Goal: Task Accomplishment & Management: Manage account settings

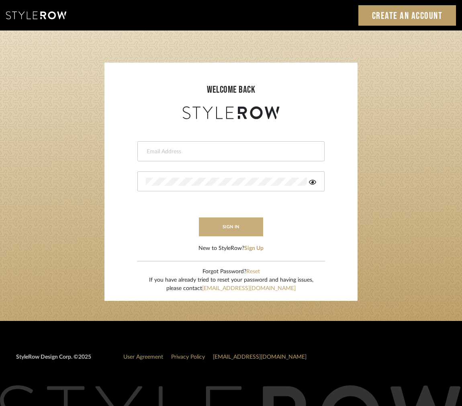
type input "intern@meyerinteriors.com"
click at [255, 226] on button "sign in" at bounding box center [231, 227] width 64 height 19
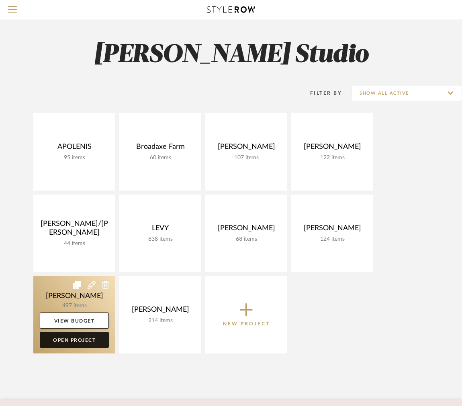
click at [81, 338] on link "Open Project" at bounding box center [74, 340] width 69 height 16
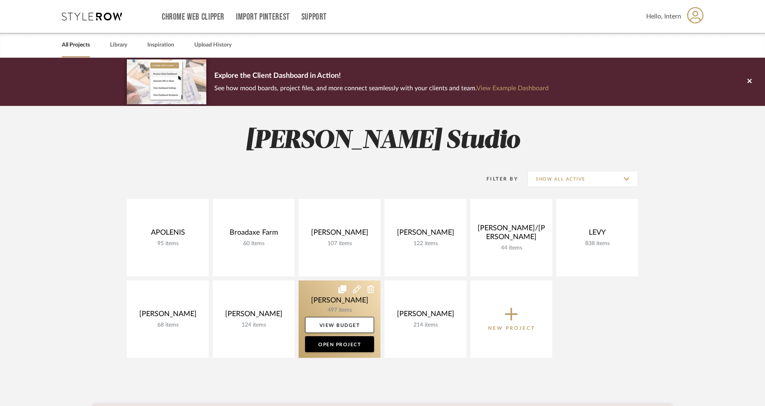
click at [357, 291] on icon at bounding box center [357, 289] width 8 height 8
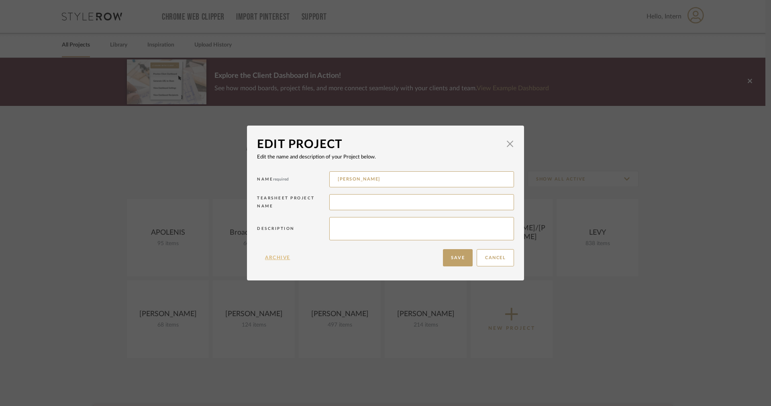
click at [273, 260] on button "Archive" at bounding box center [277, 257] width 41 height 17
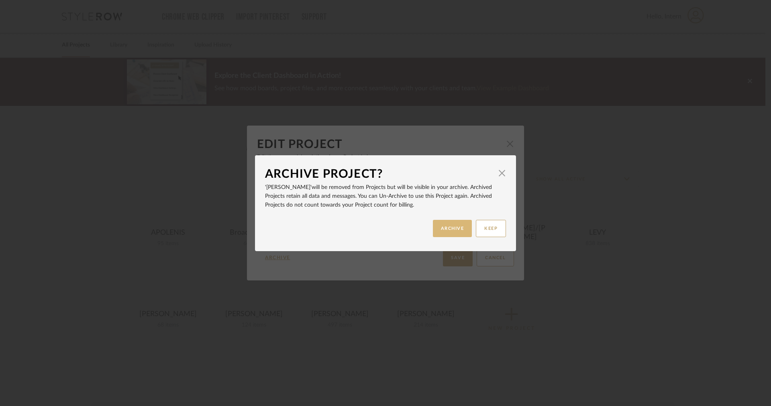
click at [444, 227] on button "ARCHIVE" at bounding box center [452, 228] width 39 height 17
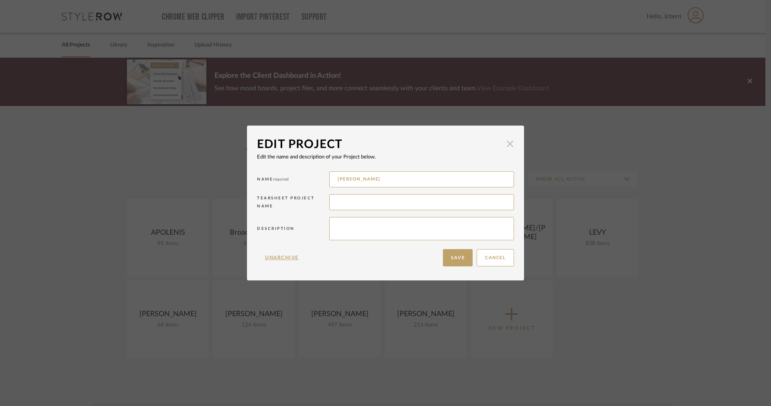
click at [467, 148] on span "button" at bounding box center [510, 144] width 16 height 16
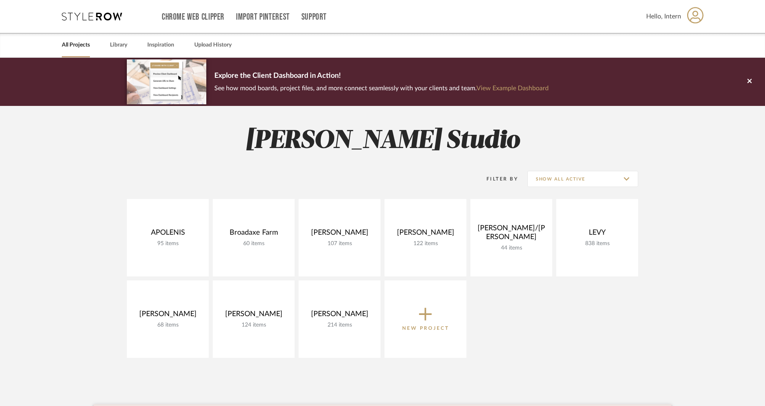
click at [79, 43] on link "All Projects" at bounding box center [76, 45] width 28 height 11
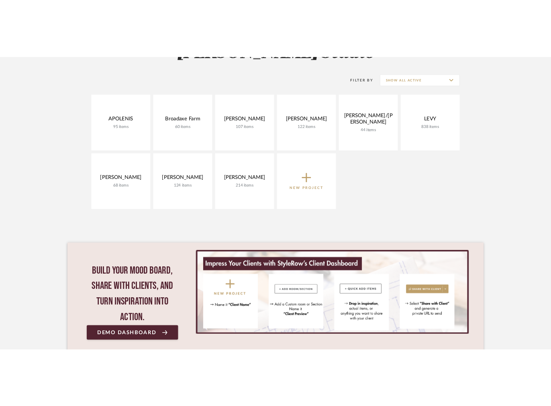
scroll to position [138, 0]
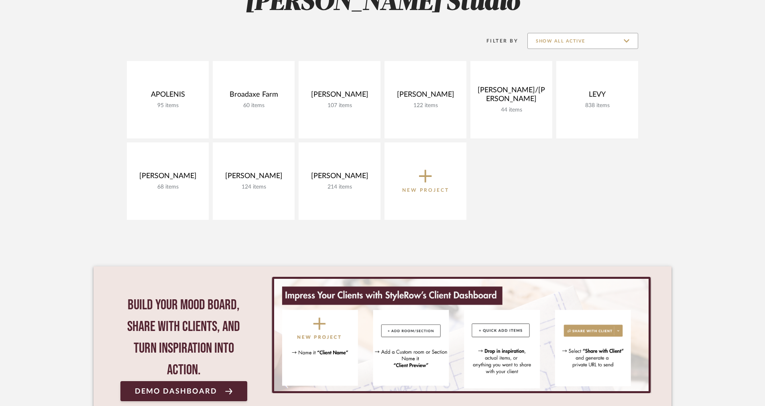
click at [467, 46] on input "Show All Active" at bounding box center [582, 41] width 111 height 16
click at [467, 98] on span "Archived" at bounding box center [583, 99] width 95 height 7
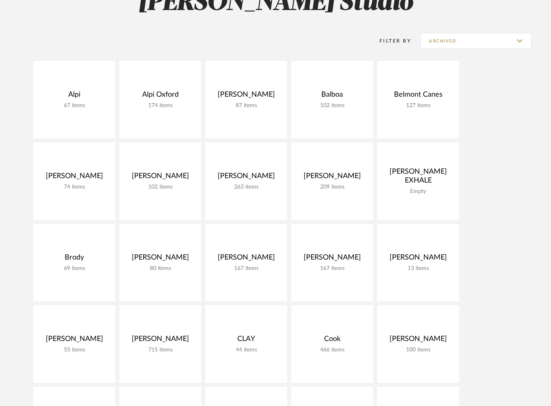
scroll to position [1252, 0]
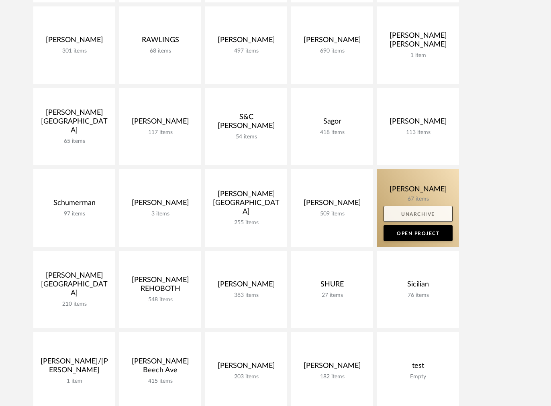
click at [422, 216] on link "Unarchive" at bounding box center [417, 214] width 69 height 16
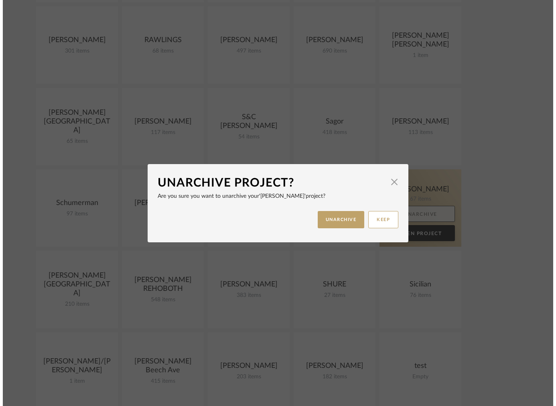
scroll to position [0, 0]
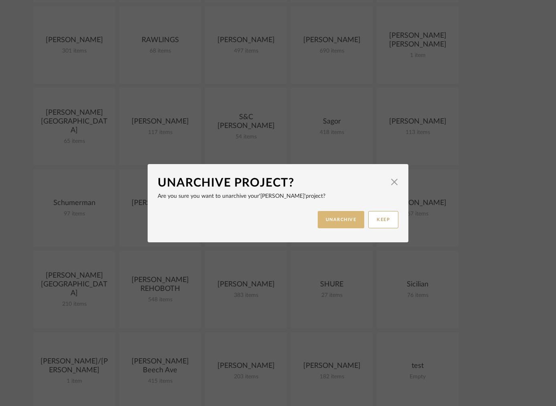
click at [342, 222] on button "UNARCHIVE" at bounding box center [341, 219] width 47 height 17
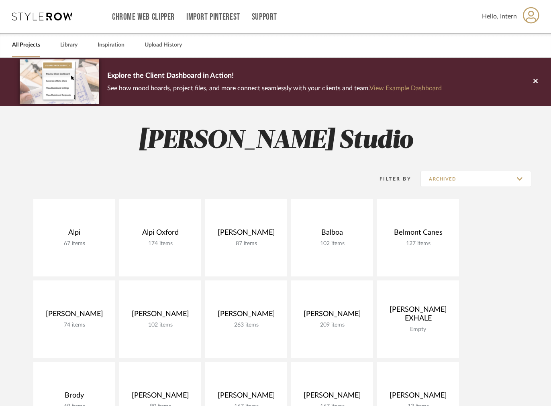
click at [35, 29] on div "Chrome Web Clipper Import Pinterest Support All Projects Library Inspiration Up…" at bounding box center [275, 16] width 527 height 33
click at [33, 41] on link "All Projects" at bounding box center [26, 45] width 28 height 11
click at [467, 182] on input "Archived" at bounding box center [475, 179] width 111 height 16
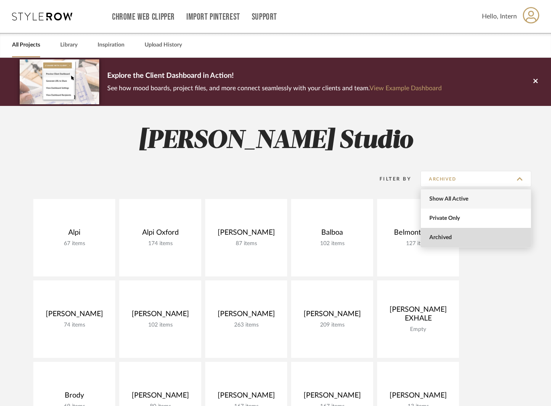
click at [458, 194] on span "Show All Active" at bounding box center [476, 198] width 110 height 19
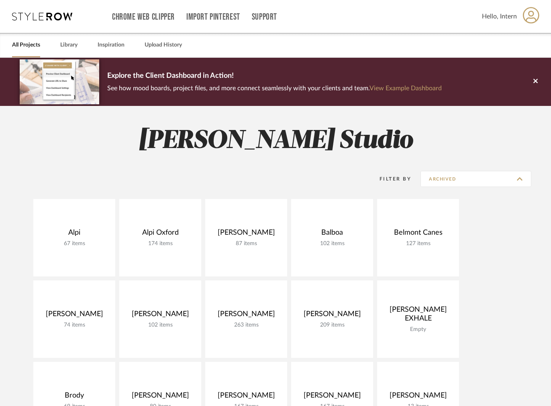
type input "Show All Active"
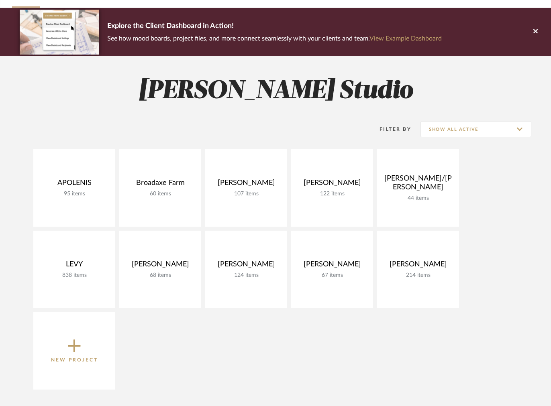
scroll to position [82, 0]
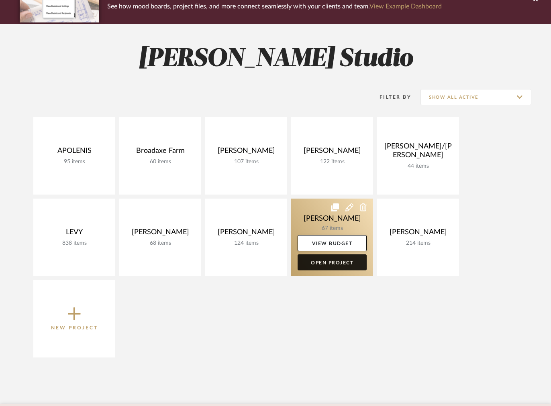
click at [339, 260] on link "Open Project" at bounding box center [331, 262] width 69 height 16
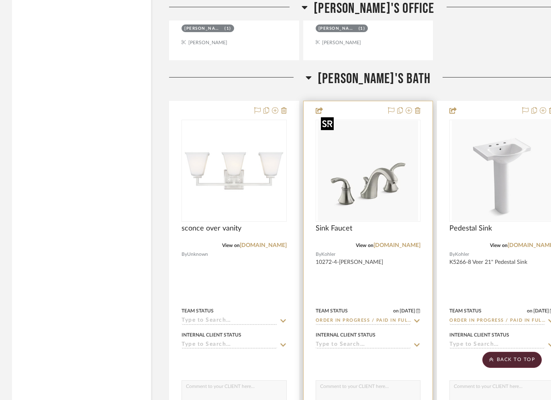
scroll to position [6207, 0]
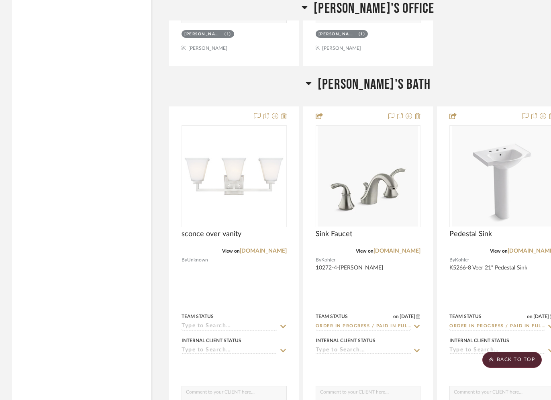
click at [339, 79] on span "[PERSON_NAME]'s Bath" at bounding box center [373, 84] width 113 height 17
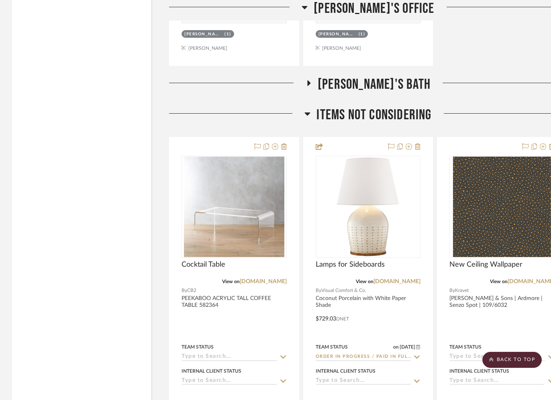
click at [324, 106] on span "Items not considering" at bounding box center [373, 114] width 115 height 17
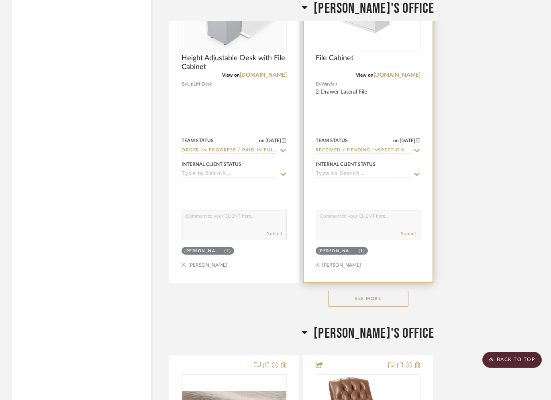
scroll to position [5573, 0]
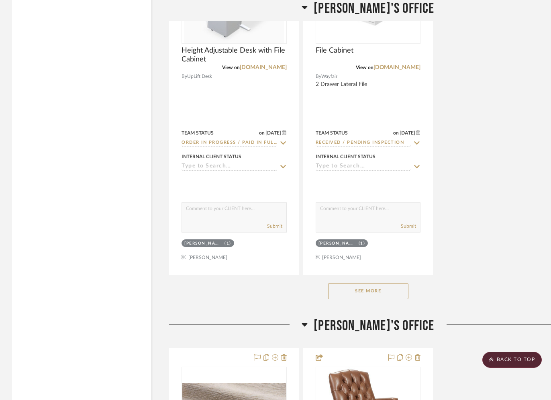
click at [334, 317] on span "[PERSON_NAME]'s Office" at bounding box center [373, 325] width 120 height 17
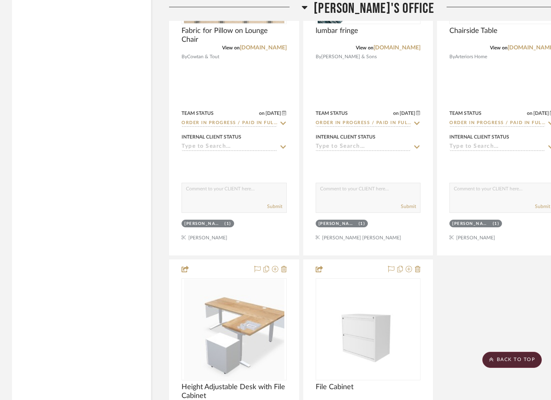
scroll to position [4672, 0]
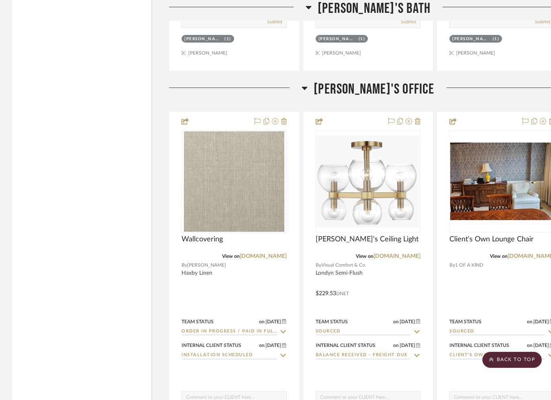
click at [358, 85] on span "[PERSON_NAME]'s Office" at bounding box center [373, 89] width 120 height 17
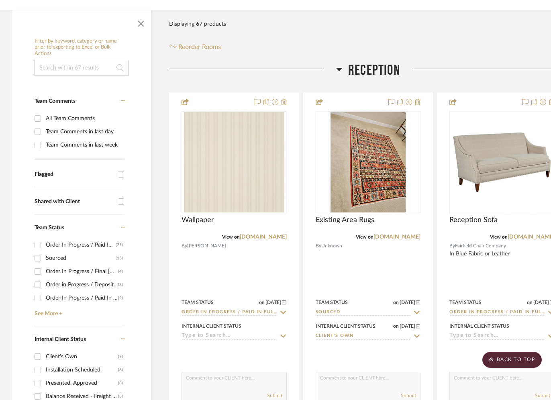
scroll to position [4, 0]
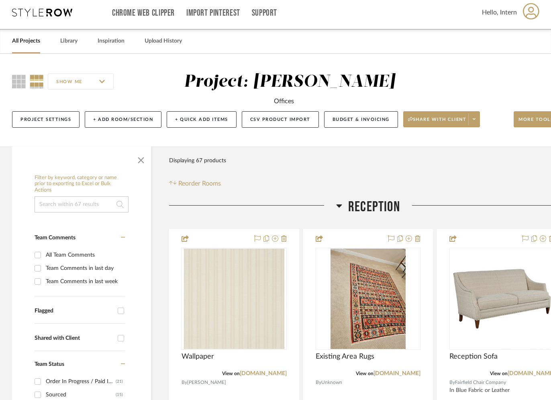
click at [348, 207] on span "Reception" at bounding box center [374, 206] width 52 height 17
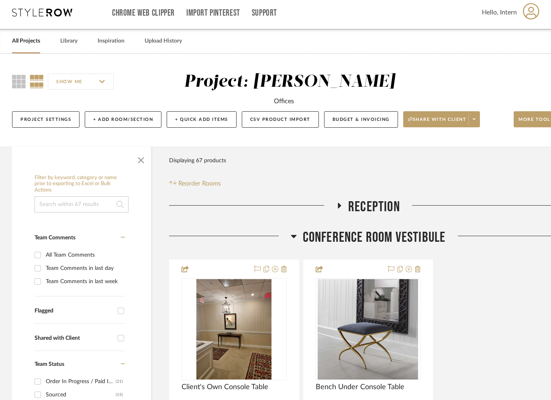
click at [317, 231] on span "Conference Room Vestibule" at bounding box center [374, 237] width 143 height 17
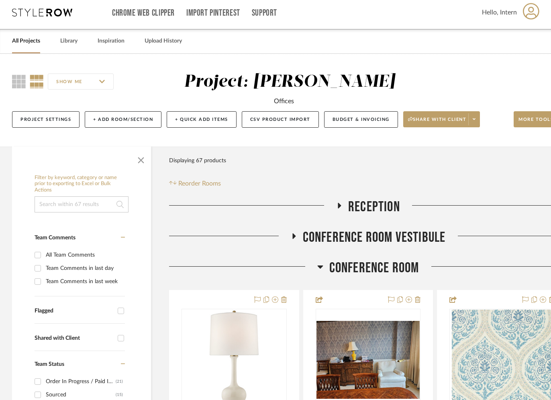
click at [331, 261] on span "Conference Room" at bounding box center [374, 267] width 90 height 17
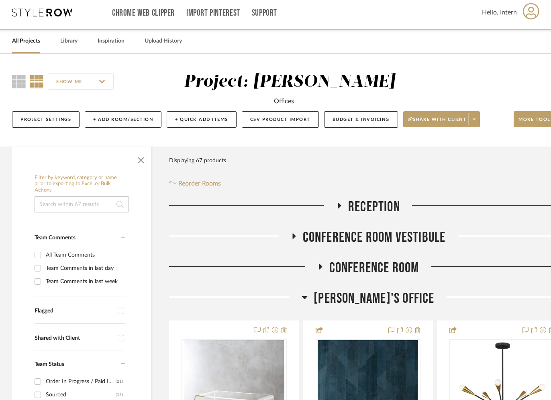
click at [307, 293] on icon at bounding box center [304, 297] width 6 height 10
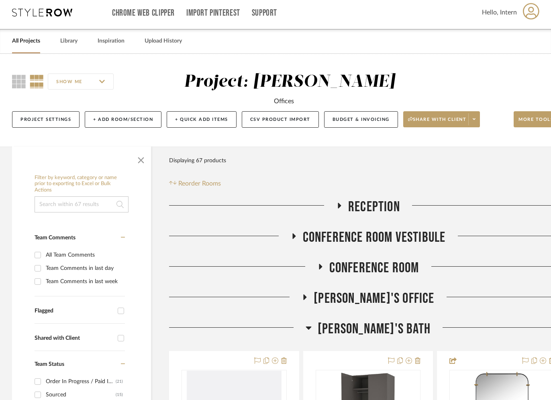
click at [342, 323] on h3 "[PERSON_NAME]'s Bath" at bounding box center [367, 328] width 125 height 17
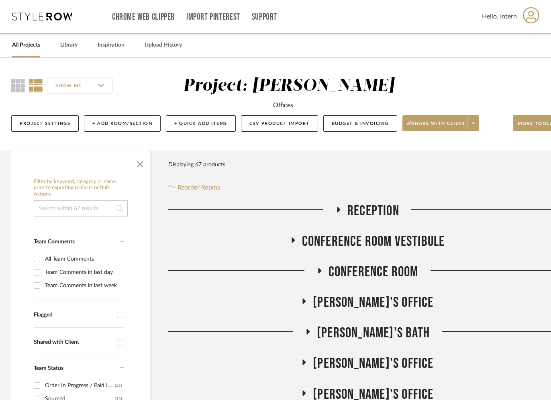
scroll to position [0, 27]
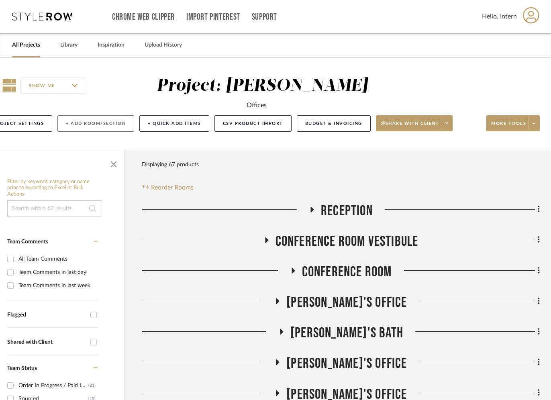
click at [105, 130] on button "+ Add Room/Section" at bounding box center [95, 123] width 77 height 16
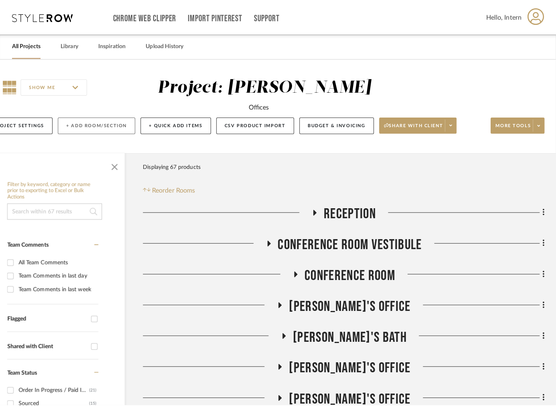
scroll to position [0, 0]
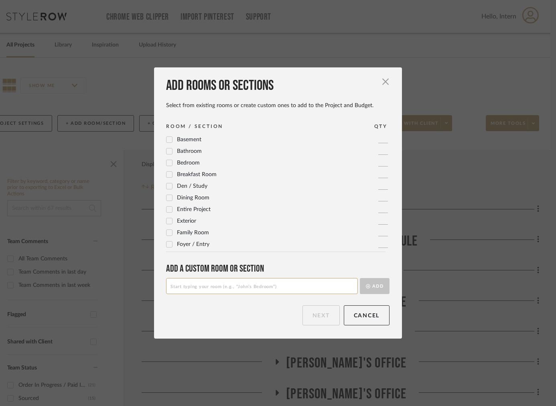
click at [209, 290] on input at bounding box center [262, 286] width 192 height 16
type input "3rd Office"
click at [372, 286] on button "Add" at bounding box center [375, 286] width 30 height 16
click at [304, 307] on button "Next" at bounding box center [321, 315] width 37 height 20
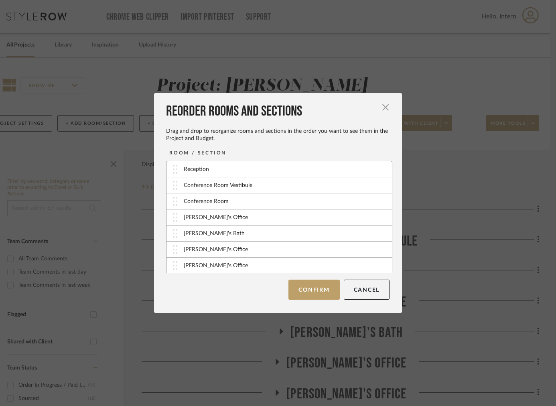
scroll to position [49, 0]
drag, startPoint x: 173, startPoint y: 267, endPoint x: 173, endPoint y: 252, distance: 15.7
click at [297, 295] on button "Confirm" at bounding box center [314, 290] width 51 height 20
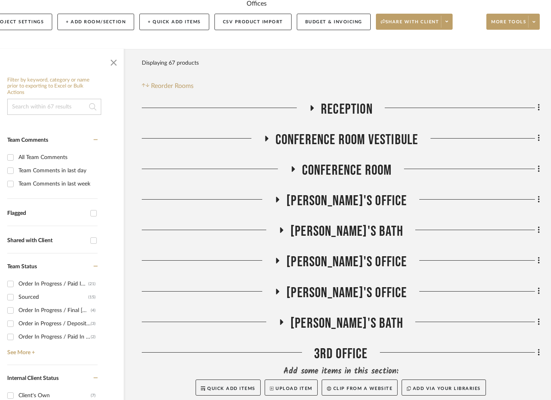
scroll to position [282, 27]
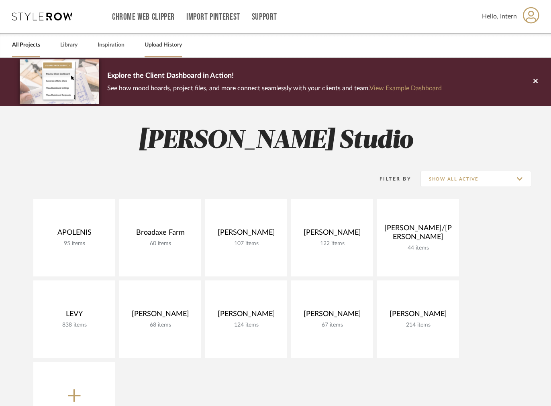
click at [164, 47] on link "Upload History" at bounding box center [162, 45] width 37 height 11
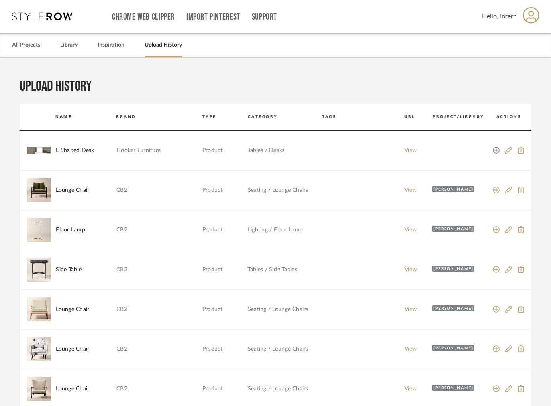
click at [498, 151] on icon at bounding box center [495, 150] width 7 height 7
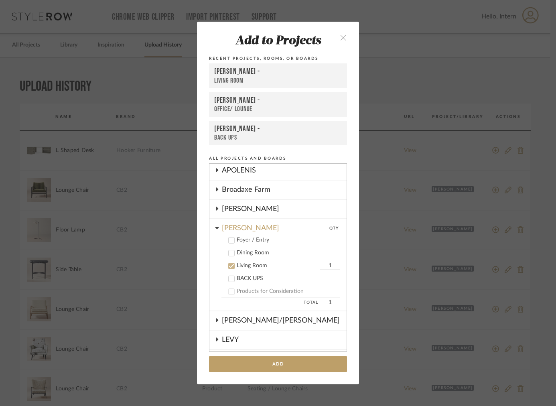
scroll to position [18, 0]
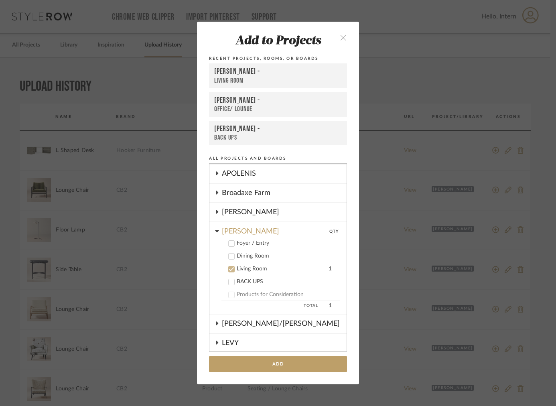
click at [218, 239] on cdk-nested-tree-node "Foyer / Entry" at bounding box center [274, 242] width 131 height 13
click at [217, 232] on cdk-nested-tree-node "DOOLEY QTY Foyer / Entry Dining Room Living Room 1 BACK UPS Products for Consid…" at bounding box center [277, 268] width 137 height 92
click at [216, 230] on cdk-nested-tree-node "DOOLEY QTY Foyer / Entry Dining Room Living Room 1 BACK UPS Products for Consid…" at bounding box center [277, 268] width 137 height 92
click at [215, 230] on icon at bounding box center [217, 231] width 4 height 6
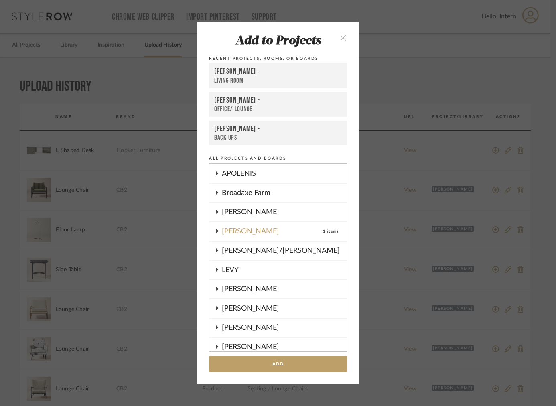
scroll to position [0, 0]
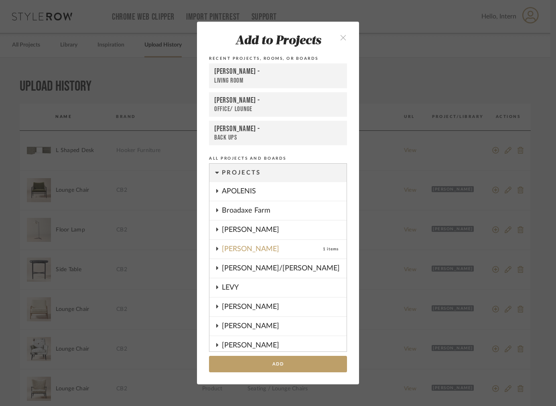
click at [218, 246] on cdk-nested-tree-node "DOOLEY 1 items" at bounding box center [277, 249] width 137 height 19
click at [215, 251] on icon at bounding box center [217, 249] width 6 height 4
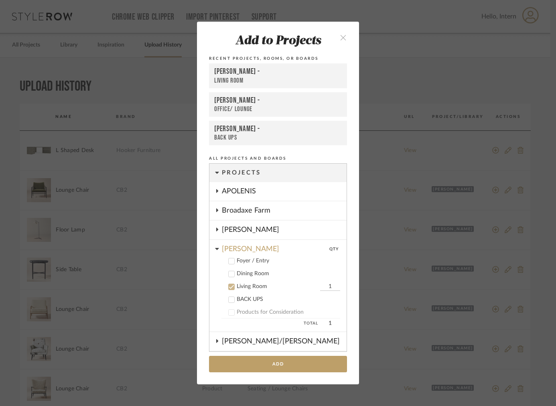
click at [237, 287] on div "Living Room" at bounding box center [277, 286] width 81 height 7
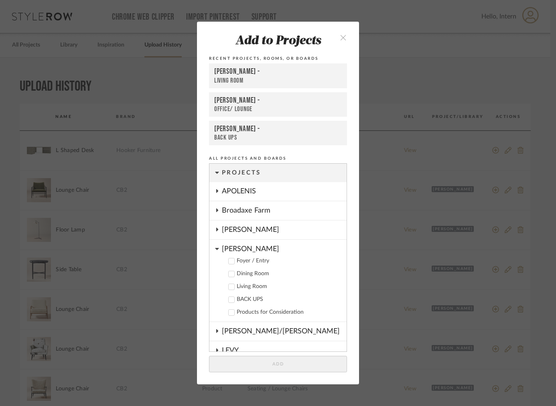
click at [215, 250] on icon at bounding box center [217, 249] width 4 height 6
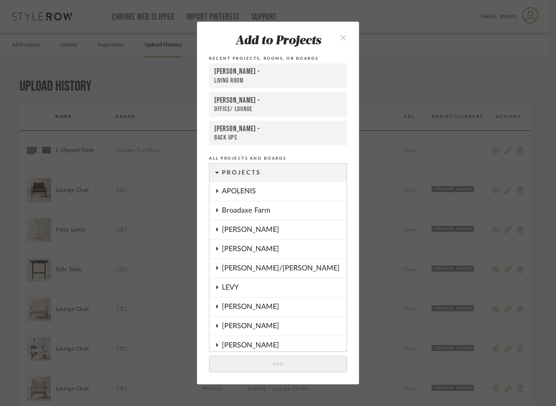
click at [216, 266] on cdk-nested-tree-node "[PERSON_NAME]/[PERSON_NAME]" at bounding box center [277, 268] width 137 height 19
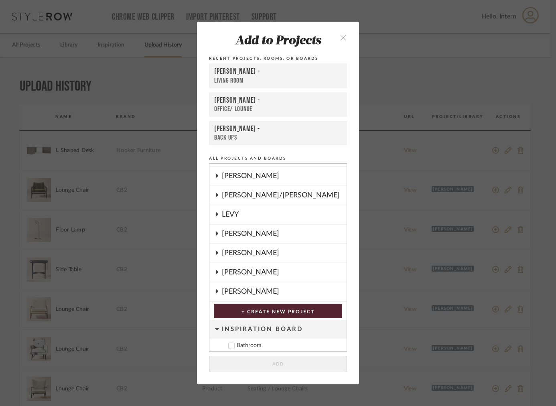
scroll to position [80, 0]
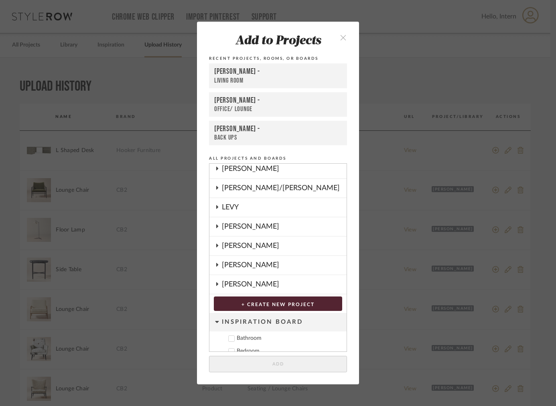
click at [218, 268] on cdk-nested-tree-node "[PERSON_NAME]" at bounding box center [277, 265] width 137 height 19
click at [216, 266] on icon at bounding box center [217, 265] width 6 height 4
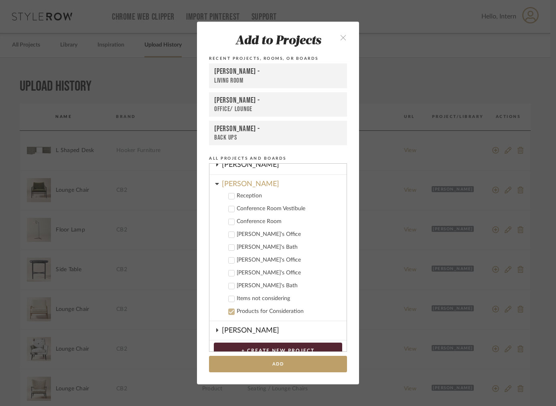
scroll to position [163, 0]
click at [339, 43] on button "close" at bounding box center [344, 37] width 24 height 16
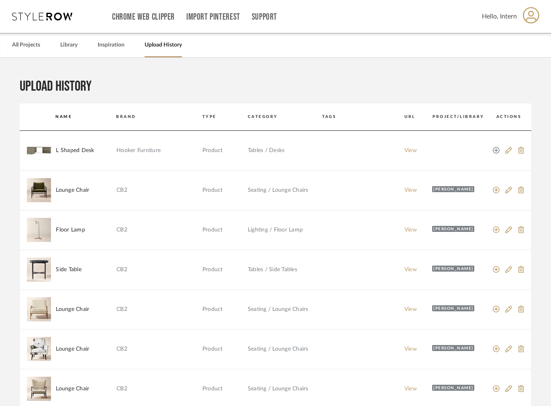
click at [497, 152] on icon at bounding box center [495, 150] width 7 height 7
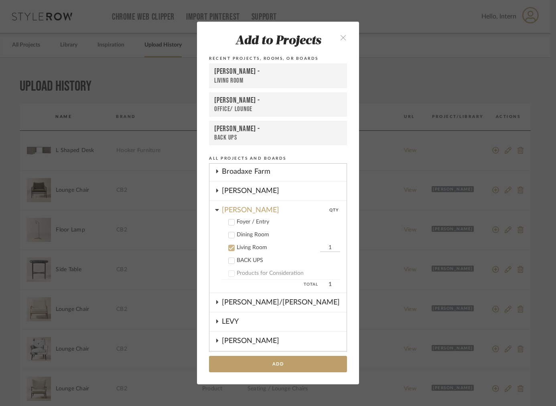
scroll to position [30, 0]
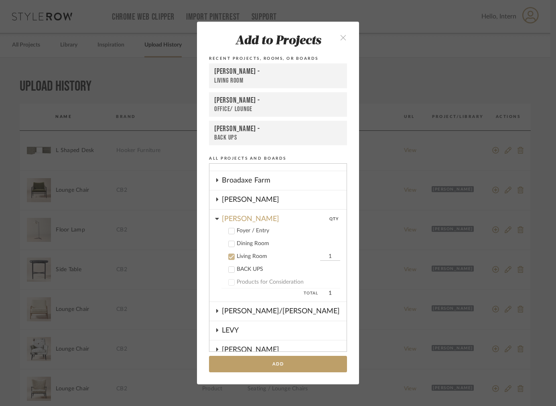
click at [229, 254] on icon at bounding box center [232, 257] width 6 height 6
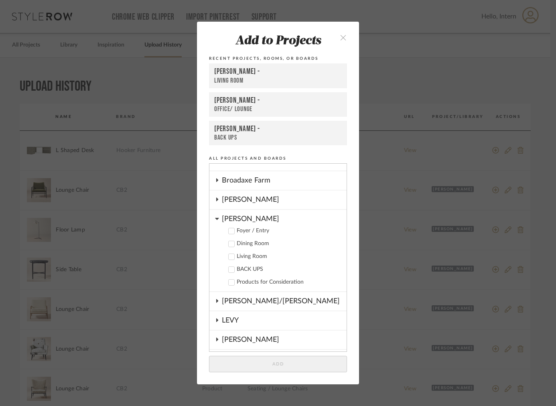
click at [222, 216] on div "[PERSON_NAME]" at bounding box center [284, 217] width 125 height 14
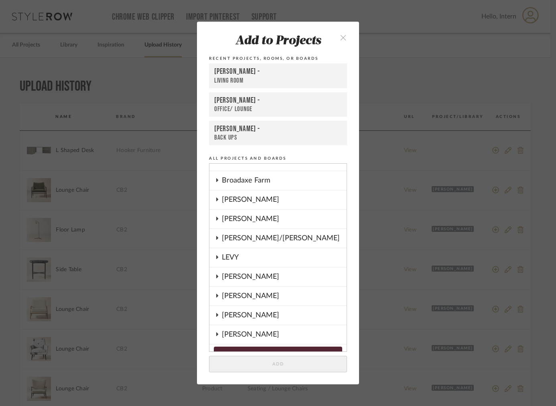
click at [222, 309] on div "[PERSON_NAME]" at bounding box center [284, 315] width 125 height 18
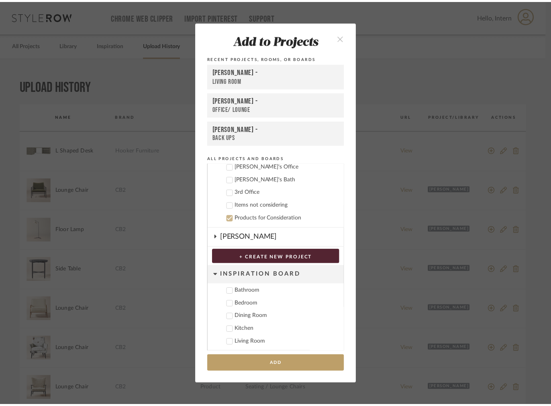
scroll to position [237, 0]
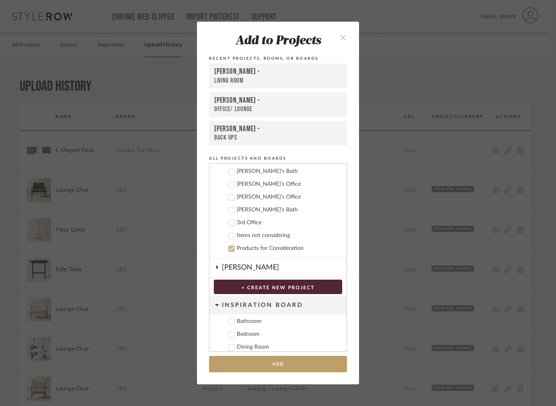
click at [230, 225] on icon at bounding box center [232, 223] width 6 height 6
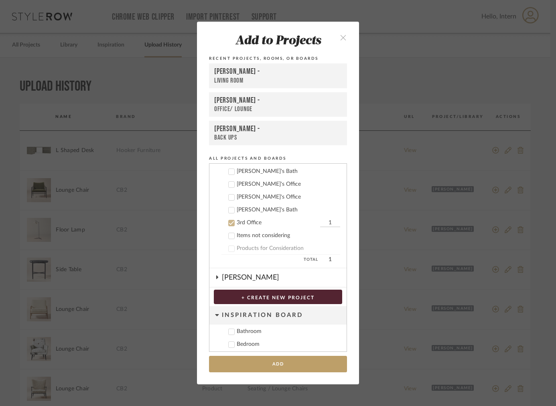
click at [244, 353] on add-to "Add to Projects Recent Projects, Rooms, or Boards DOOLEY - Living Room STEWART …" at bounding box center [278, 203] width 162 height 362
click at [244, 356] on button "Add" at bounding box center [278, 364] width 138 height 16
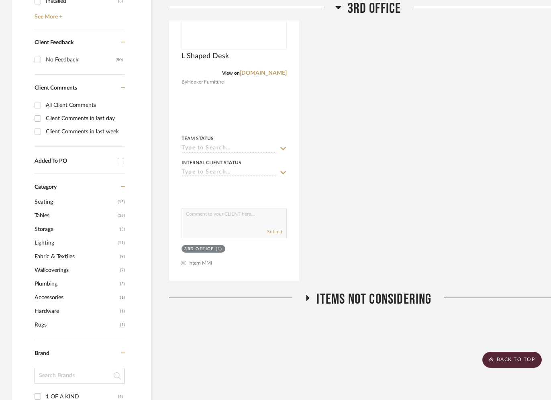
scroll to position [541, 0]
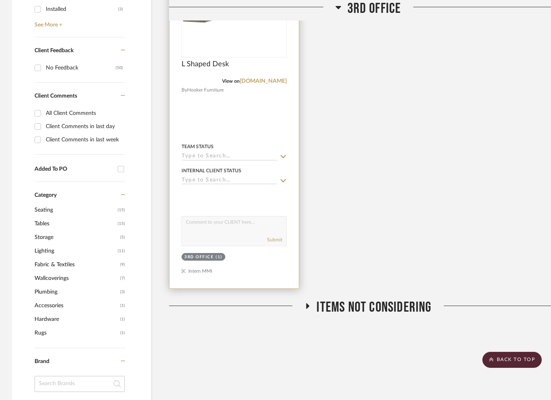
click at [234, 60] on div "L Shaped Desk" at bounding box center [233, 69] width 105 height 18
click at [0, 0] on div at bounding box center [0, 0] width 0 height 0
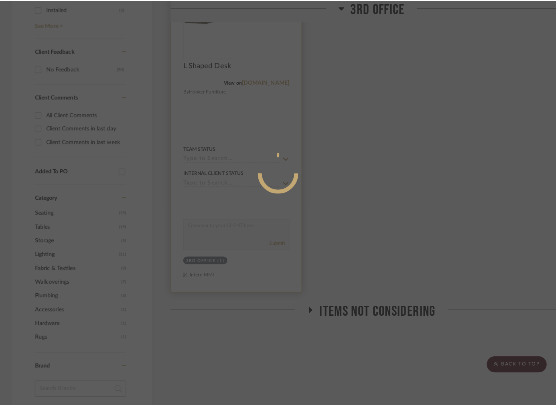
scroll to position [0, 0]
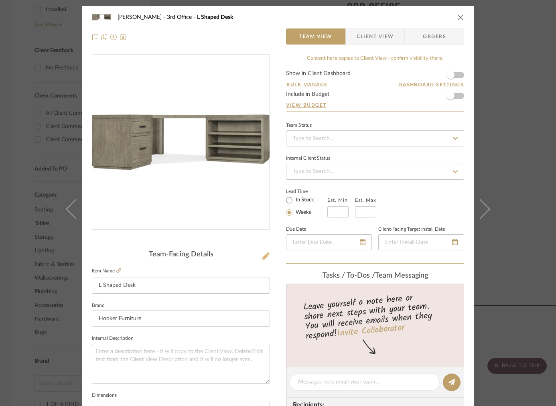
click at [264, 262] on button at bounding box center [265, 256] width 9 height 13
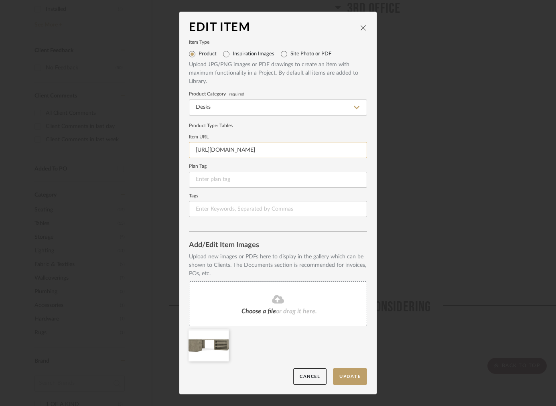
click at [258, 149] on input "https://docs.google.com/spreadsheets/d/1rL5BO7akHHQJuyDuxcGpcEg1cP6OiTotGXzV2Bv…" at bounding box center [278, 150] width 178 height 16
paste input "www.hookerfurniture.com/linville-falls-corner-combo-24in-36in-tops-open/6150-10…"
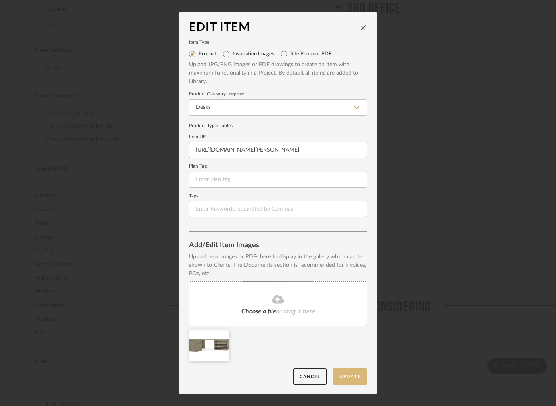
type input "https://www.hookerfurniture.com/linville-falls-corner-combo-24in-36in-tops-open…"
click at [344, 373] on button "Update" at bounding box center [350, 376] width 34 height 16
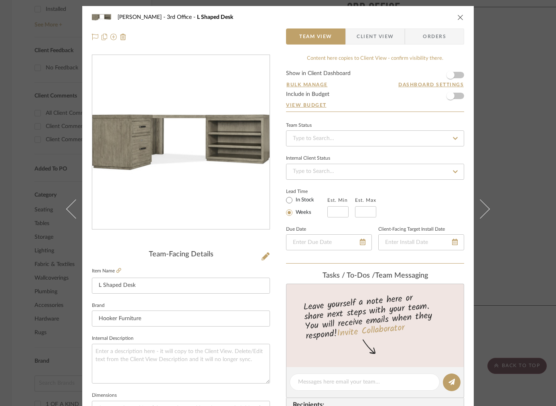
click at [458, 18] on icon "close" at bounding box center [461, 17] width 6 height 6
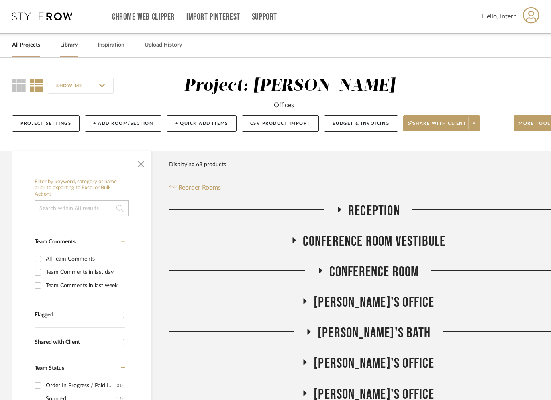
click at [73, 45] on link "Library" at bounding box center [68, 45] width 17 height 11
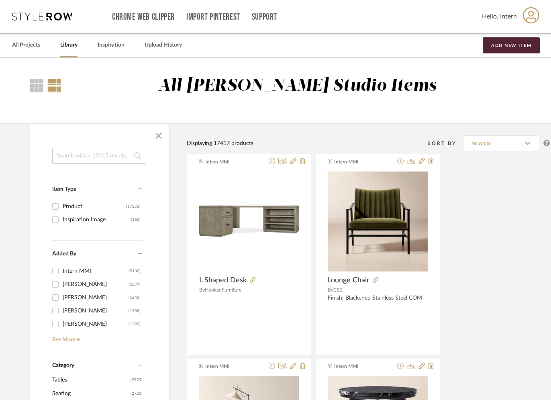
click at [110, 153] on input at bounding box center [99, 156] width 94 height 16
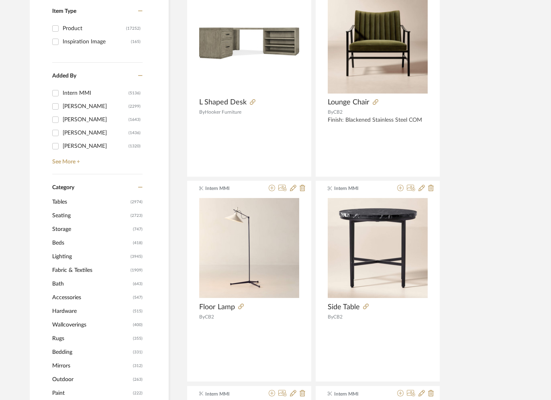
click at [63, 201] on span "Tables" at bounding box center [90, 202] width 76 height 14
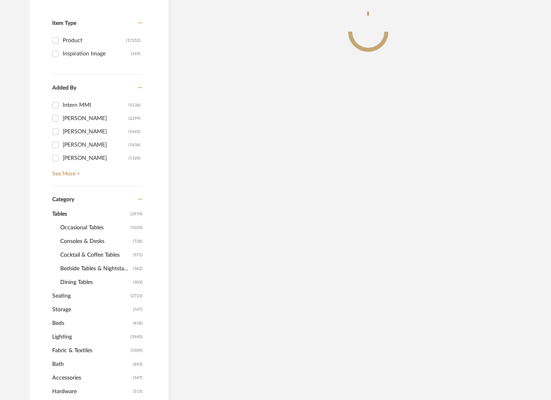
scroll to position [190, 0]
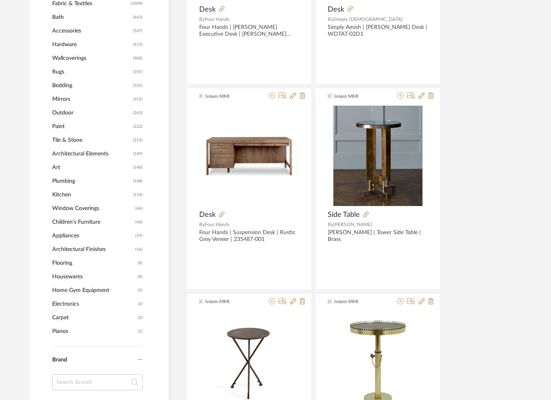
scroll to position [512, 0]
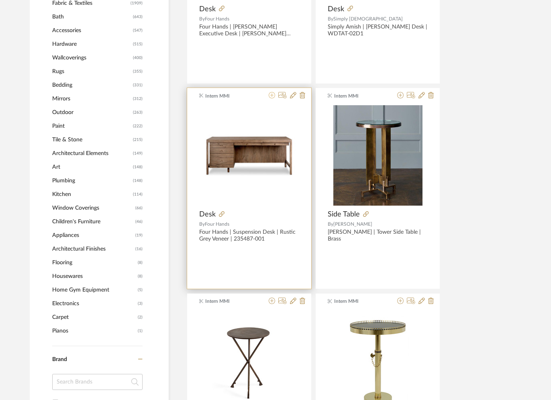
click at [270, 94] on icon at bounding box center [271, 95] width 6 height 6
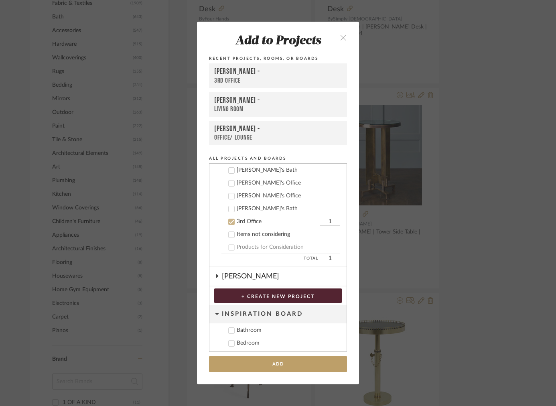
scroll to position [242, 0]
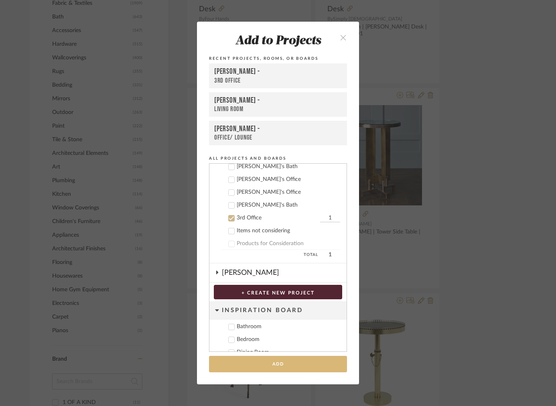
click at [227, 366] on button "Add" at bounding box center [278, 364] width 138 height 16
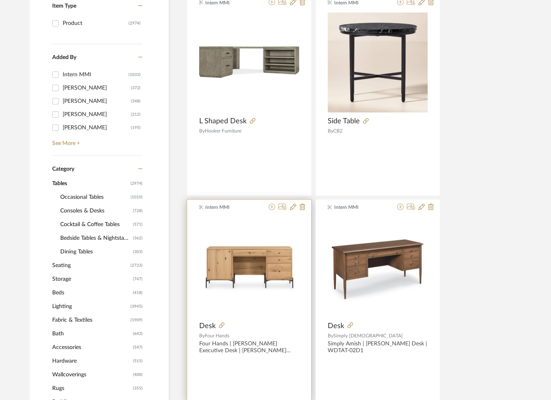
scroll to position [185, 0]
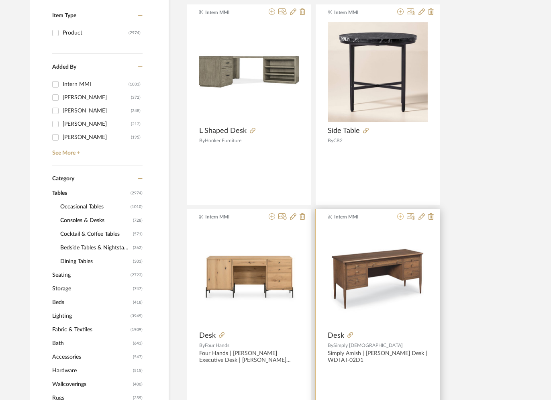
click at [401, 216] on icon at bounding box center [400, 216] width 6 height 6
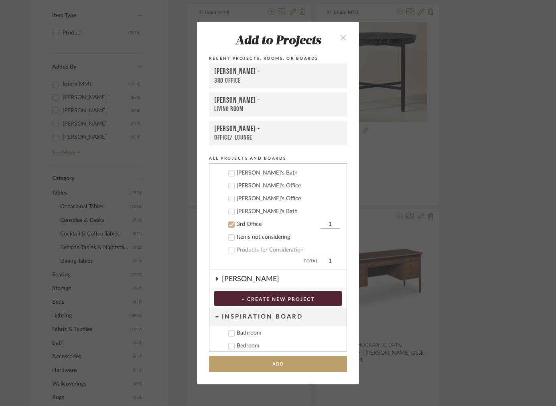
scroll to position [242, 0]
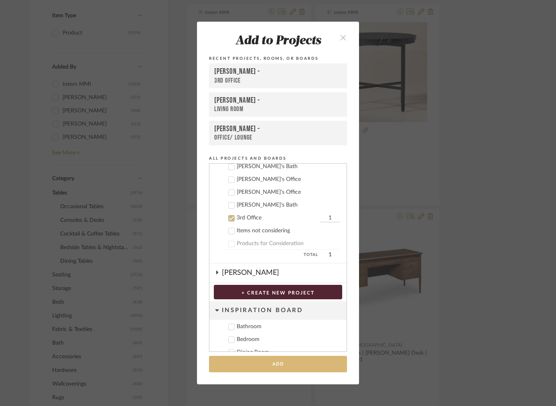
click at [239, 361] on button "Add" at bounding box center [278, 364] width 138 height 16
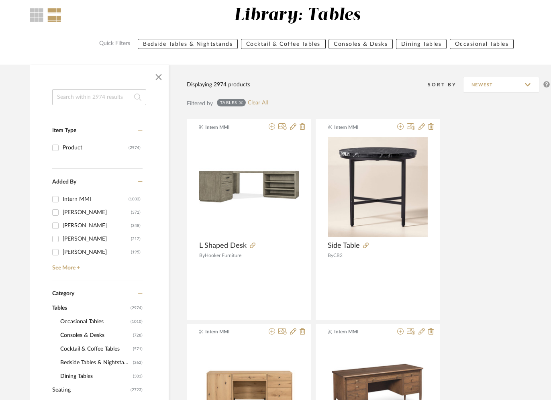
scroll to position [311, 0]
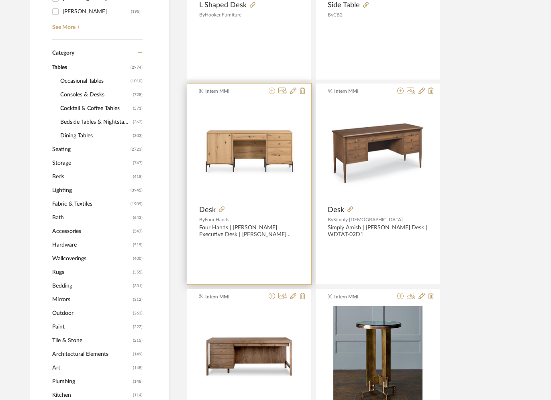
click at [270, 90] on icon at bounding box center [271, 90] width 6 height 6
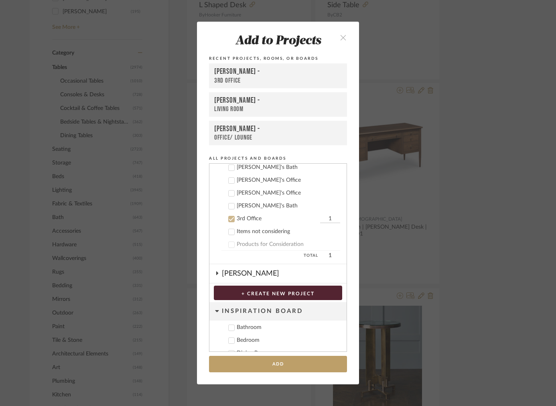
scroll to position [242, 0]
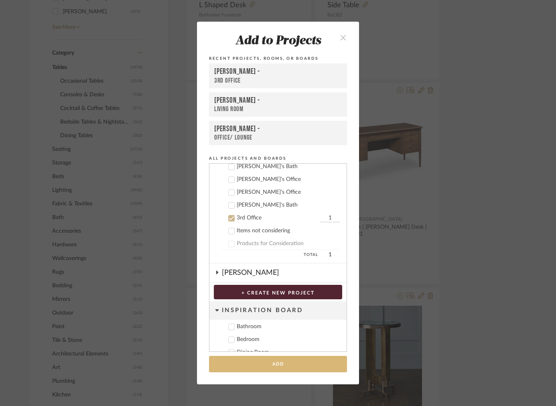
click at [250, 360] on button "Add" at bounding box center [278, 364] width 138 height 16
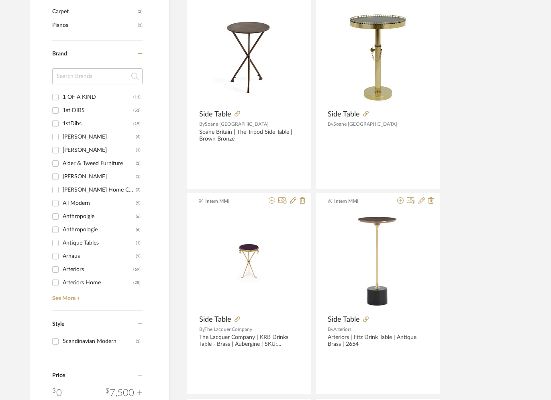
scroll to position [816, 0]
click at [73, 78] on input at bounding box center [97, 77] width 90 height 16
click at [62, 303] on div "Brand 1 OF A KIND (11) 1st DIBS (51) 1stDibs (19) A.Rudin (4) Abner Henry (1) A…" at bounding box center [97, 176] width 90 height 270
click at [56, 298] on link "See More +" at bounding box center [96, 296] width 92 height 13
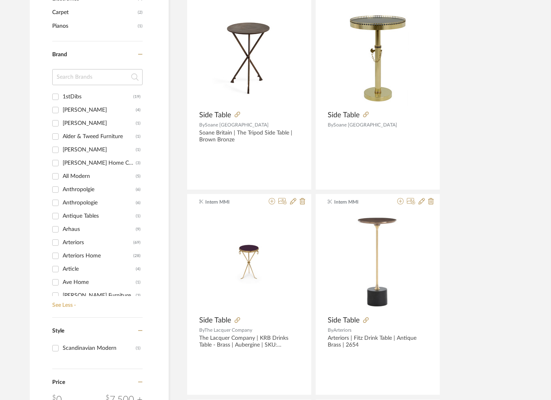
scroll to position [31, 0]
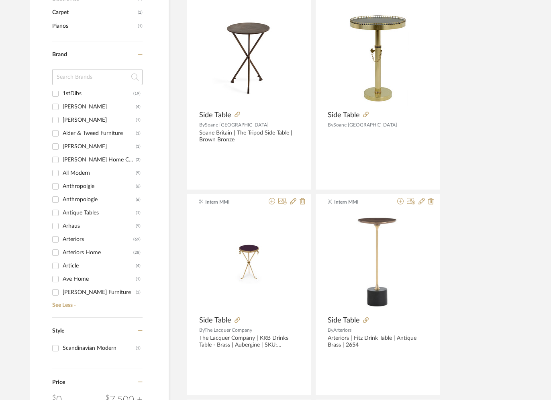
click at [59, 266] on input "Article (4)" at bounding box center [55, 265] width 13 height 13
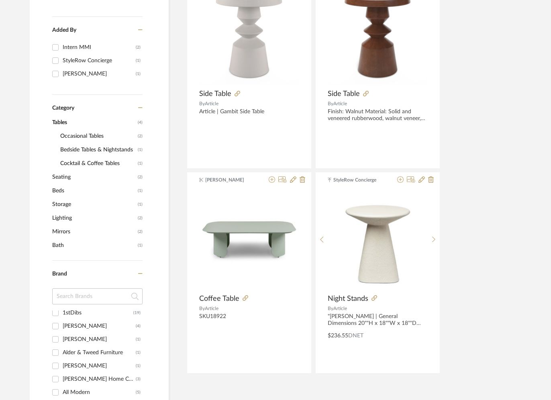
scroll to position [224, 0]
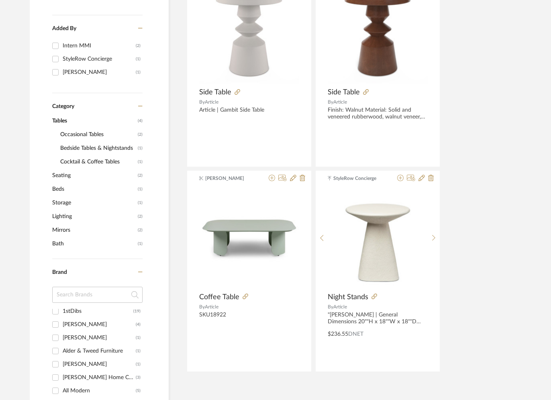
click at [62, 115] on span "Tables" at bounding box center [93, 121] width 83 height 14
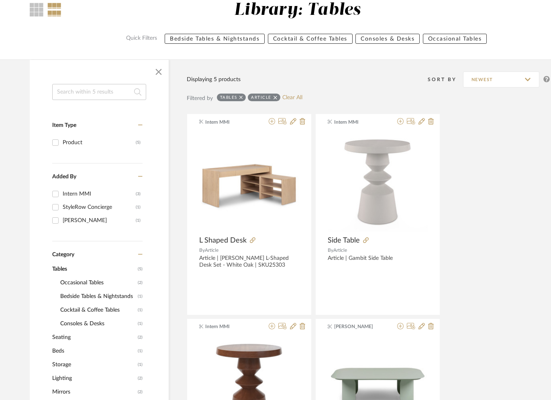
scroll to position [0, 0]
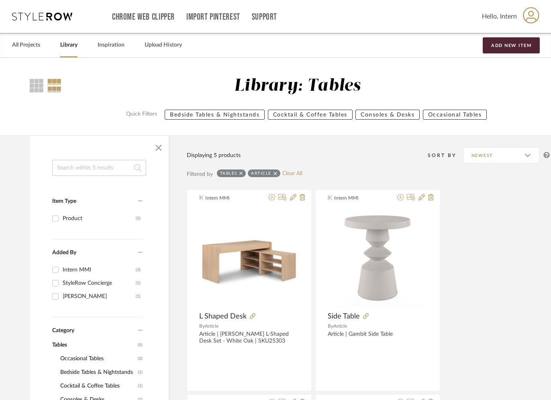
click at [276, 173] on icon at bounding box center [275, 174] width 4 height 6
checkbox input "false"
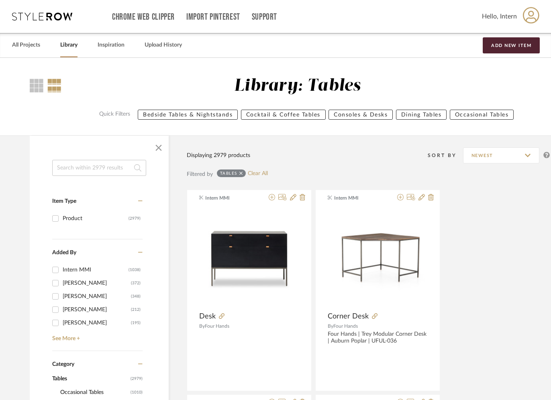
click at [243, 173] on div "Tables" at bounding box center [231, 173] width 29 height 8
click at [239, 173] on div "Tables" at bounding box center [231, 173] width 29 height 8
click at [244, 173] on div "Tables" at bounding box center [231, 173] width 29 height 8
click at [241, 173] on icon at bounding box center [241, 173] width 4 height 4
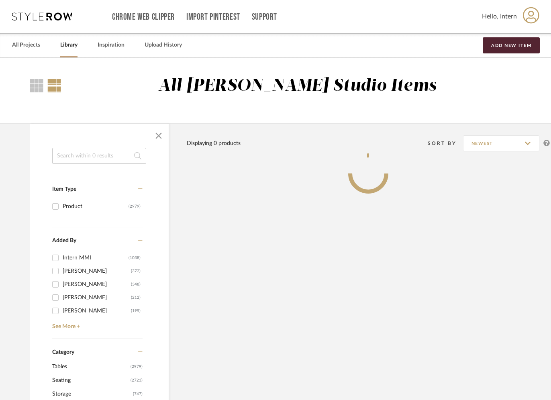
scroll to position [153, 0]
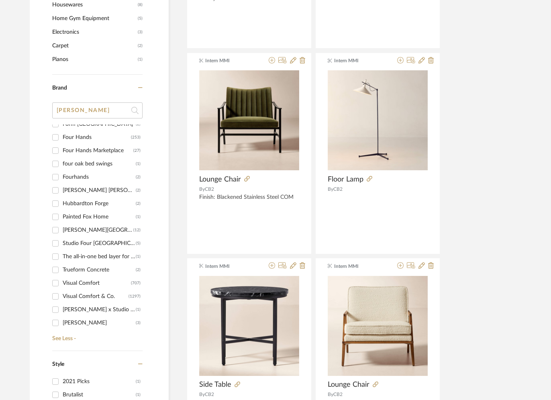
scroll to position [0, 0]
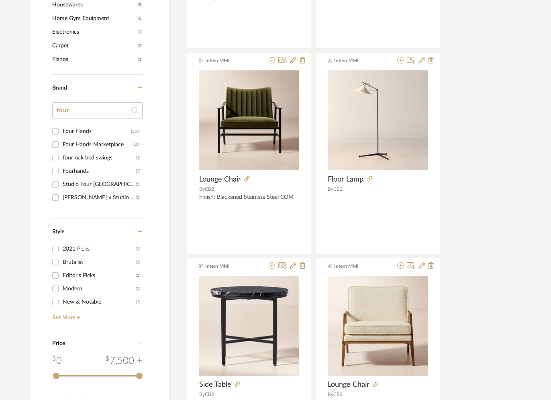
type input "four"
click at [61, 130] on div at bounding box center [55, 131] width 13 height 13
checkbox input "true"
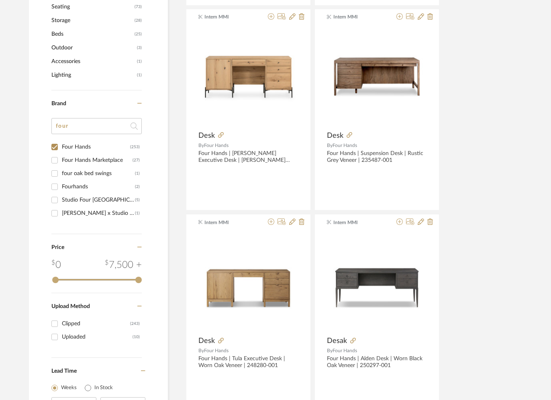
scroll to position [372, 1]
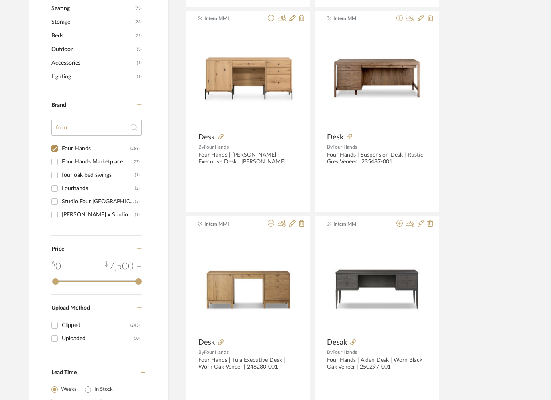
click at [54, 191] on input "Fourhands (2)" at bounding box center [54, 188] width 13 height 13
checkbox input "true"
click at [55, 161] on input "Four Hands Marketplace (27)" at bounding box center [54, 161] width 13 height 13
checkbox input "true"
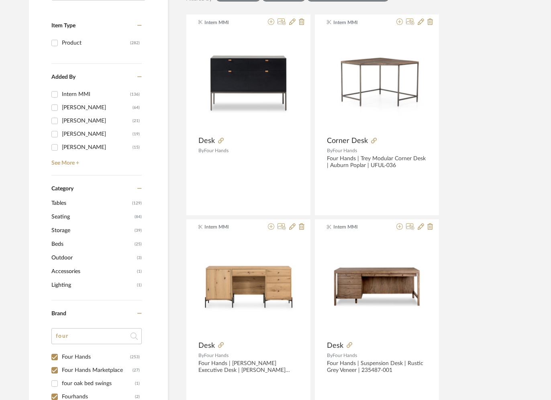
scroll to position [145, 1]
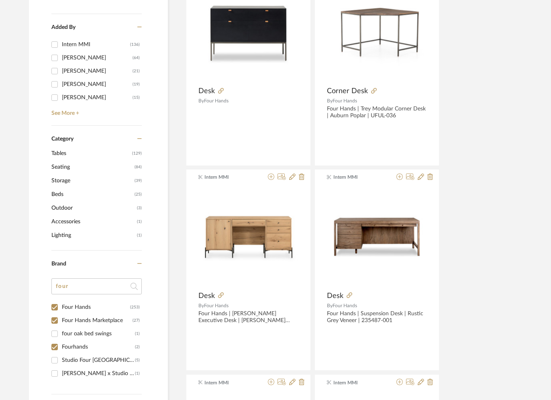
click at [56, 167] on span "Seating" at bounding box center [91, 167] width 81 height 14
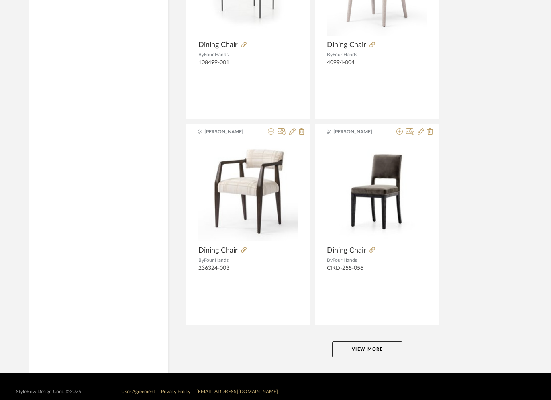
scroll to position [3565, 1]
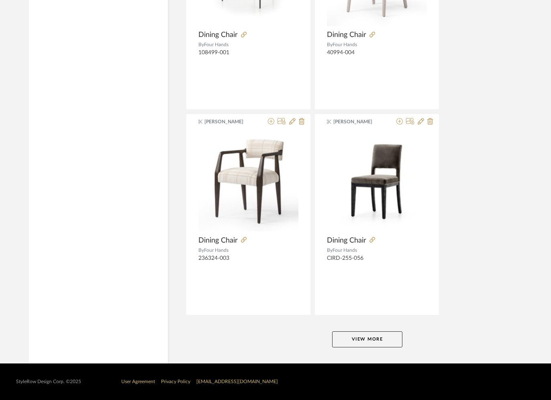
click at [348, 332] on button "View More" at bounding box center [367, 339] width 70 height 16
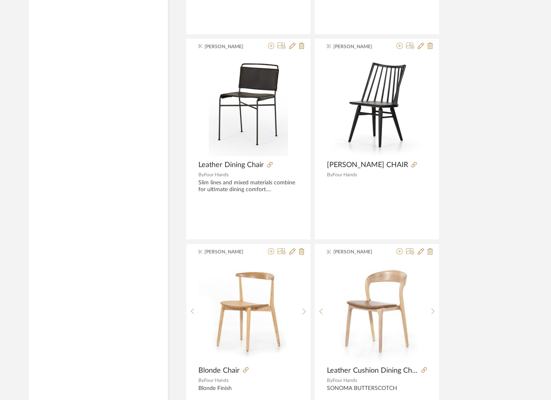
scroll to position [7260, 1]
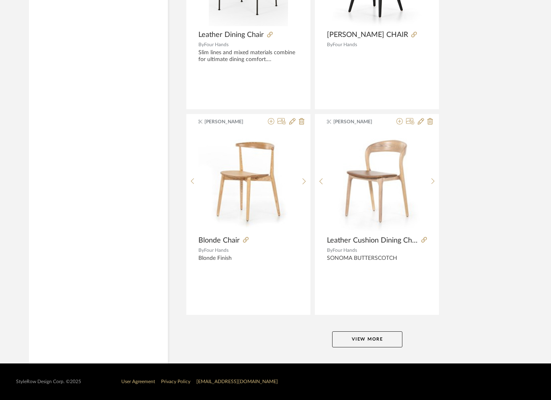
click at [342, 344] on button "View More" at bounding box center [367, 339] width 70 height 16
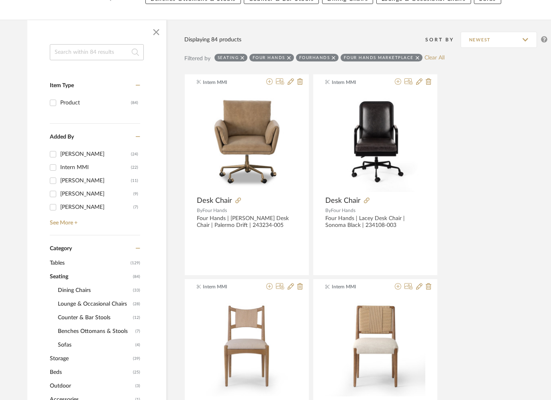
scroll to position [116, 2]
click at [75, 304] on span "Lounge & Occasional Chairs" at bounding box center [94, 304] width 73 height 14
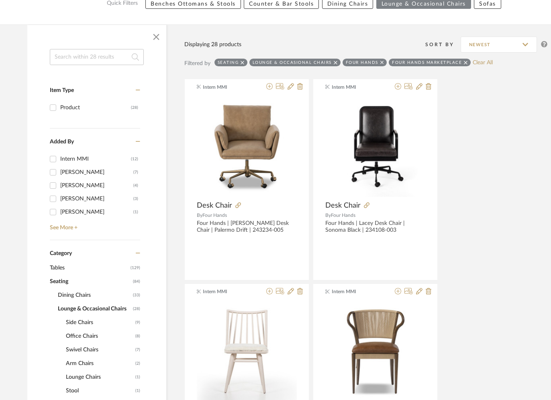
scroll to position [367, 2]
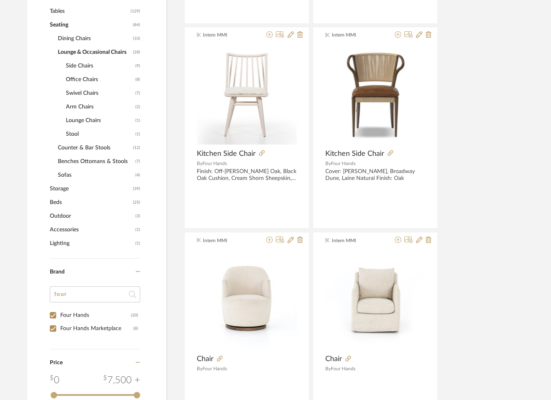
click at [87, 314] on div "Four Hands" at bounding box center [95, 315] width 71 height 13
click at [59, 314] on input "Four Hands (20)" at bounding box center [53, 315] width 13 height 13
checkbox input "false"
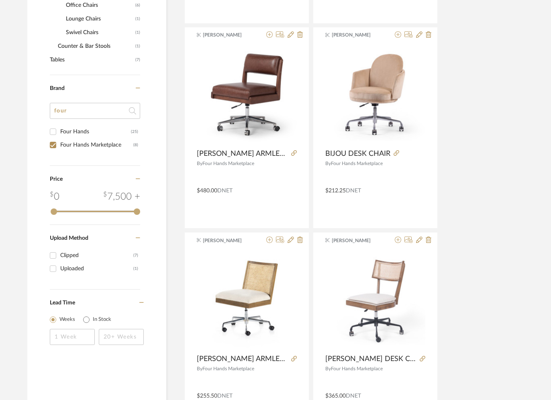
scroll to position [320, 2]
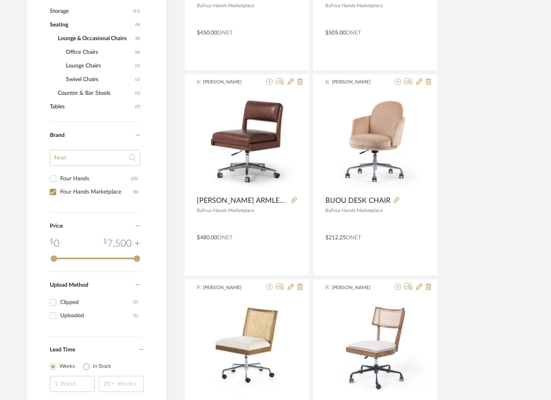
click at [69, 189] on div "Four Hands Marketplace" at bounding box center [96, 191] width 73 height 13
click at [59, 189] on input "Four Hands Marketplace (8)" at bounding box center [53, 191] width 13 height 13
checkbox input "false"
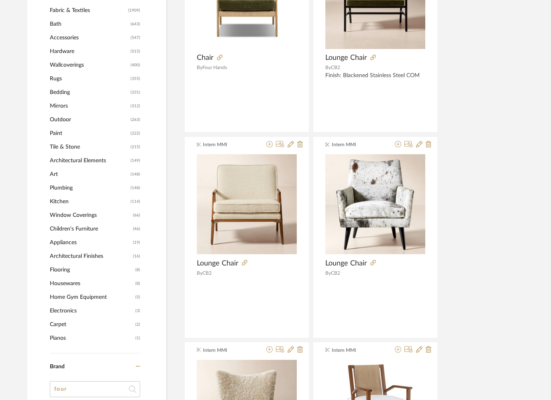
scroll to position [817, 2]
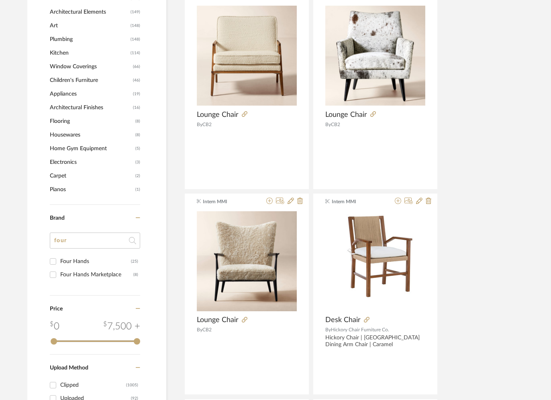
drag, startPoint x: 72, startPoint y: 242, endPoint x: 49, endPoint y: 242, distance: 23.7
type input "aw"
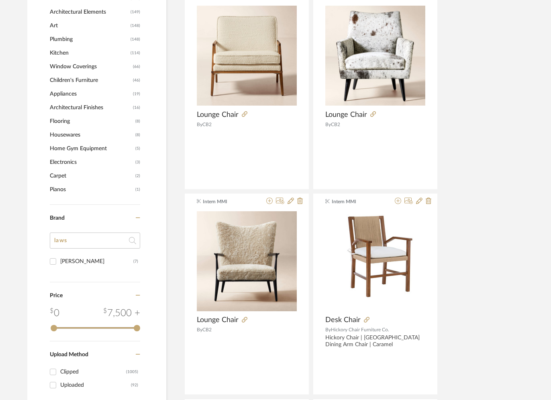
type input "laws"
click at [122, 262] on div "Lawson-Fenning" at bounding box center [96, 261] width 73 height 13
click at [59, 262] on input "Lawson-Fenning (7)" at bounding box center [53, 261] width 13 height 13
checkbox input "true"
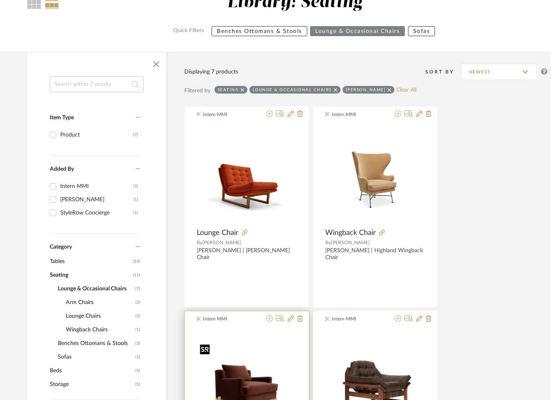
scroll to position [288, 2]
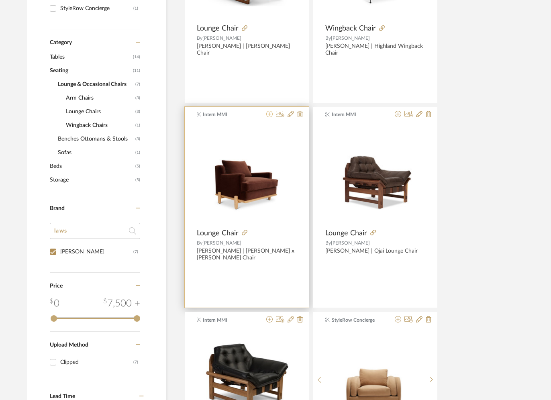
click at [269, 115] on icon at bounding box center [269, 114] width 6 height 6
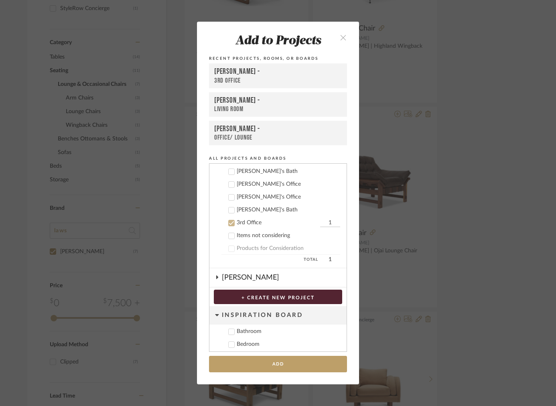
scroll to position [242, 0]
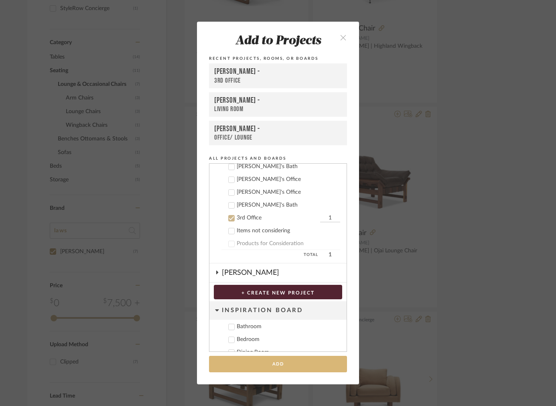
click at [242, 363] on button "Add" at bounding box center [278, 364] width 138 height 16
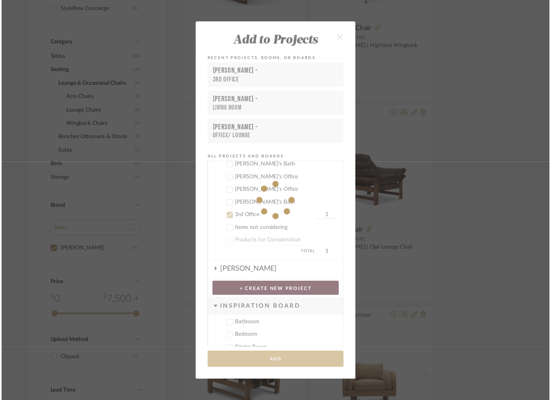
scroll to position [288, 2]
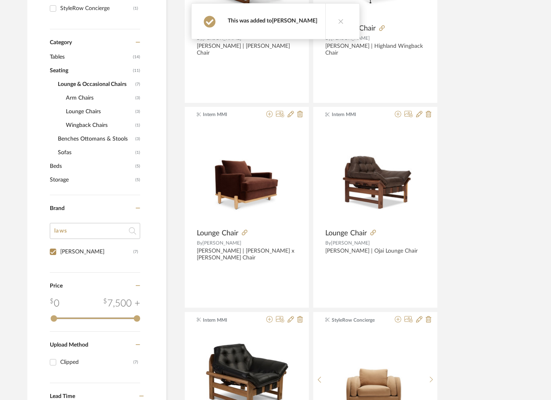
click at [298, 22] on link "[PERSON_NAME]" at bounding box center [294, 21] width 45 height 6
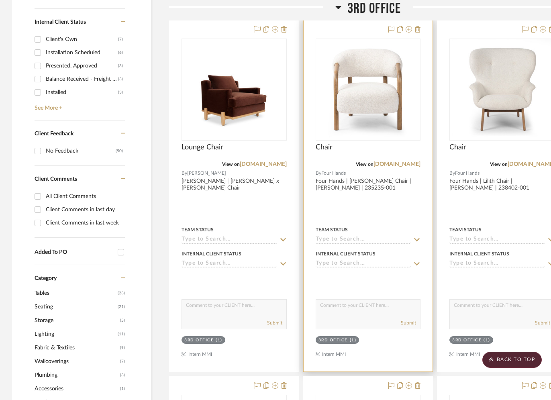
scroll to position [389, 0]
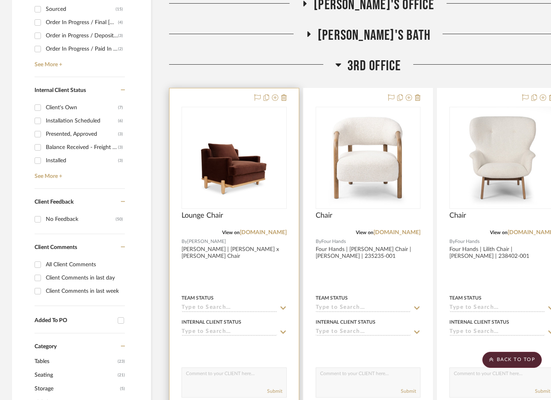
click at [264, 117] on div "0" at bounding box center [234, 157] width 104 height 101
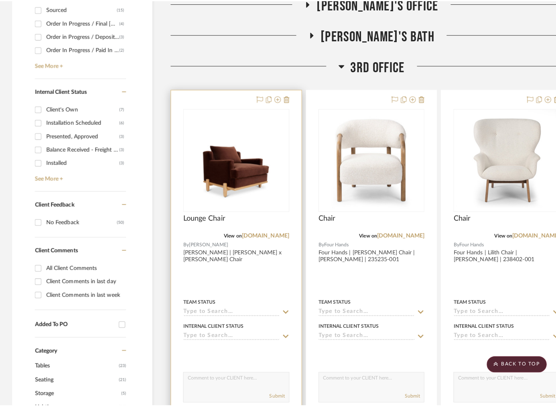
scroll to position [0, 0]
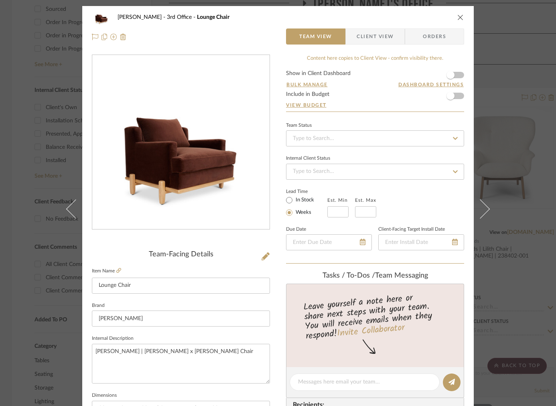
click at [374, 41] on span "Client View" at bounding box center [375, 36] width 37 height 16
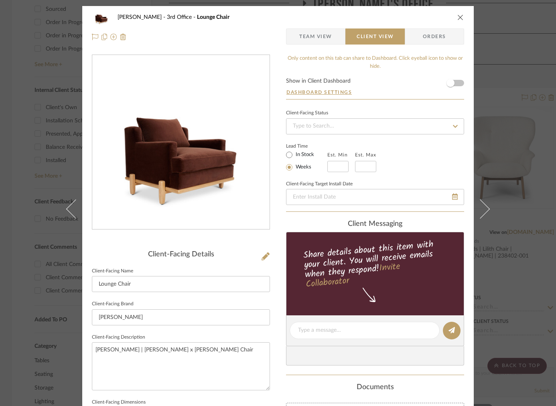
click at [332, 38] on span "Team View" at bounding box center [316, 36] width 59 height 16
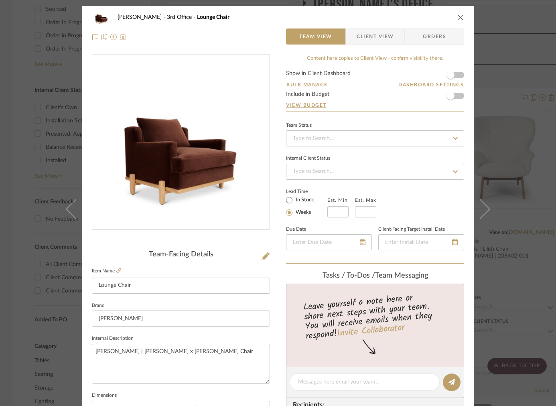
click at [458, 12] on div "Sherman Fairchild 3rd Office Lounge Chair" at bounding box center [278, 17] width 372 height 16
click at [458, 14] on icon "close" at bounding box center [461, 17] width 6 height 6
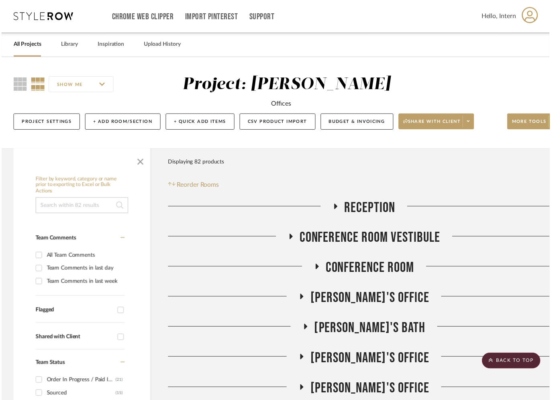
scroll to position [389, 0]
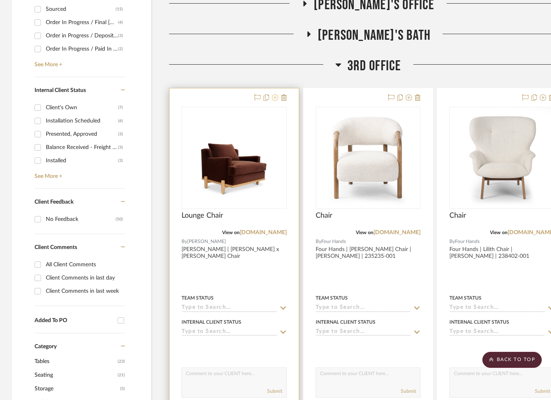
click at [276, 99] on icon at bounding box center [275, 97] width 6 height 6
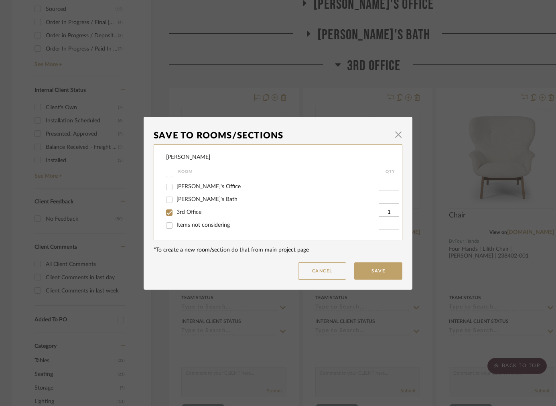
scroll to position [0, 0]
click at [392, 138] on span "button" at bounding box center [399, 135] width 16 height 16
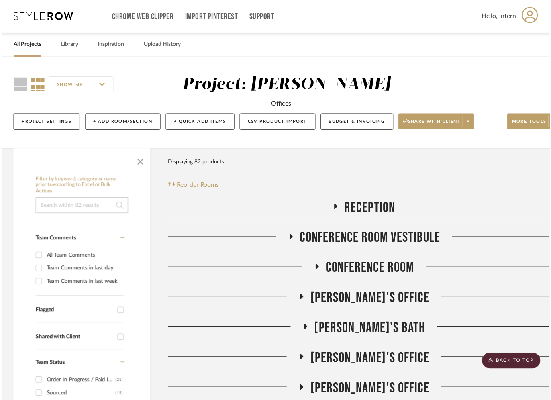
scroll to position [389, 0]
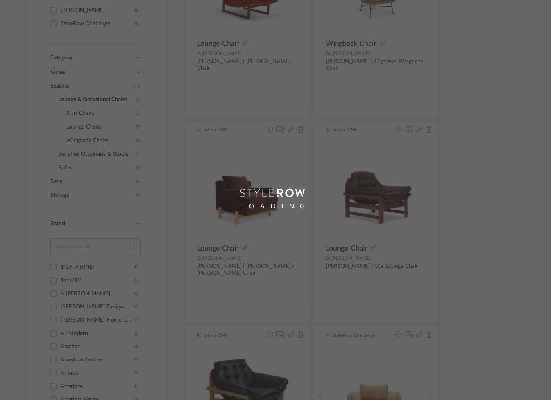
scroll to position [288, 2]
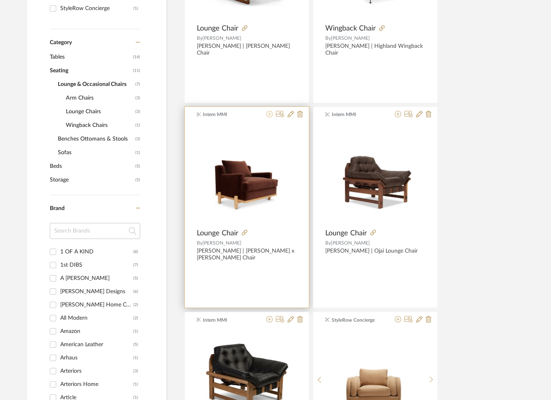
click at [271, 116] on icon at bounding box center [269, 114] width 6 height 6
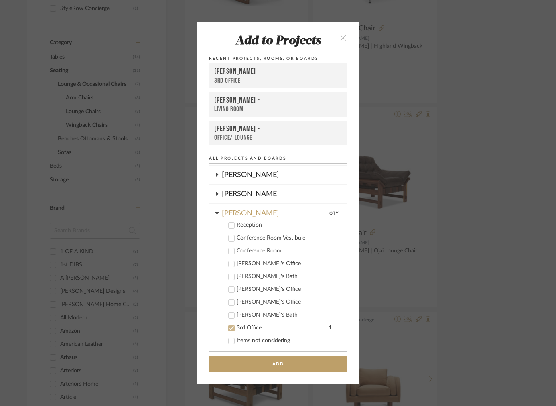
scroll to position [278, 0]
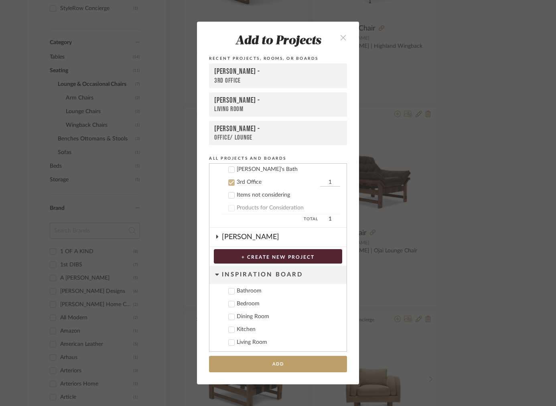
click at [346, 41] on button "close" at bounding box center [344, 37] width 24 height 16
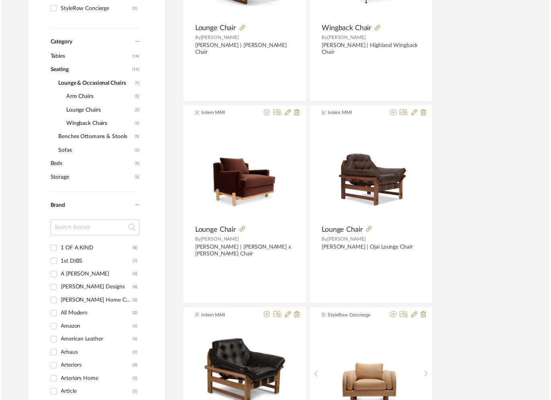
scroll to position [288, 2]
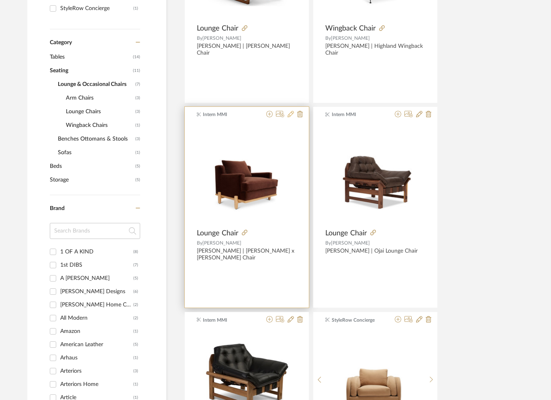
click at [289, 116] on icon at bounding box center [290, 114] width 6 height 6
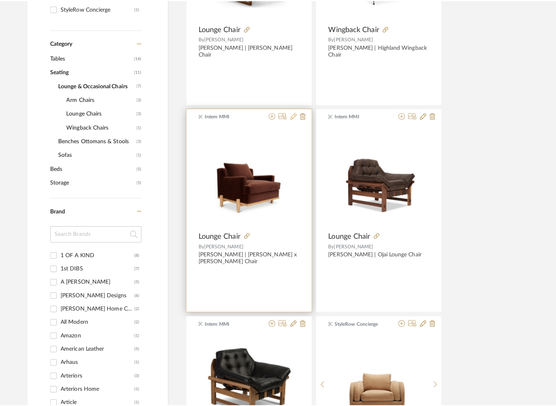
scroll to position [0, 0]
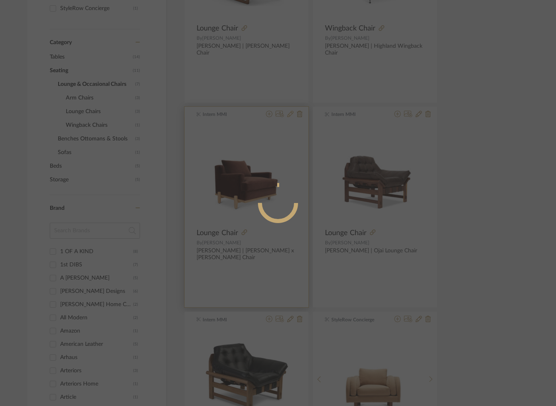
radio input "true"
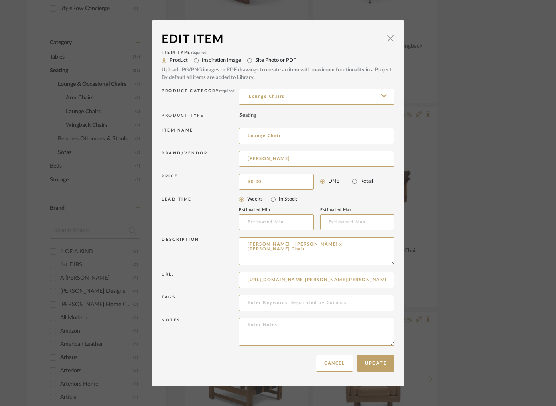
drag, startPoint x: 267, startPoint y: 259, endPoint x: 230, endPoint y: 236, distance: 43.8
click at [230, 236] on div "Description Lawson Fenning | Brian Paquette x LF - George Lounge Chair" at bounding box center [278, 252] width 233 height 35
click at [3, 277] on div "Edit Item × Item Type required Product Inspiration Image Site Photo or PDF Uplo…" at bounding box center [278, 203] width 556 height 406
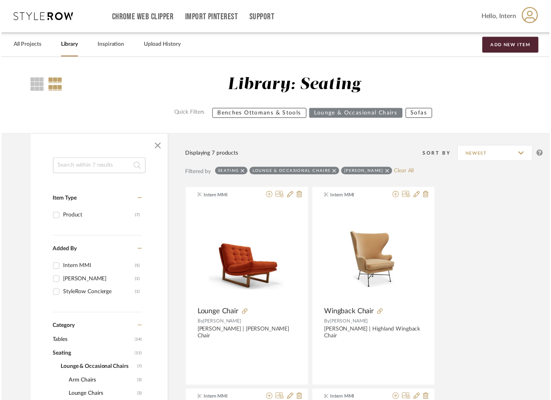
scroll to position [288, 2]
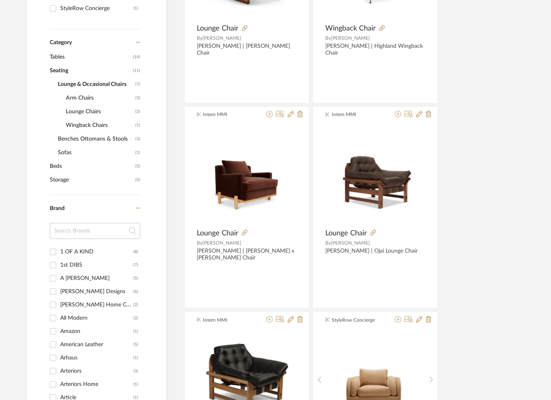
click at [81, 236] on input at bounding box center [95, 231] width 90 height 16
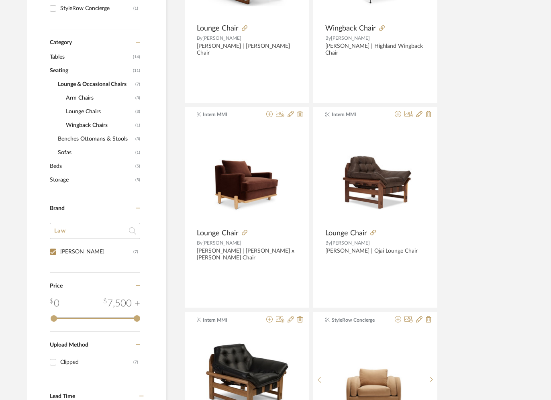
type input "Law"
click at [54, 247] on input "Lawson-Fenning (7)" at bounding box center [53, 251] width 13 height 13
checkbox input "false"
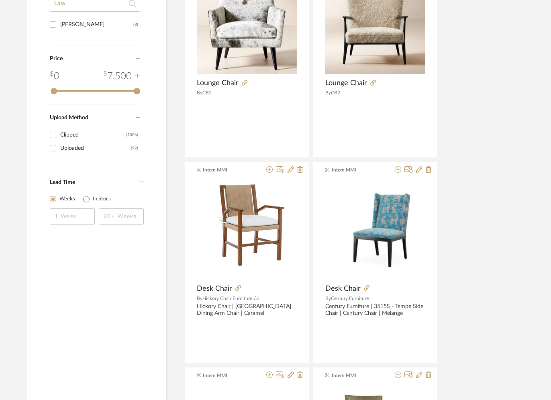
scroll to position [890, 2]
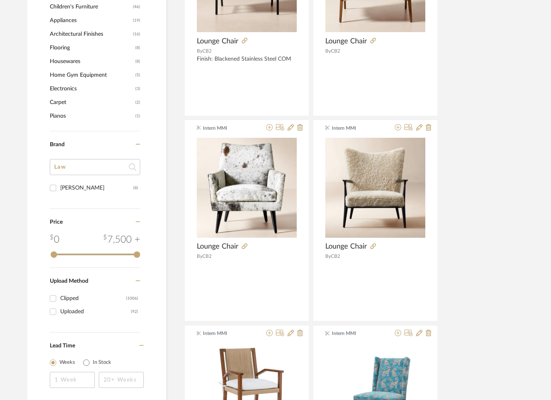
drag, startPoint x: 74, startPoint y: 172, endPoint x: -14, endPoint y: 144, distance: 92.3
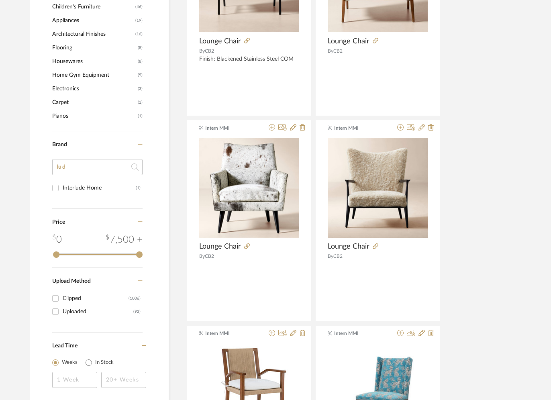
type input "lu"
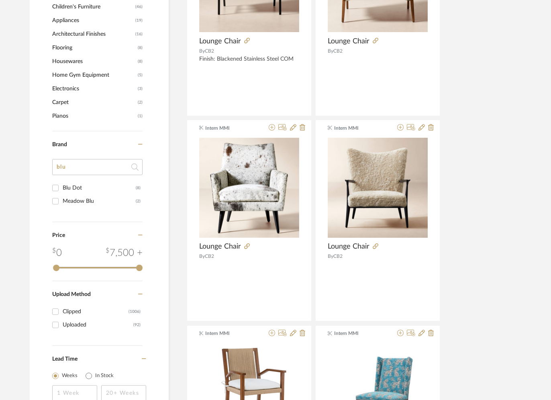
type input "blu"
click at [85, 185] on div "Blu Dot" at bounding box center [99, 187] width 73 height 13
click at [62, 185] on input "Blu Dot (8)" at bounding box center [55, 187] width 13 height 13
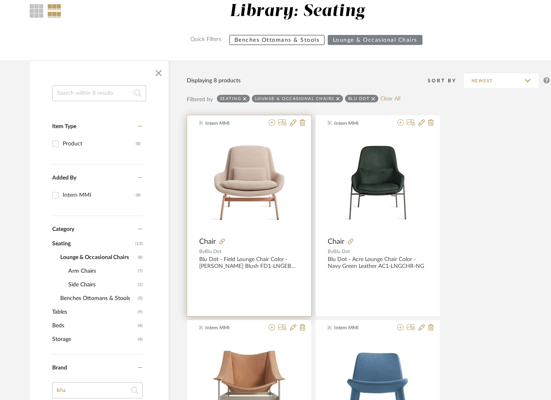
scroll to position [79, 0]
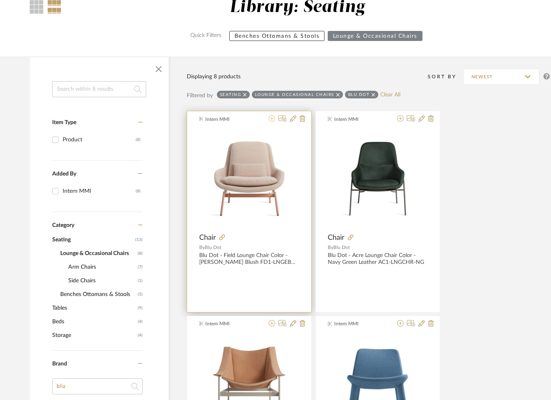
click at [272, 119] on icon at bounding box center [271, 118] width 6 height 6
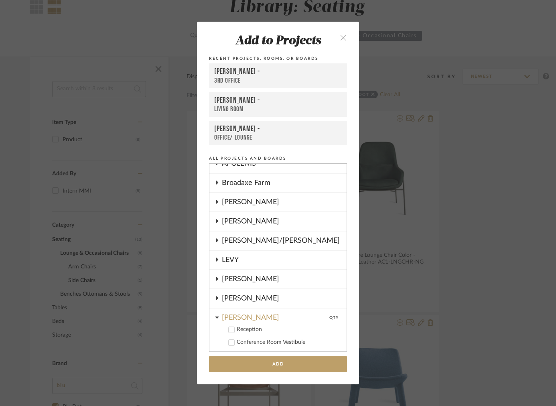
scroll to position [0, 0]
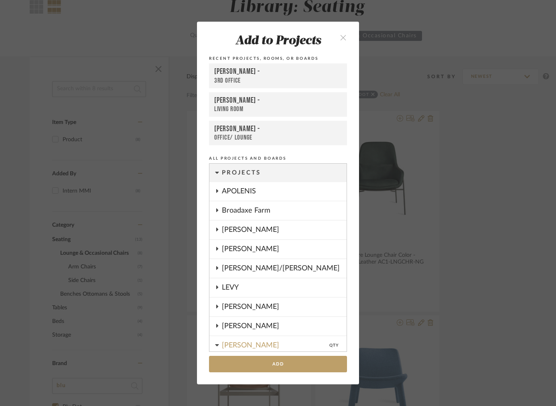
click at [342, 39] on icon "close" at bounding box center [343, 37] width 7 height 7
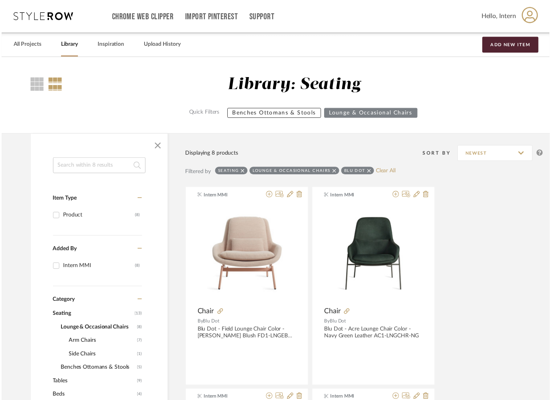
scroll to position [79, 0]
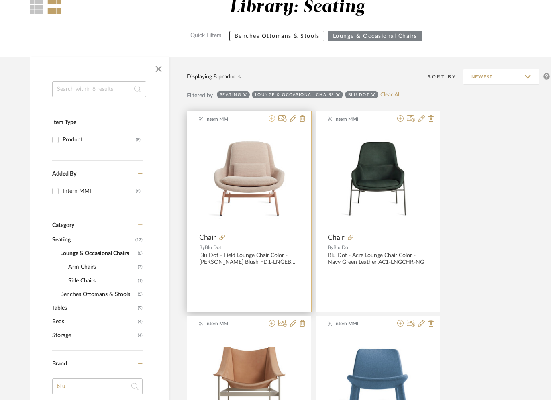
click at [272, 120] on icon at bounding box center [271, 118] width 6 height 6
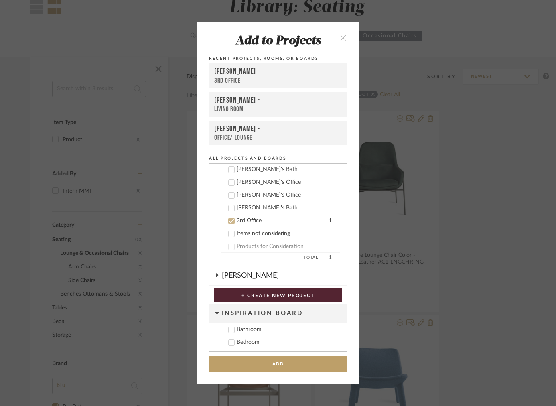
scroll to position [242, 0]
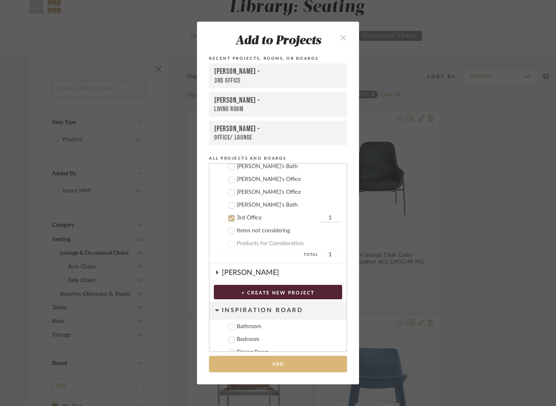
click at [245, 360] on button "Add" at bounding box center [278, 364] width 138 height 16
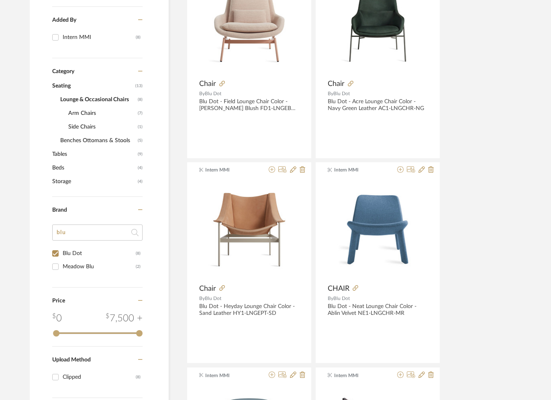
scroll to position [250, 0]
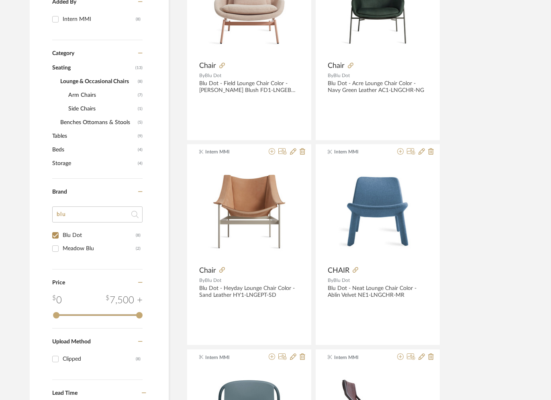
click at [56, 239] on input "Blu Dot (8)" at bounding box center [55, 235] width 13 height 13
checkbox input "false"
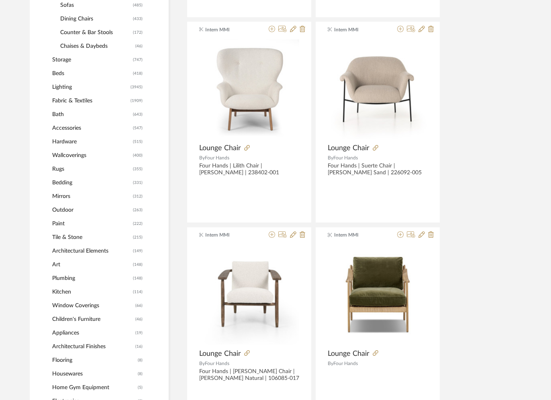
scroll to position [793, 0]
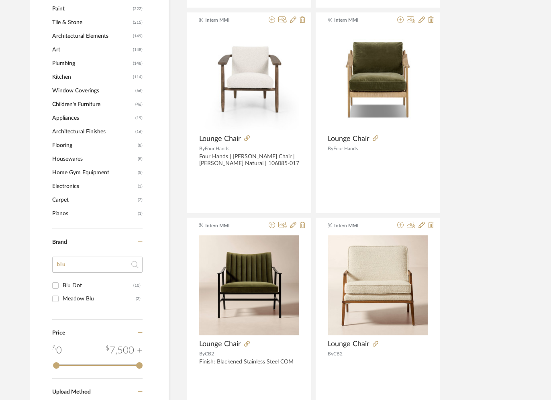
drag, startPoint x: 72, startPoint y: 260, endPoint x: 30, endPoint y: 254, distance: 42.2
drag, startPoint x: 74, startPoint y: 262, endPoint x: 8, endPoint y: 260, distance: 65.4
type input "ee"
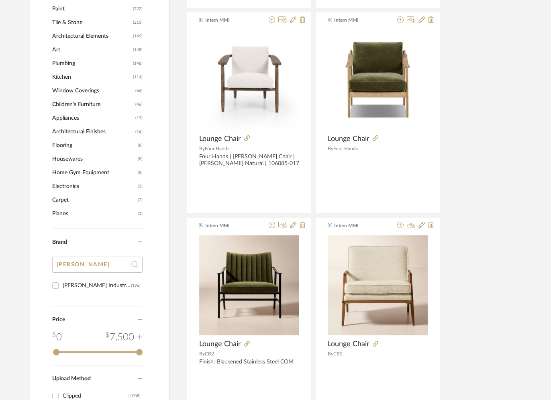
type input "lee"
click at [69, 282] on div "[PERSON_NAME] Industries" at bounding box center [97, 285] width 68 height 13
click at [62, 282] on input "Lee Industries (196)" at bounding box center [55, 285] width 13 height 13
checkbox input "true"
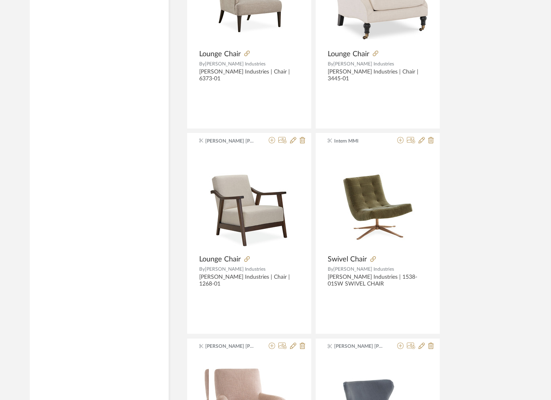
scroll to position [1673, 0]
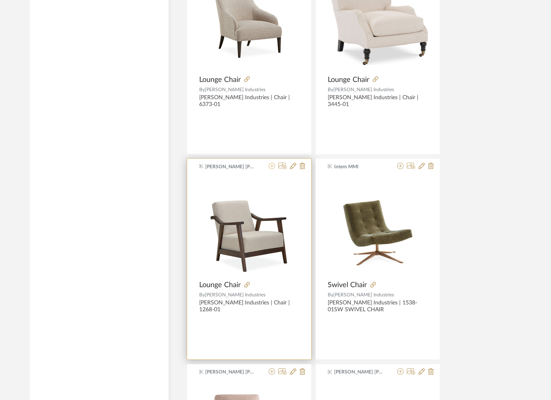
click at [271, 168] on icon at bounding box center [271, 166] width 6 height 6
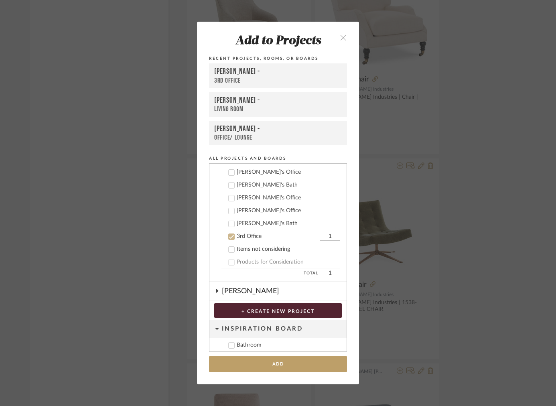
scroll to position [242, 0]
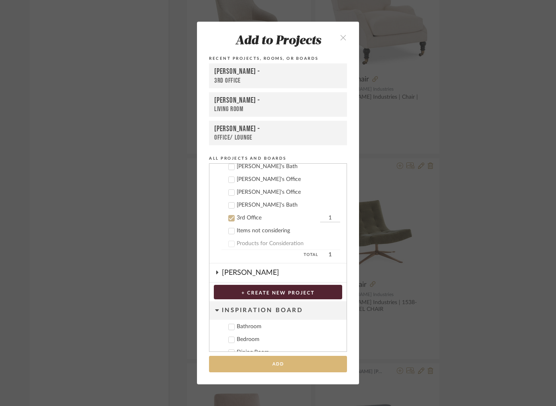
click at [227, 363] on button "Add" at bounding box center [278, 364] width 138 height 16
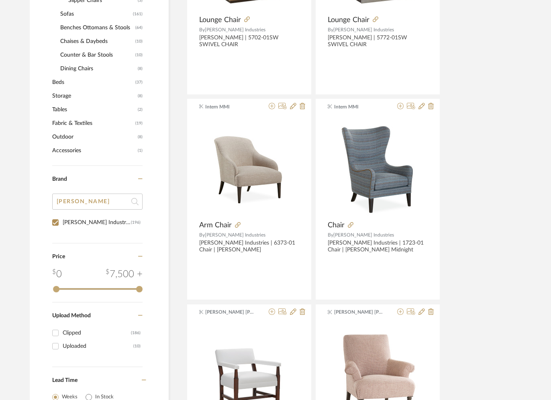
scroll to position [553, 0]
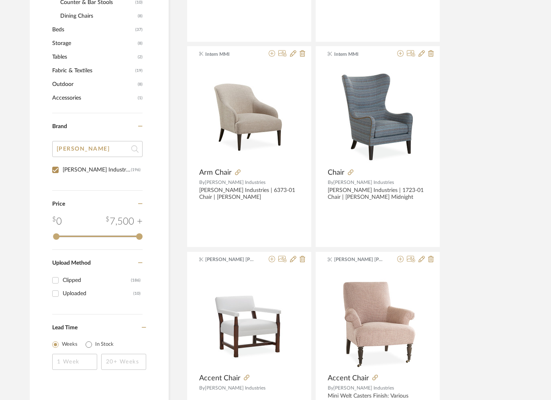
drag, startPoint x: 75, startPoint y: 147, endPoint x: 24, endPoint y: 138, distance: 52.5
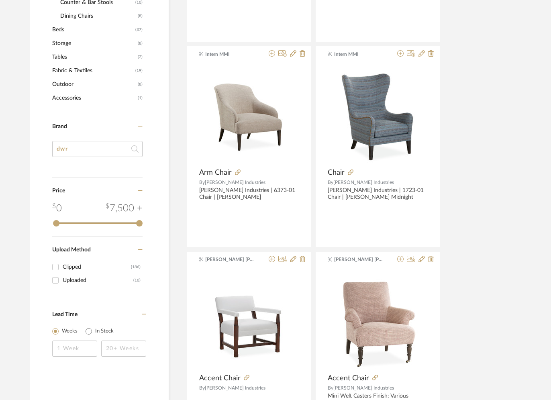
type input "dw"
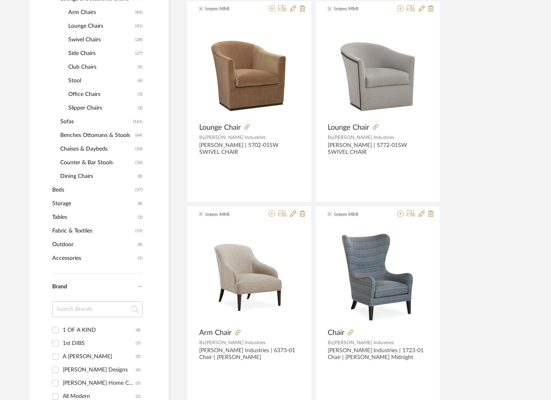
scroll to position [0, 0]
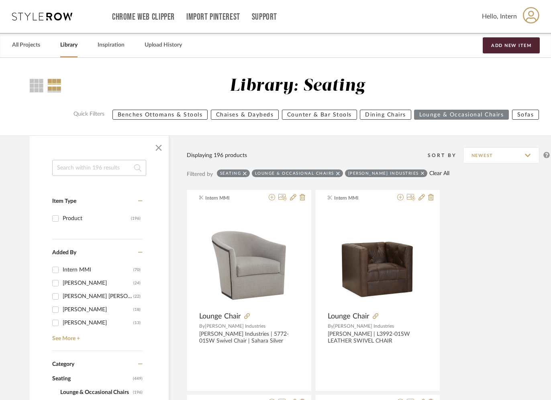
click at [429, 175] on link "Clear All" at bounding box center [439, 173] width 20 height 7
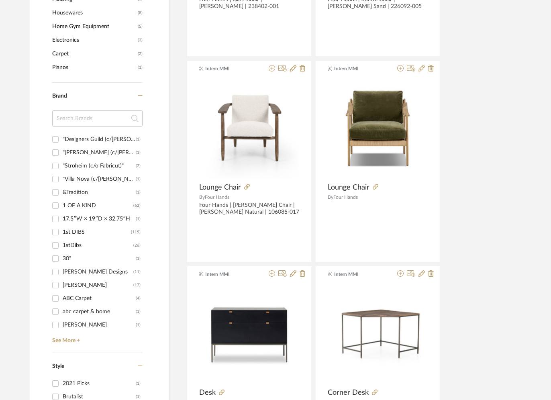
scroll to position [653, 0]
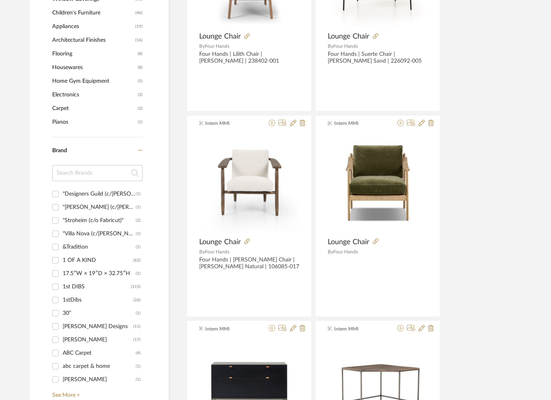
click at [74, 177] on input at bounding box center [97, 173] width 90 height 16
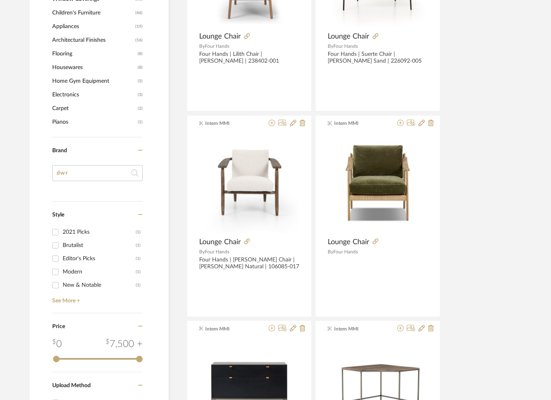
type input "dwr"
click at [97, 176] on input "dwr" at bounding box center [97, 173] width 90 height 16
drag, startPoint x: 97, startPoint y: 176, endPoint x: 24, endPoint y: 172, distance: 72.4
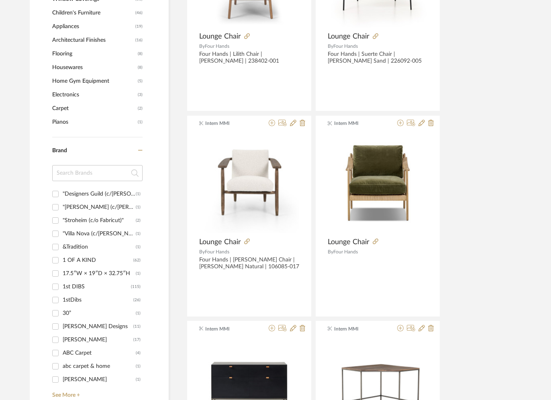
type input "r"
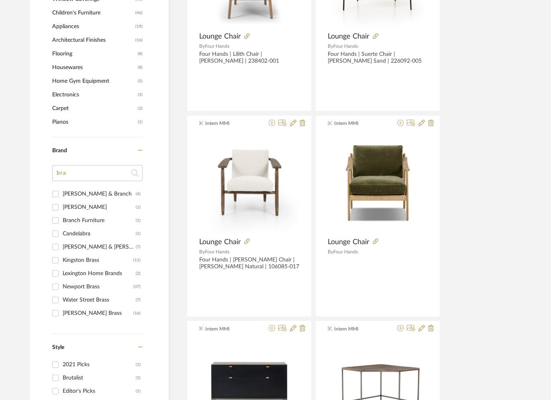
type input "bra"
click at [72, 222] on div "Branch Furniture" at bounding box center [99, 220] width 73 height 13
click at [62, 222] on input "Branch Furniture (1)" at bounding box center [55, 220] width 13 height 13
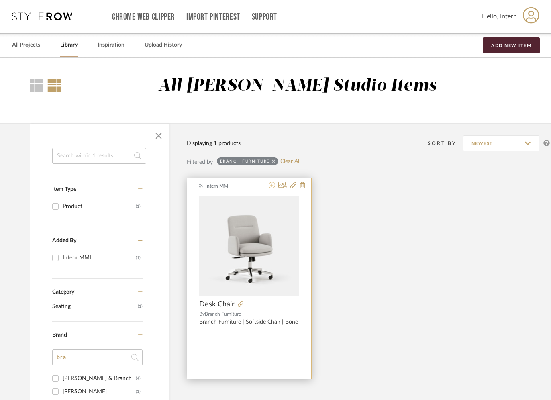
click at [271, 186] on icon at bounding box center [271, 185] width 6 height 6
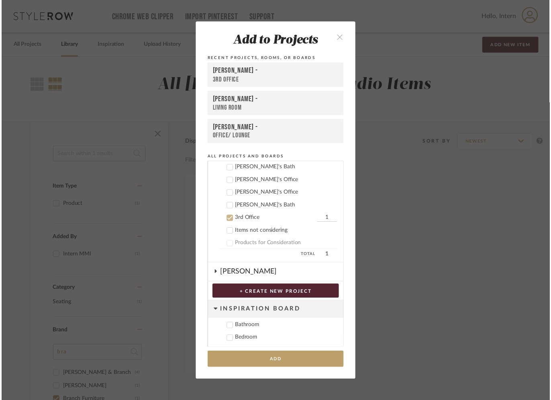
scroll to position [242, 0]
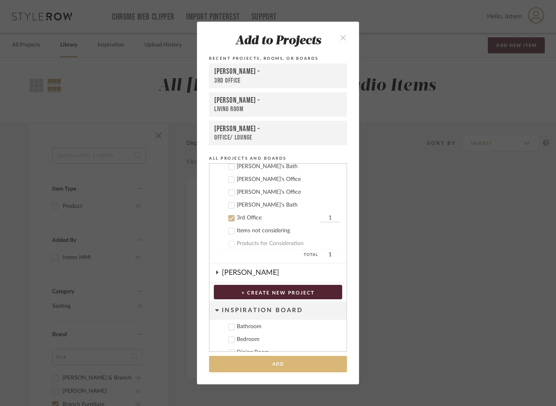
click at [256, 362] on button "Add" at bounding box center [278, 364] width 138 height 16
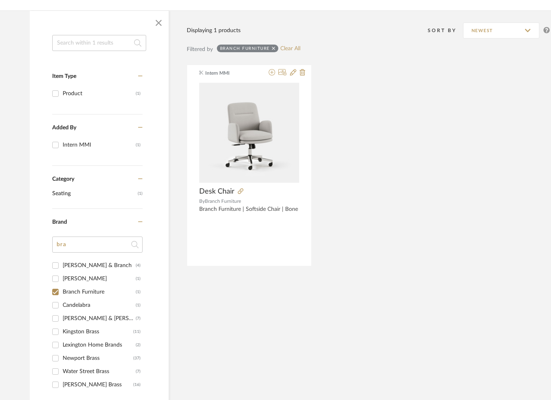
scroll to position [342, 0]
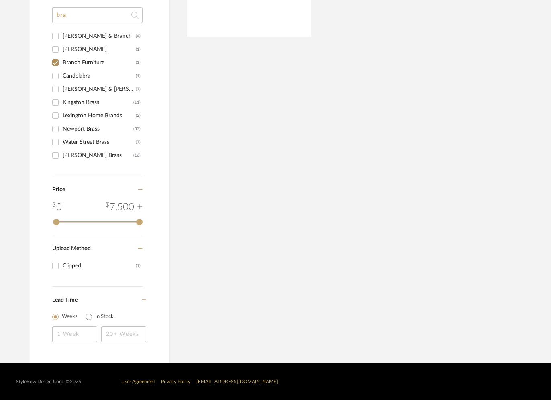
click at [66, 66] on div "Branch Furniture" at bounding box center [99, 62] width 73 height 13
click at [62, 66] on input "Branch Furniture (1)" at bounding box center [55, 62] width 13 height 13
checkbox input "false"
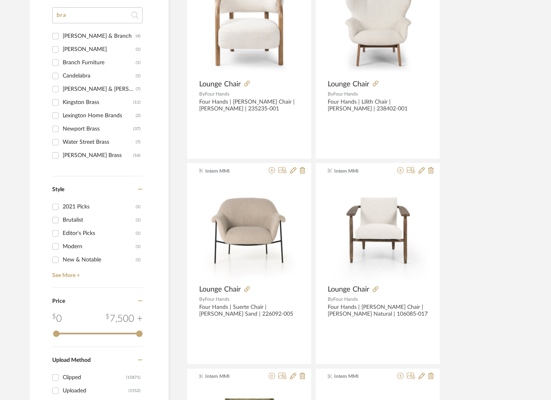
drag, startPoint x: 76, startPoint y: 16, endPoint x: 33, endPoint y: 2, distance: 45.2
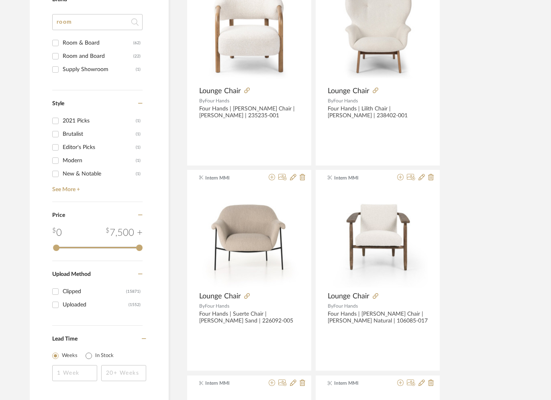
type input "room"
click at [88, 44] on div "Room & Board" at bounding box center [98, 43] width 71 height 13
click at [62, 44] on input "Room & Board (62)" at bounding box center [55, 43] width 13 height 13
checkbox input "true"
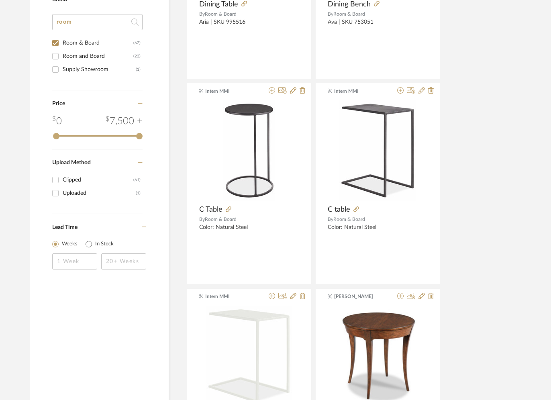
click at [80, 56] on div "Room and Board" at bounding box center [98, 56] width 71 height 13
click at [62, 56] on input "Room and Board (22)" at bounding box center [55, 56] width 13 height 13
checkbox input "true"
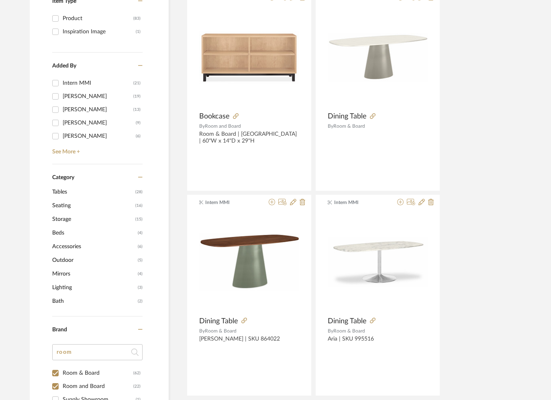
scroll to position [128, 0]
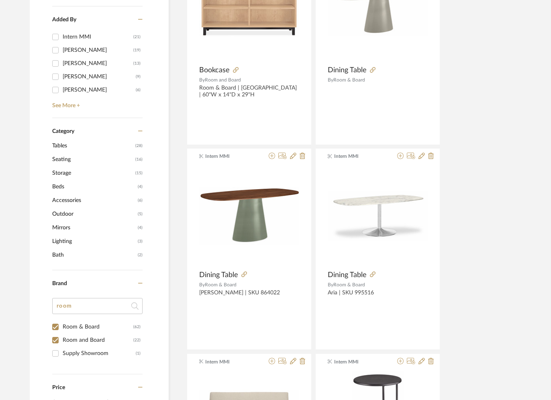
click at [58, 173] on span "Storage" at bounding box center [92, 173] width 81 height 14
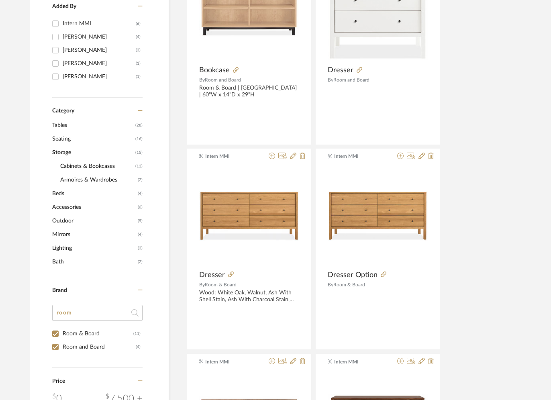
click at [80, 168] on span "Cabinets & Bookcases" at bounding box center [96, 166] width 73 height 14
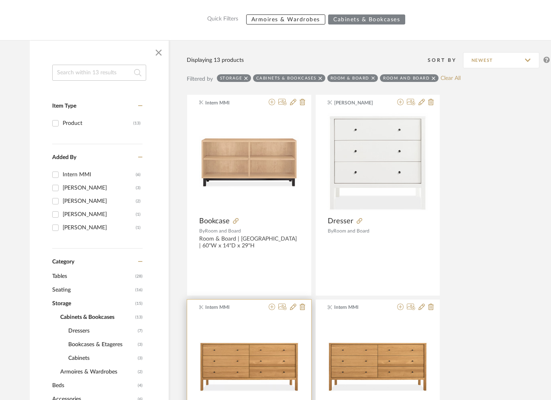
scroll to position [176, 0]
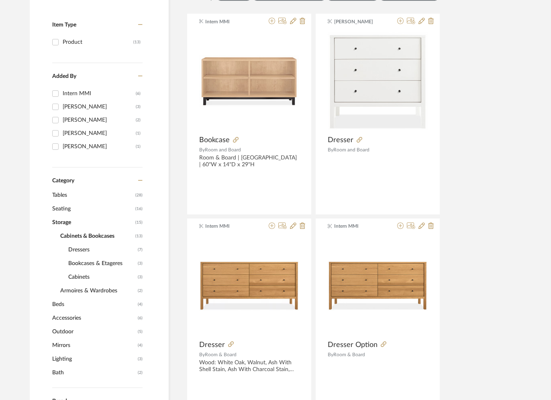
click at [100, 261] on span "Bookcases & Etageres" at bounding box center [101, 263] width 67 height 14
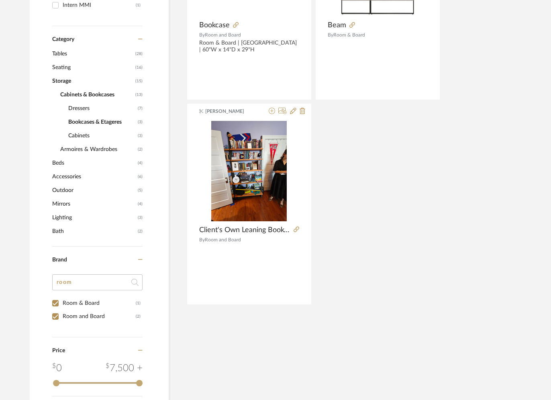
scroll to position [321, 0]
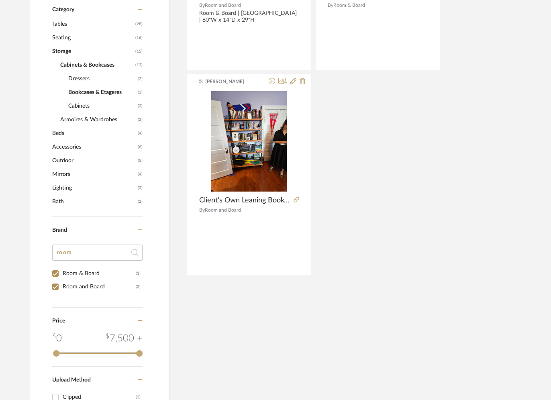
click at [89, 67] on span "Cabinets & Bookcases" at bounding box center [96, 65] width 73 height 14
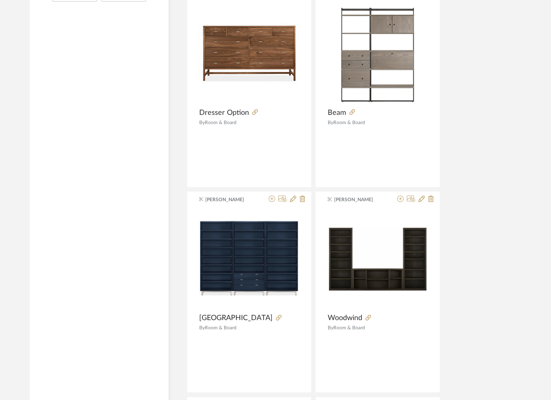
scroll to position [781, 0]
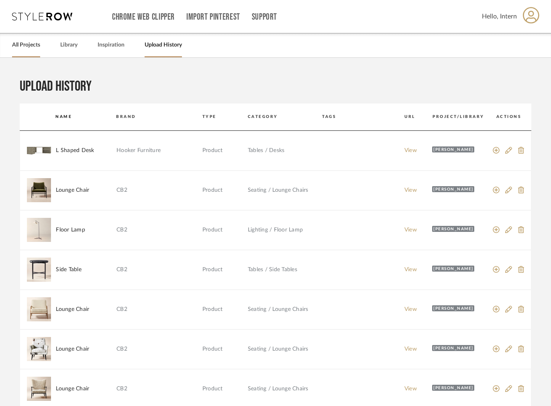
click at [14, 48] on link "All Projects" at bounding box center [26, 45] width 28 height 11
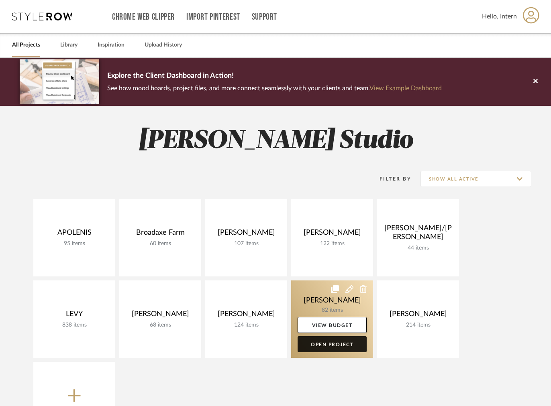
click at [332, 342] on link "Open Project" at bounding box center [331, 344] width 69 height 16
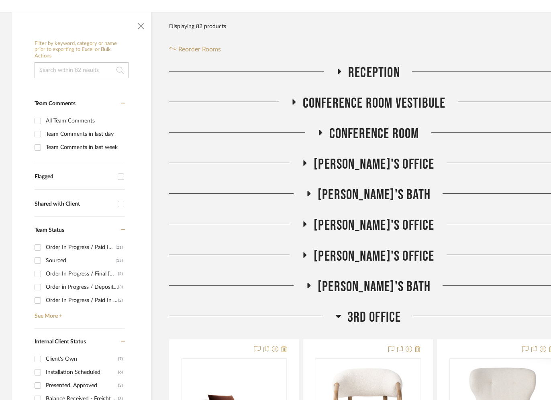
scroll to position [246, 0]
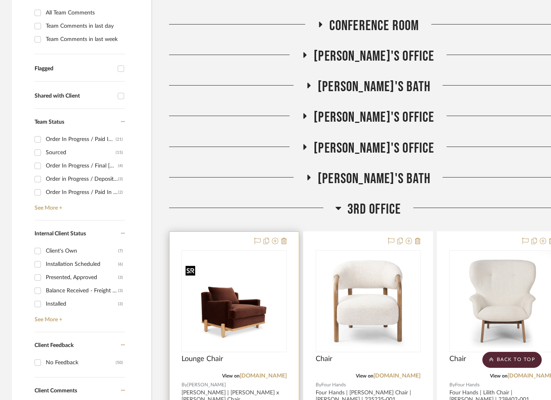
click at [0, 0] on img at bounding box center [0, 0] width 0 height 0
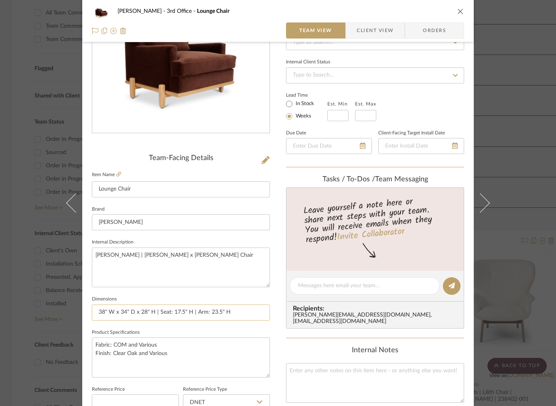
scroll to position [202, 0]
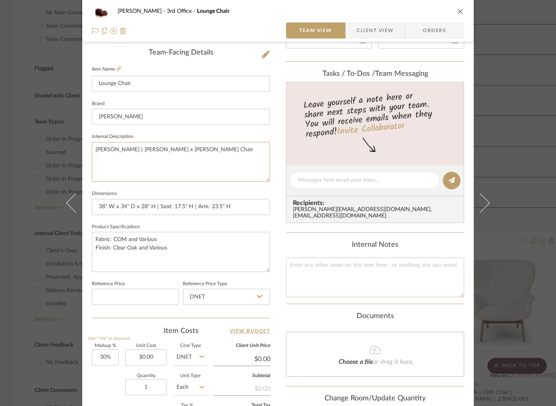
drag, startPoint x: 252, startPoint y: 169, endPoint x: 46, endPoint y: 143, distance: 207.9
click at [46, 143] on div "Sherman Fairchild 3rd Office Lounge Chair Team View Client View Orders Team-Fac…" at bounding box center [278, 203] width 556 height 406
click at [168, 149] on textarea "[PERSON_NAME] | [PERSON_NAME] x [PERSON_NAME] Chair" at bounding box center [181, 162] width 178 height 40
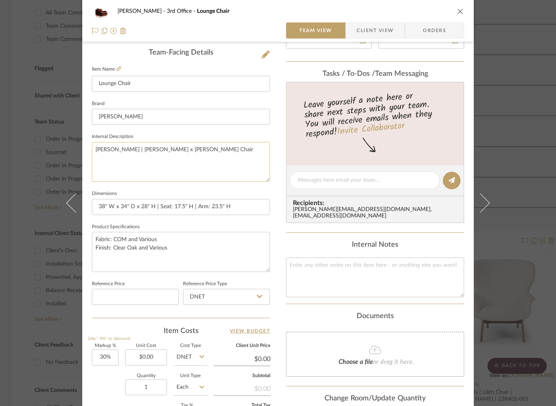
click at [168, 149] on textarea "[PERSON_NAME] | [PERSON_NAME] x [PERSON_NAME] Chair" at bounding box center [181, 162] width 178 height 40
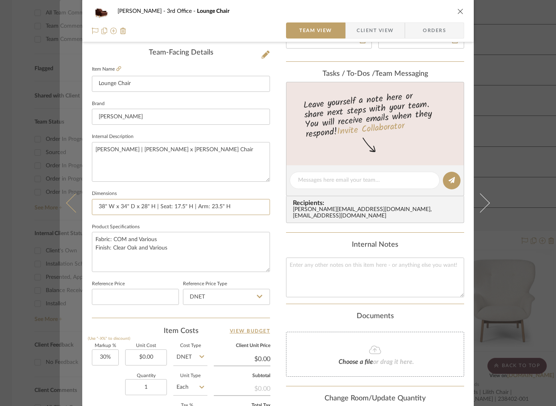
drag, startPoint x: 241, startPoint y: 204, endPoint x: 64, endPoint y: 197, distance: 176.7
click at [64, 197] on mat-dialog-content "Sherman Fairchild 3rd Office Lounge Chair Team View Client View Orders Team-Fac…" at bounding box center [278, 174] width 437 height 741
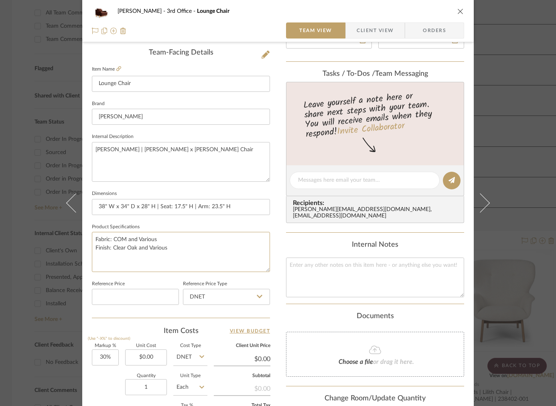
drag, startPoint x: 187, startPoint y: 253, endPoint x: 85, endPoint y: 231, distance: 104.4
click at [85, 231] on div "Sherman Fairchild 3rd Office Lounge Chair Team View Client View Orders Team-Fac…" at bounding box center [278, 174] width 392 height 741
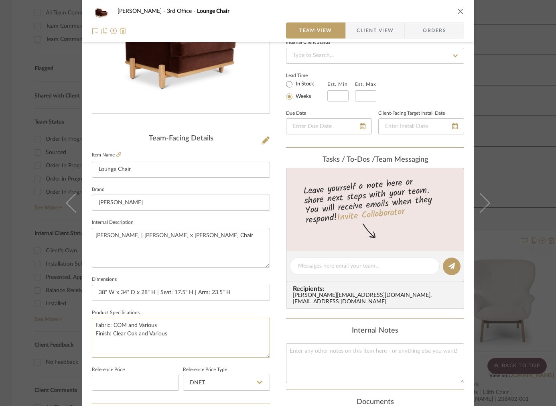
scroll to position [118, 0]
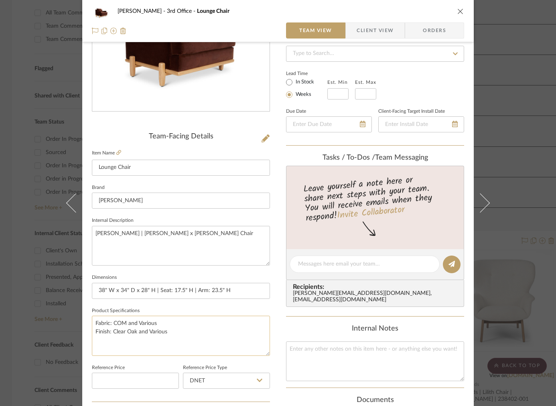
click at [136, 326] on textarea "Fabric: COM and Various Finish: Clear Oak and Various" at bounding box center [181, 336] width 178 height 40
click at [460, 13] on icon "close" at bounding box center [461, 11] width 6 height 6
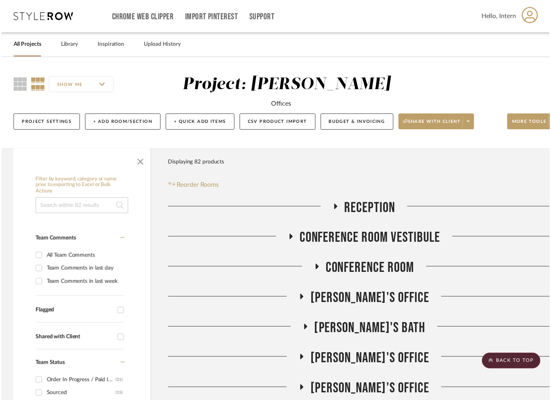
scroll to position [246, 0]
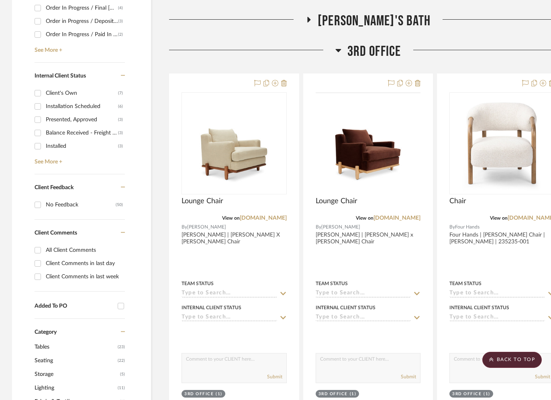
scroll to position [380, 0]
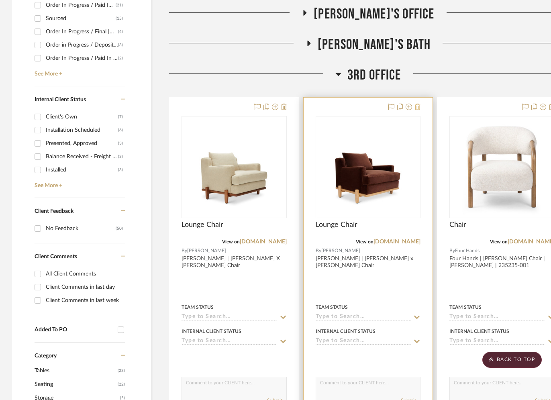
click at [417, 110] on icon at bounding box center [418, 107] width 6 height 6
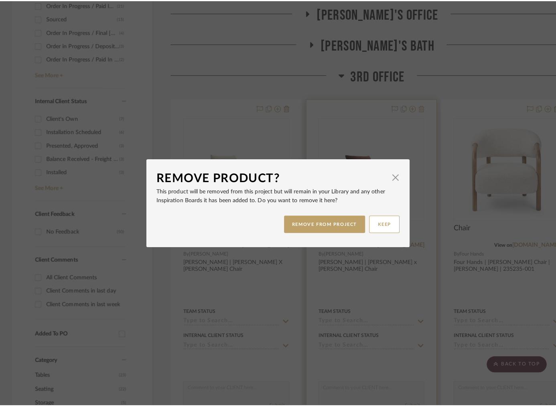
scroll to position [0, 0]
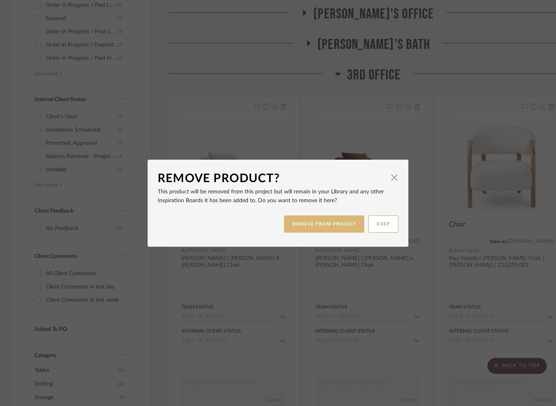
click at [311, 224] on button "REMOVE FROM PROJECT" at bounding box center [324, 224] width 81 height 17
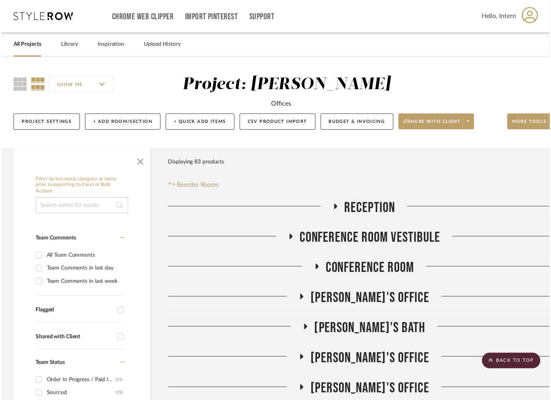
scroll to position [380, 0]
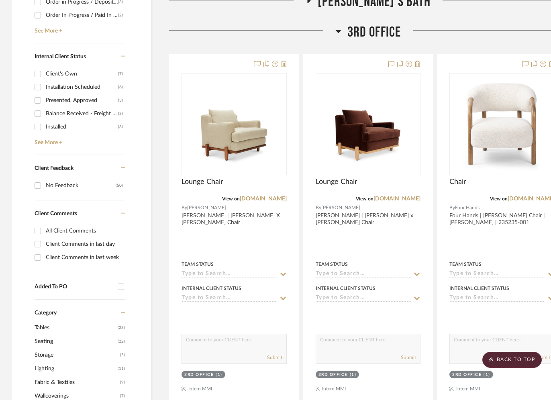
scroll to position [340, 0]
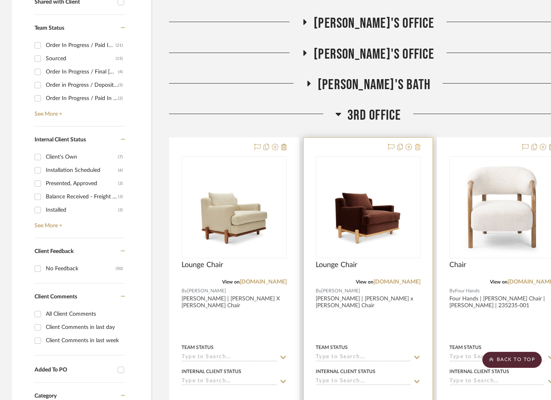
click at [417, 147] on icon at bounding box center [418, 147] width 6 height 6
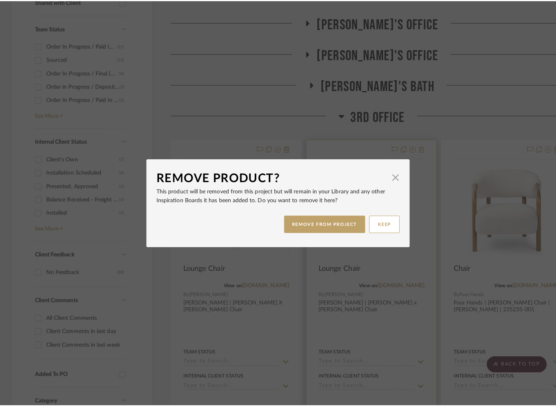
scroll to position [0, 0]
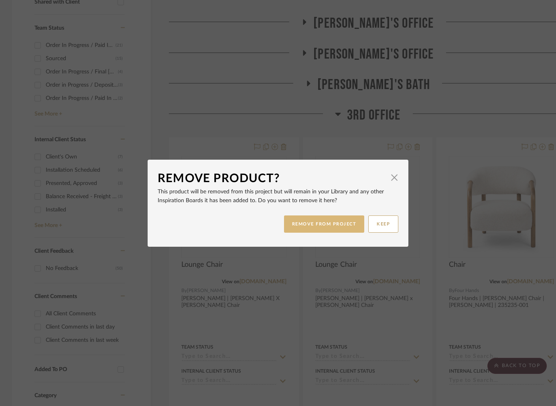
click at [307, 223] on button "REMOVE FROM PROJECT" at bounding box center [324, 224] width 81 height 17
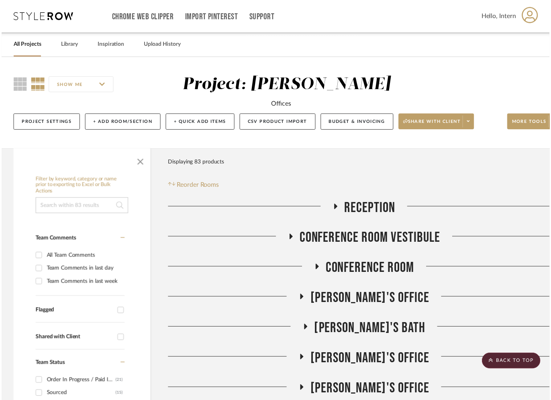
scroll to position [340, 0]
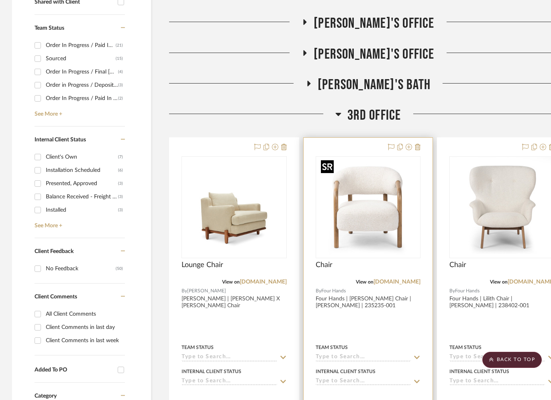
click at [0, 0] on img at bounding box center [0, 0] width 0 height 0
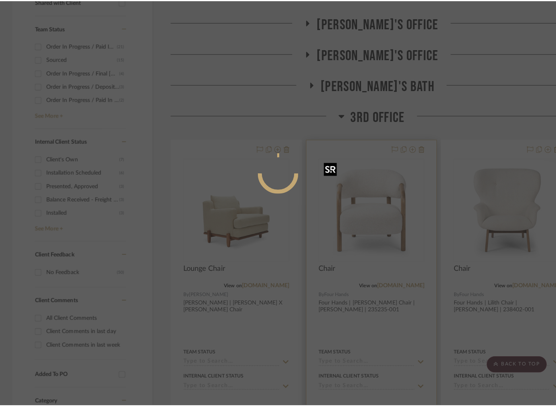
scroll to position [0, 0]
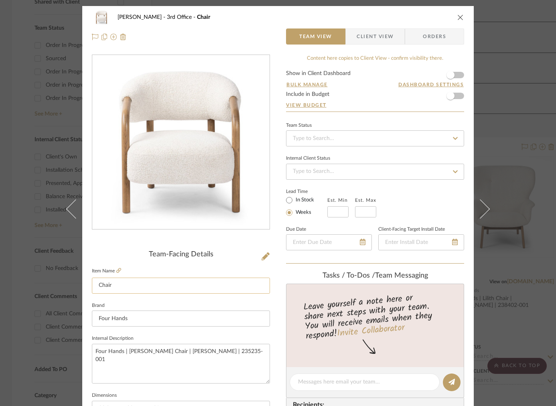
click at [96, 285] on input "Chair" at bounding box center [181, 286] width 178 height 16
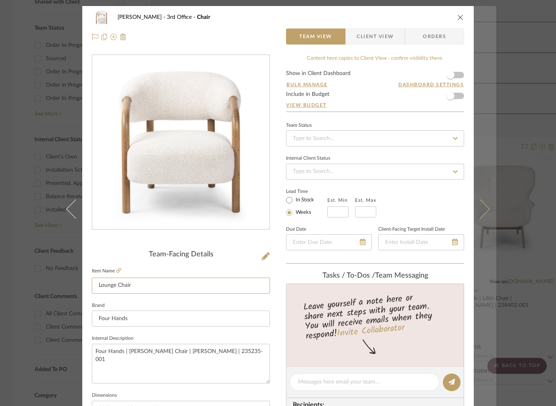
type input "Lounge Chair"
click at [490, 197] on button at bounding box center [485, 209] width 22 height 406
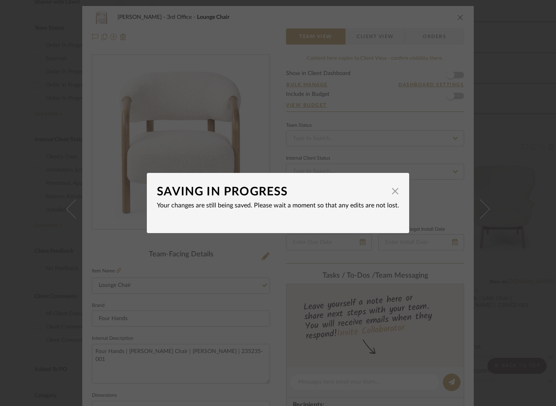
click at [489, 197] on div "SAVING IN PROGRESS × Your changes are still being saved. Please wait a moment s…" at bounding box center [278, 203] width 556 height 406
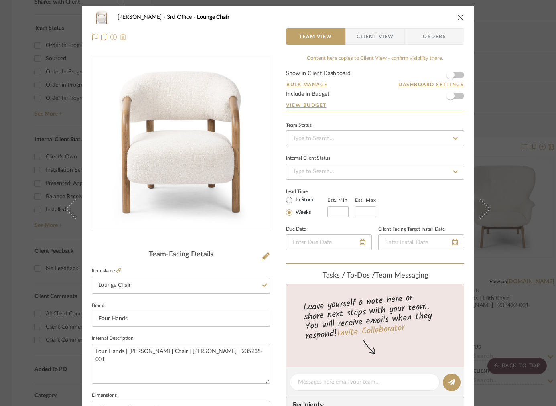
scroll to position [6, 0]
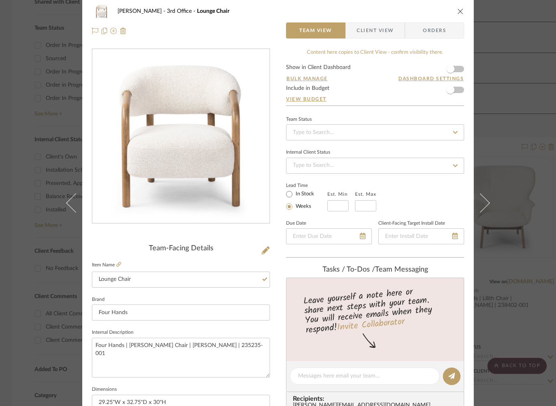
click at [489, 197] on button at bounding box center [485, 203] width 22 height 406
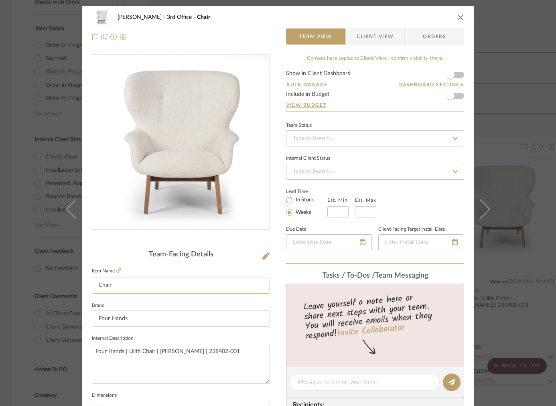
click at [98, 286] on input "Chair" at bounding box center [181, 286] width 178 height 16
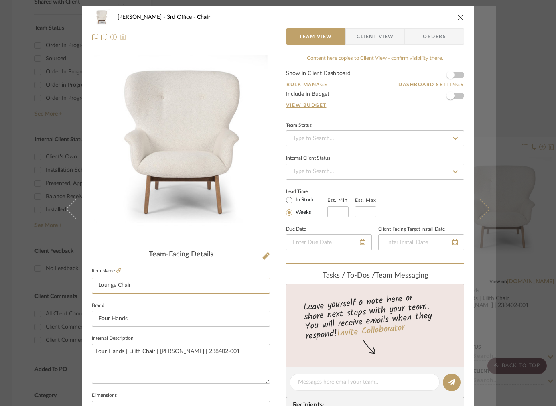
type input "Lounge Chair"
click at [476, 183] on button at bounding box center [485, 209] width 22 height 406
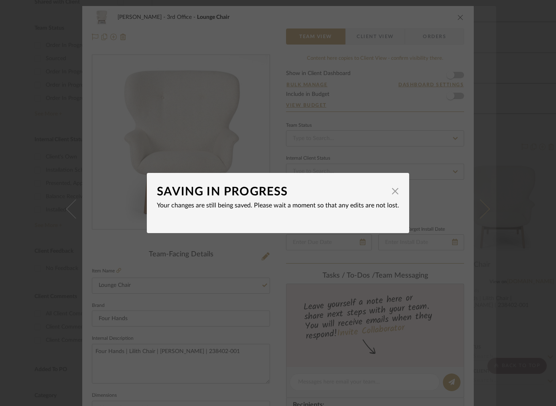
click at [476, 183] on div "SAVING IN PROGRESS × Your changes are still being saved. Please wait a moment s…" at bounding box center [278, 203] width 556 height 406
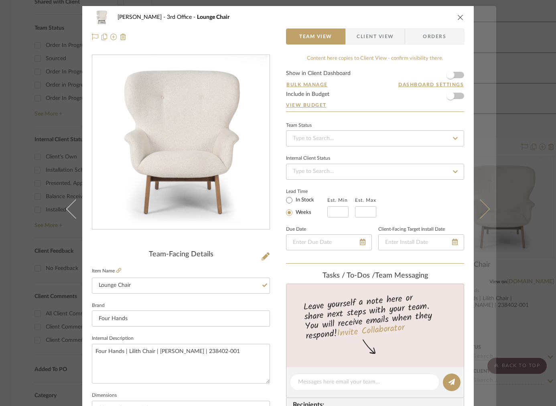
scroll to position [6, 0]
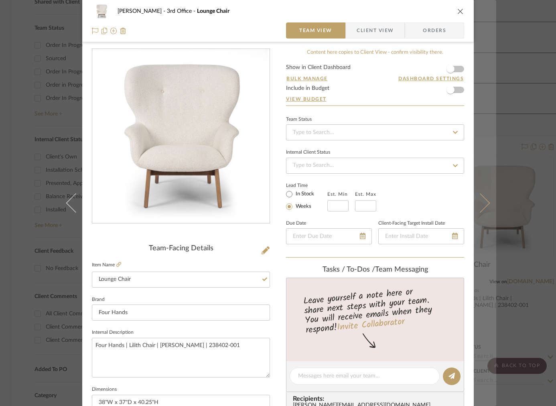
click at [476, 183] on button at bounding box center [485, 203] width 22 height 406
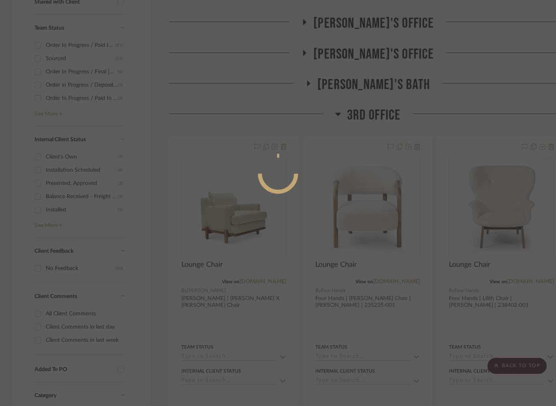
scroll to position [0, 0]
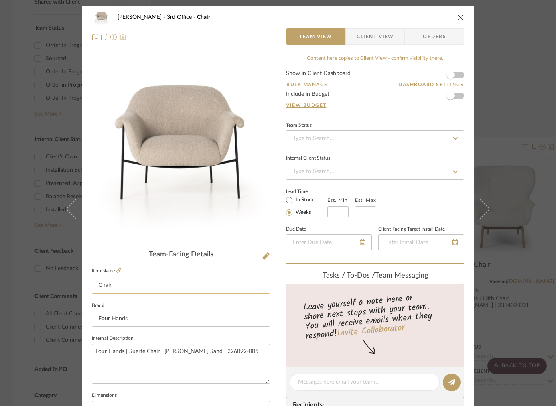
click at [94, 288] on input "Chair" at bounding box center [181, 286] width 178 height 16
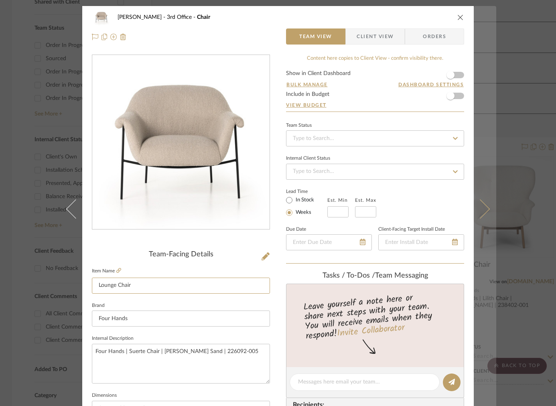
type input "Lounge Chair"
click at [490, 187] on button at bounding box center [485, 209] width 22 height 406
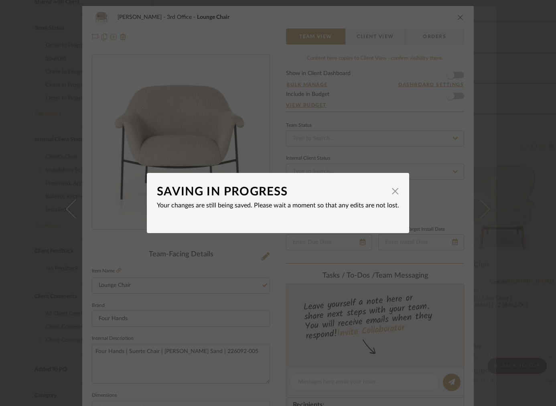
click at [490, 186] on div "SAVING IN PROGRESS × Your changes are still being saved. Please wait a moment s…" at bounding box center [278, 203] width 556 height 406
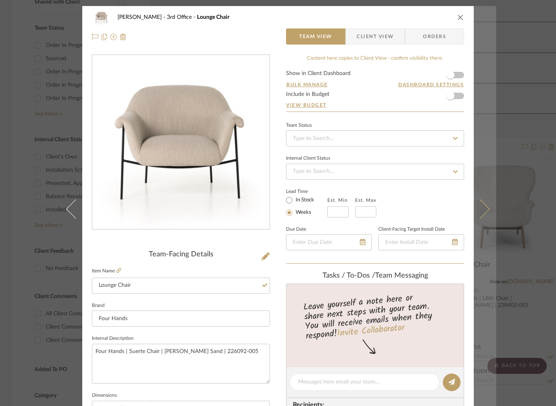
scroll to position [6, 0]
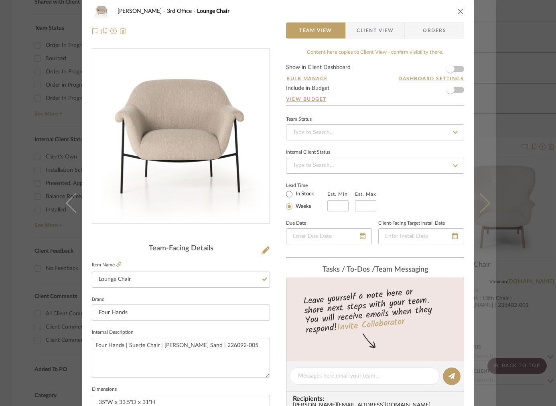
click at [490, 186] on button at bounding box center [485, 203] width 22 height 406
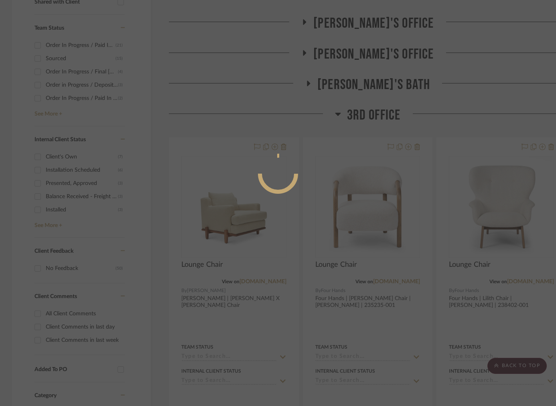
scroll to position [0, 0]
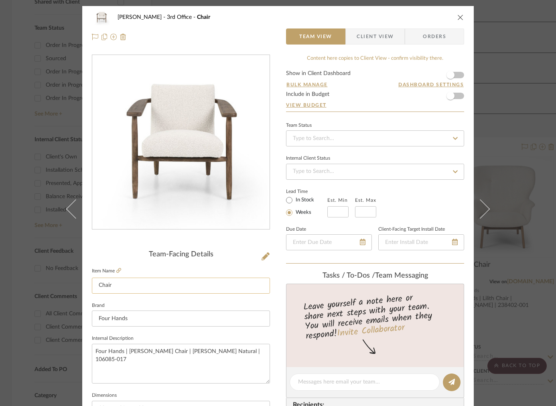
click at [94, 287] on input "Chair" at bounding box center [181, 286] width 178 height 16
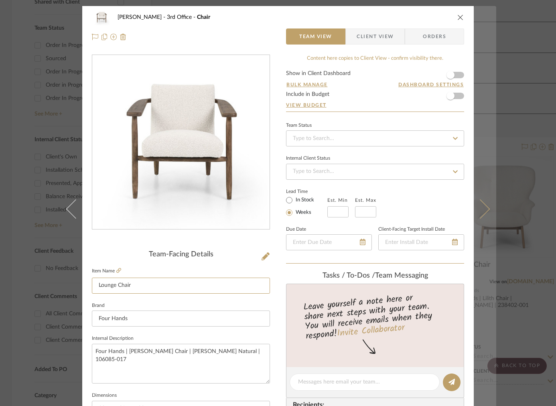
type input "Lounge Chair"
click at [476, 181] on button at bounding box center [485, 209] width 22 height 406
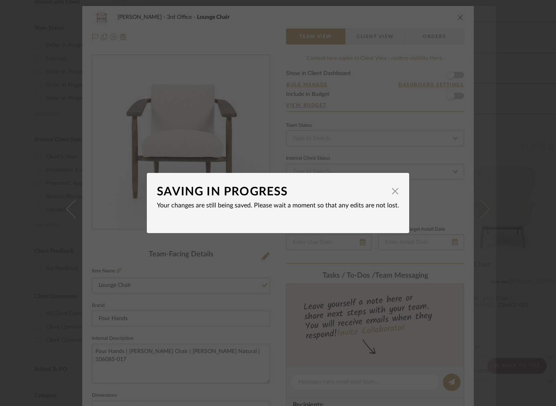
click at [476, 181] on div "SAVING IN PROGRESS × Your changes are still being saved. Please wait a moment s…" at bounding box center [278, 203] width 556 height 406
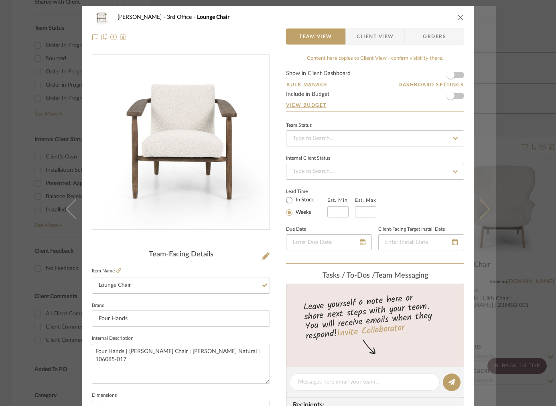
scroll to position [6, 0]
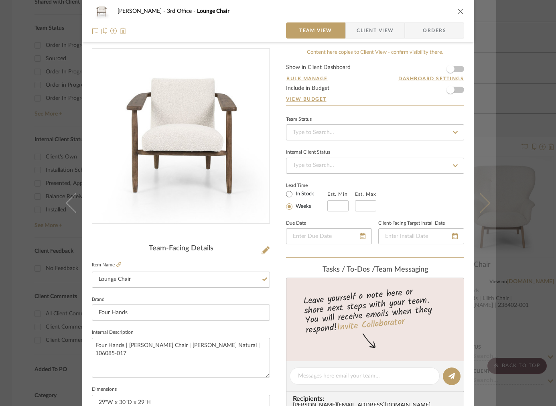
click at [476, 181] on button at bounding box center [485, 203] width 22 height 406
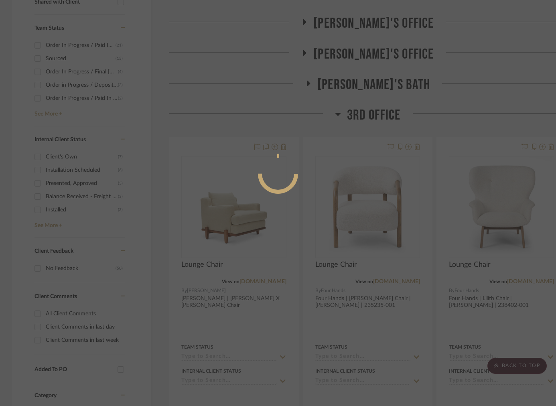
scroll to position [0, 0]
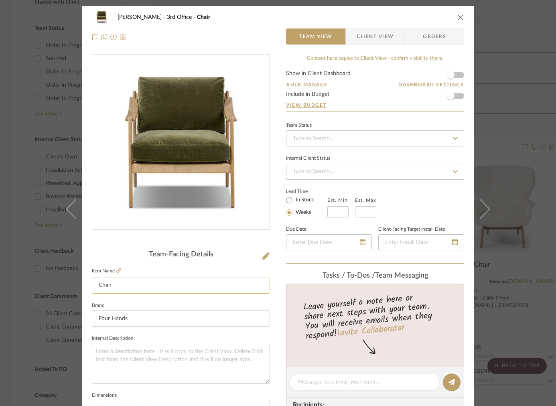
click at [95, 285] on input "Chair" at bounding box center [181, 286] width 178 height 16
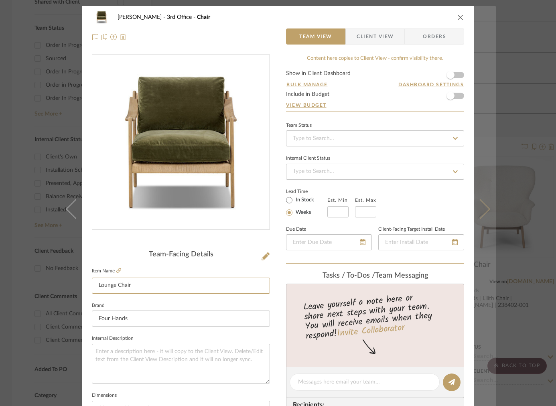
type input "Lounge Chair"
click at [487, 187] on button at bounding box center [485, 209] width 22 height 406
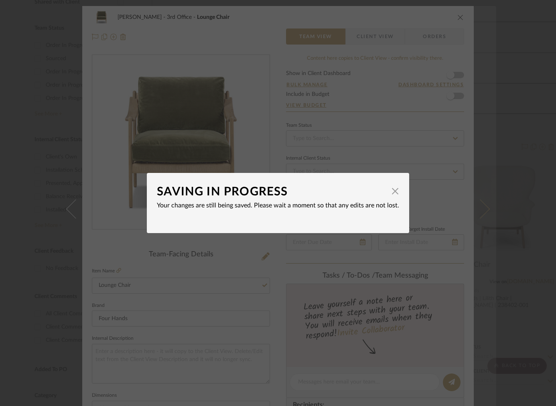
click at [486, 187] on div "SAVING IN PROGRESS × Your changes are still being saved. Please wait a moment s…" at bounding box center [278, 203] width 556 height 406
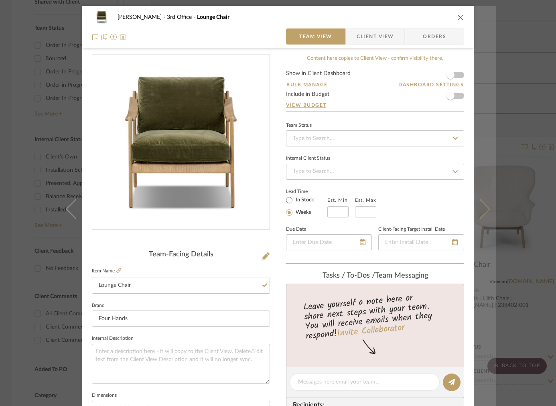
scroll to position [6, 0]
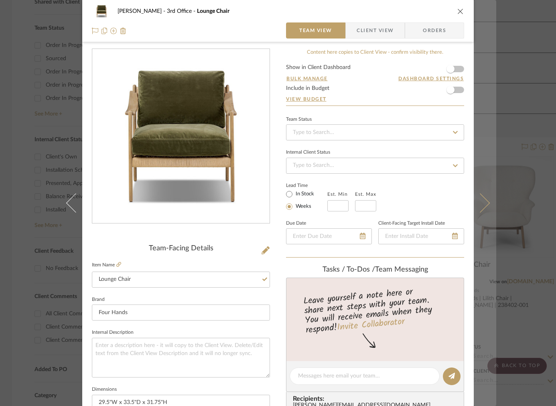
click at [486, 187] on button at bounding box center [485, 203] width 22 height 406
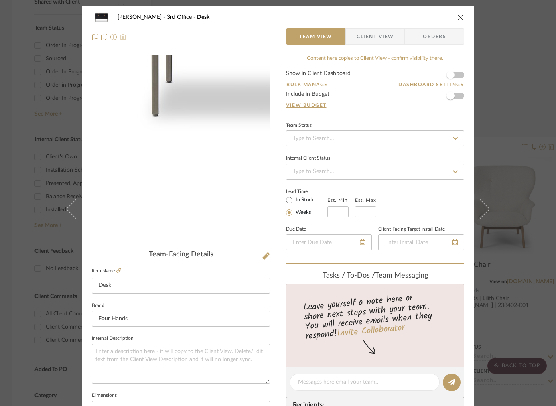
click at [23, 164] on div "Sherman Fairchild 3rd Office Desk Team View Client View Orders Team-Facing Deta…" at bounding box center [278, 203] width 556 height 406
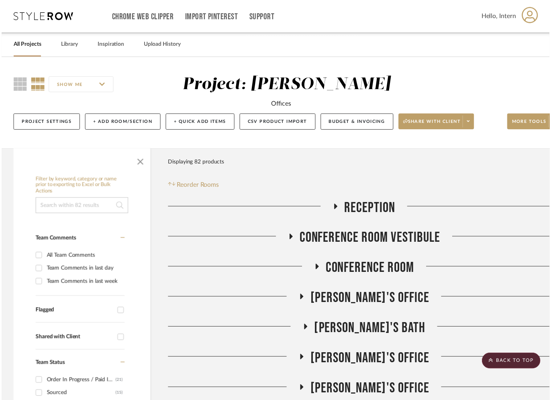
scroll to position [340, 0]
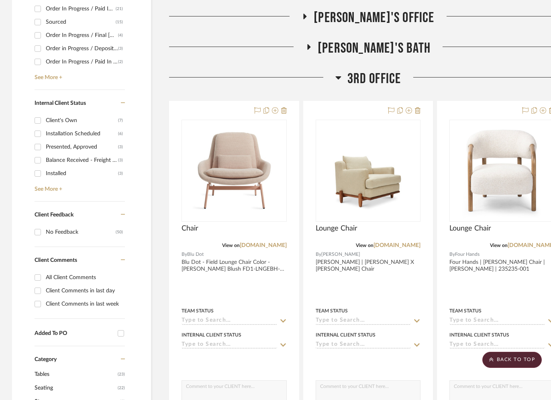
scroll to position [371, 0]
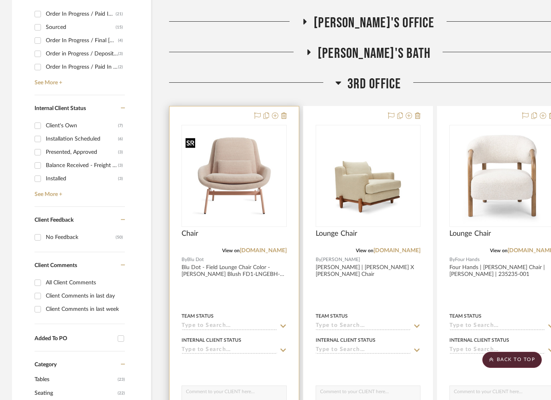
click at [219, 196] on img "0" at bounding box center [234, 175] width 104 height 83
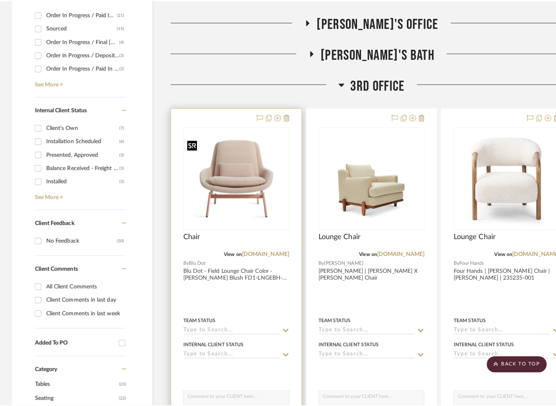
scroll to position [0, 0]
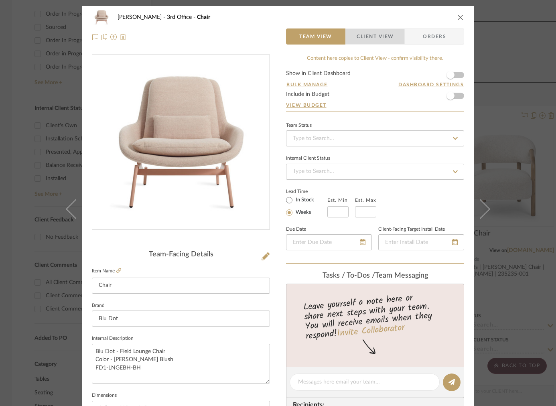
click at [357, 37] on span "Client View" at bounding box center [375, 36] width 37 height 16
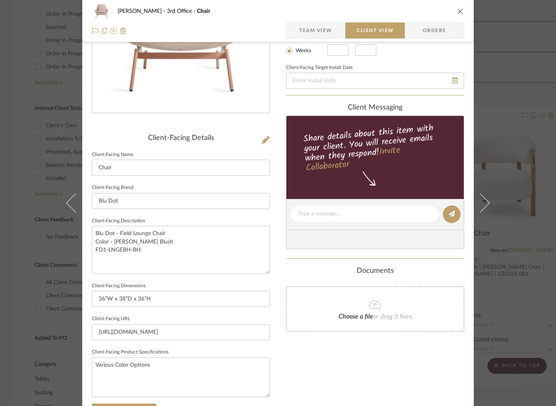
scroll to position [145, 0]
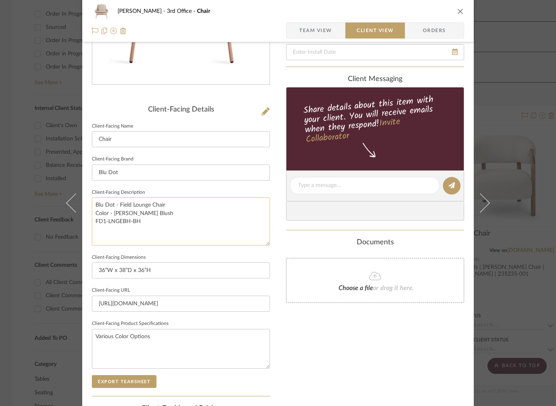
click at [150, 210] on textarea "Blu Dot - Field Lounge Chair Color - [PERSON_NAME] Blush FD1-LNGEBH-BH" at bounding box center [181, 221] width 178 height 48
click at [327, 31] on span "Team View" at bounding box center [315, 30] width 33 height 16
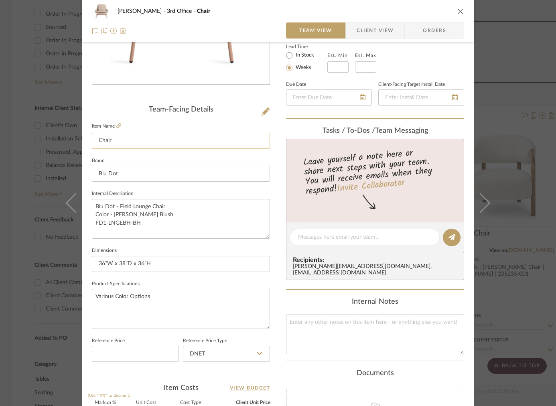
click at [95, 140] on input "Chair" at bounding box center [181, 141] width 178 height 16
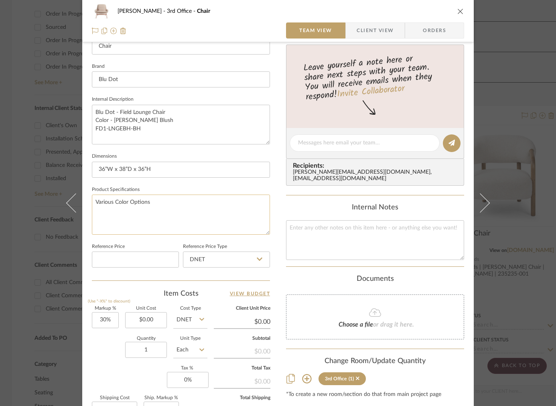
click at [183, 203] on textarea "Various Color Options" at bounding box center [181, 215] width 178 height 40
click at [458, 14] on icon "close" at bounding box center [461, 11] width 6 height 6
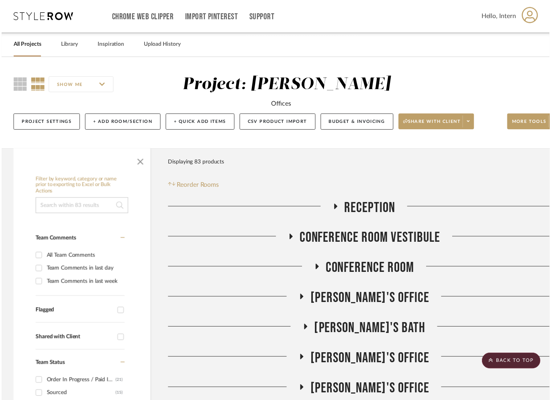
scroll to position [371, 0]
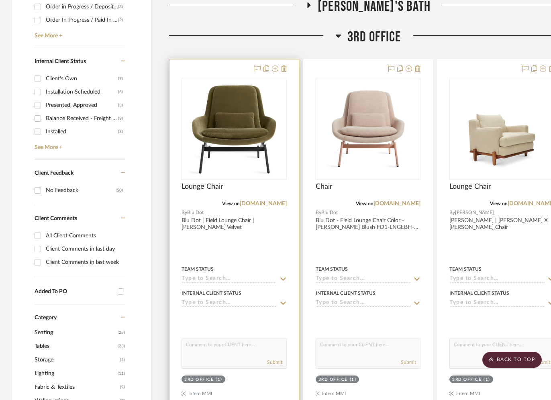
scroll to position [414, 0]
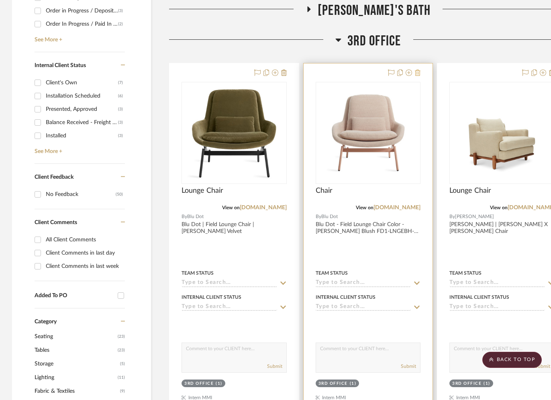
click at [416, 74] on icon at bounding box center [418, 72] width 6 height 6
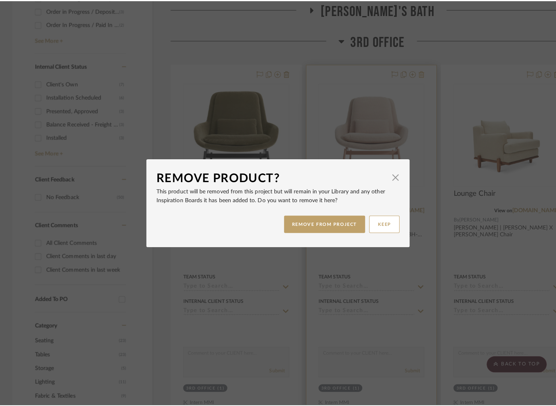
scroll to position [0, 0]
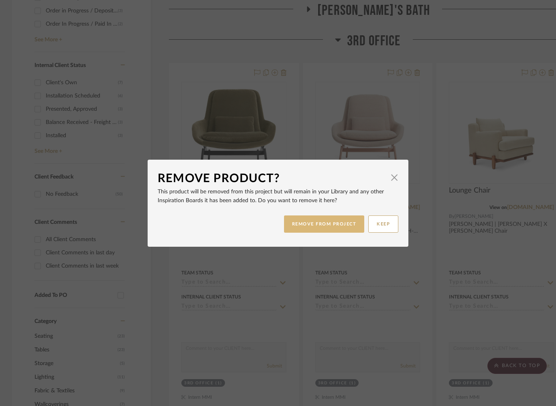
click at [309, 220] on button "REMOVE FROM PROJECT" at bounding box center [324, 224] width 81 height 17
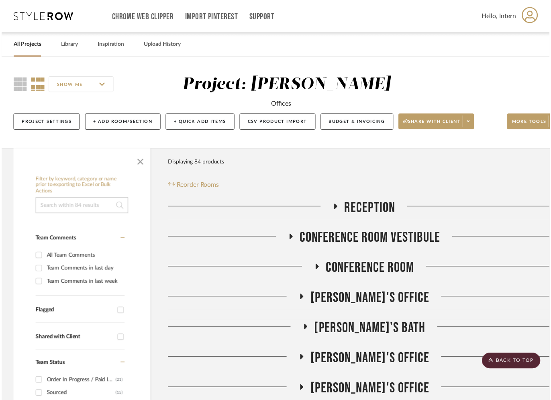
scroll to position [414, 0]
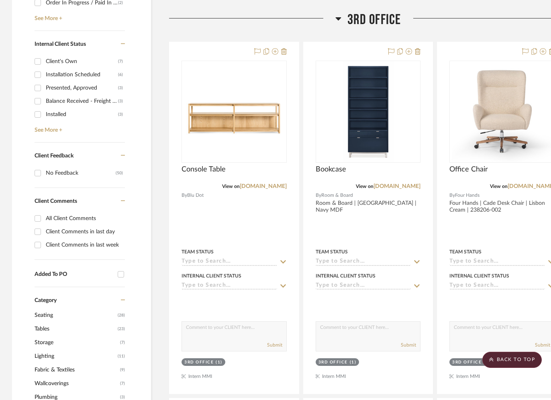
scroll to position [417, 0]
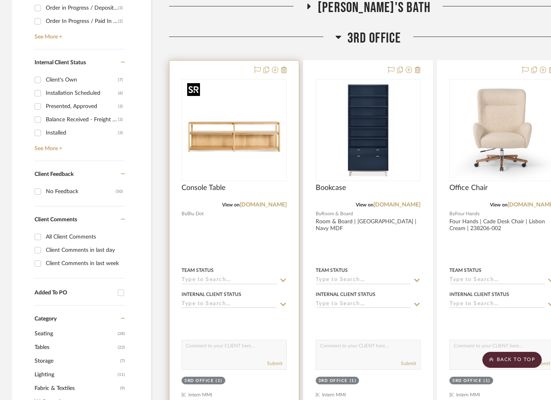
click at [230, 160] on img "0" at bounding box center [234, 130] width 100 height 100
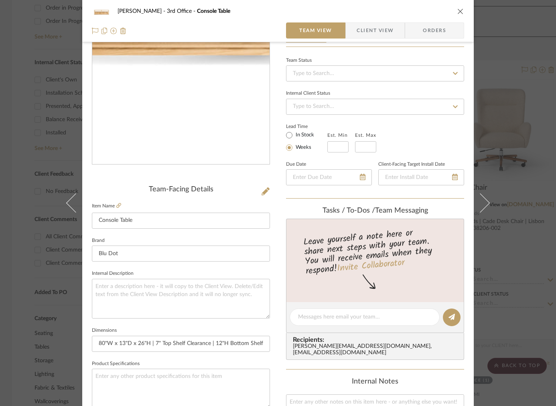
scroll to position [209, 0]
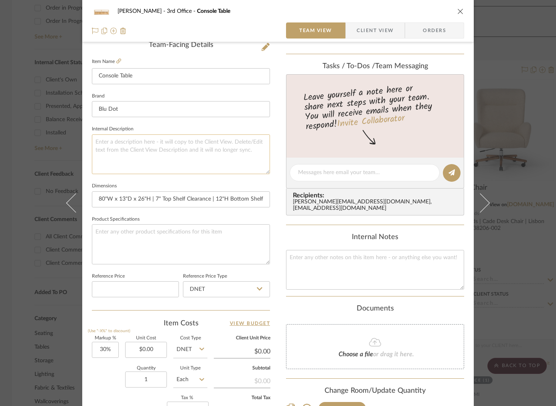
click at [121, 145] on textarea at bounding box center [181, 154] width 178 height 40
click at [160, 242] on textarea at bounding box center [181, 244] width 178 height 40
click at [138, 243] on textarea at bounding box center [181, 244] width 178 height 40
type textarea "Finish: White Oak,"
click at [158, 233] on textarea "Finish: White Oak," at bounding box center [181, 244] width 178 height 40
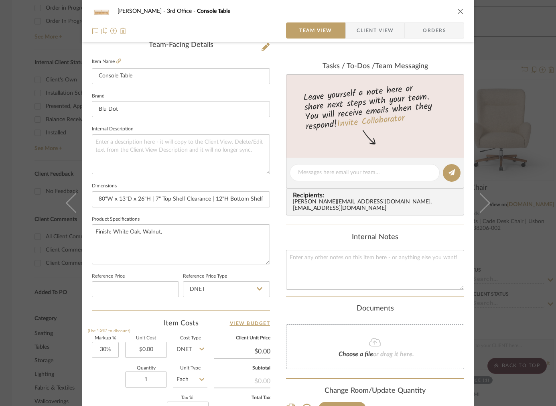
type textarea "Finish: White Oak, Walnut,"
click at [153, 268] on sr-form-field "Product Specifications Finish: White Oak, Walnut," at bounding box center [181, 242] width 178 height 57
click at [192, 243] on textarea "Finish: White Oak, Walnut," at bounding box center [181, 244] width 178 height 40
type textarea "Finish: White Oak, Walnut, Black on Ash"
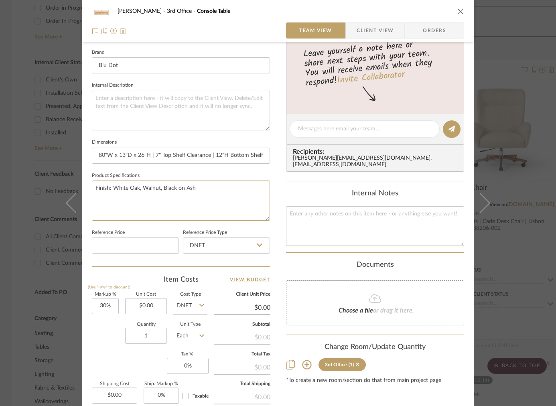
scroll to position [255, 0]
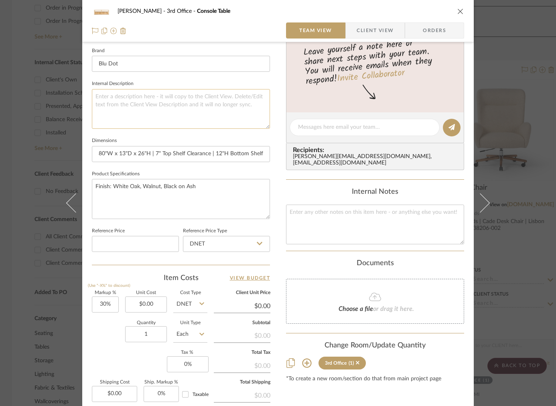
click at [167, 110] on textarea at bounding box center [181, 109] width 178 height 40
click at [101, 95] on textarea "BluDot |" at bounding box center [181, 109] width 178 height 40
click at [151, 105] on textarea "Blu Dot |" at bounding box center [181, 109] width 178 height 40
drag, startPoint x: 151, startPoint y: 105, endPoint x: 1, endPoint y: 121, distance: 151.0
click at [145, 105] on textarea "Blu Dot |" at bounding box center [181, 109] width 178 height 40
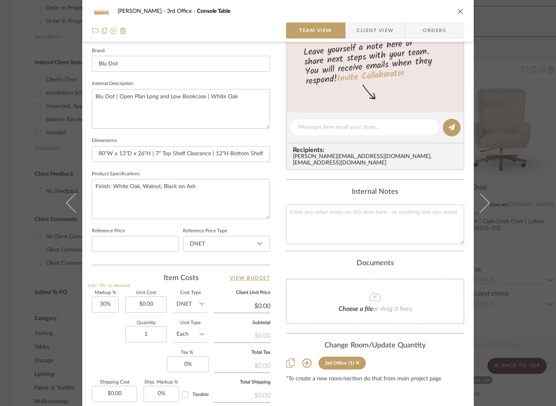
type textarea "Blu Dot | Open Plan Long and Low Bookcase | White Oak"
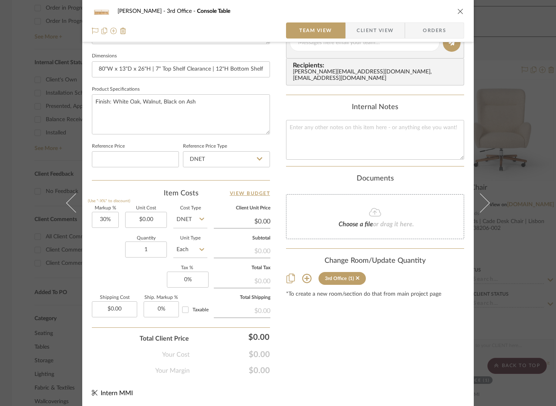
click at [458, 10] on icon "close" at bounding box center [461, 11] width 6 height 6
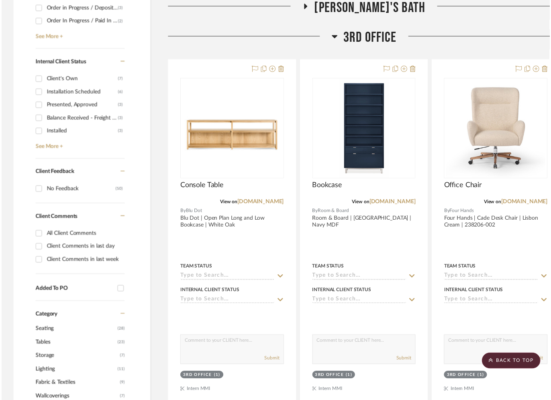
scroll to position [417, 0]
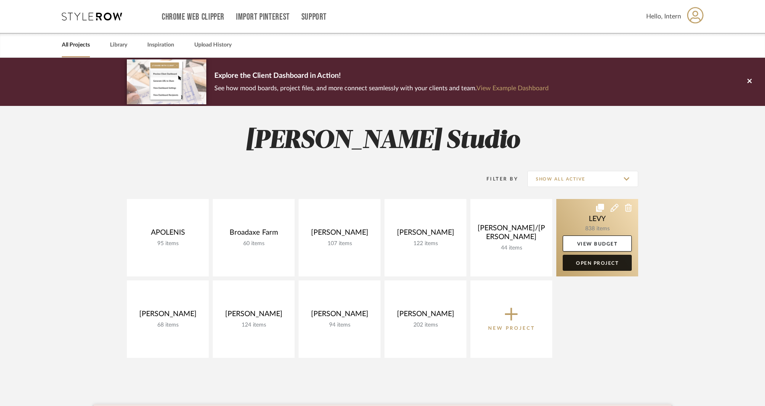
click at [585, 264] on link "Open Project" at bounding box center [597, 263] width 69 height 16
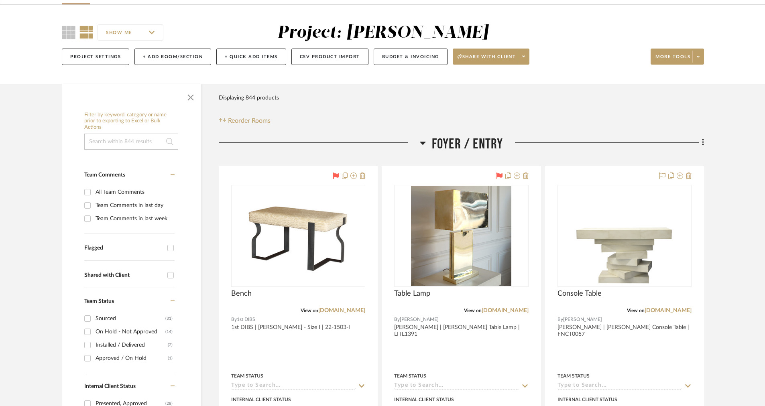
scroll to position [92, 0]
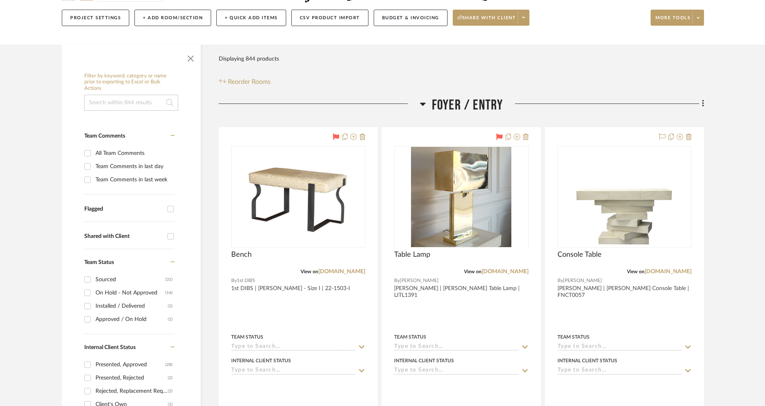
click at [432, 99] on span "Foyer / Entry" at bounding box center [467, 105] width 71 height 17
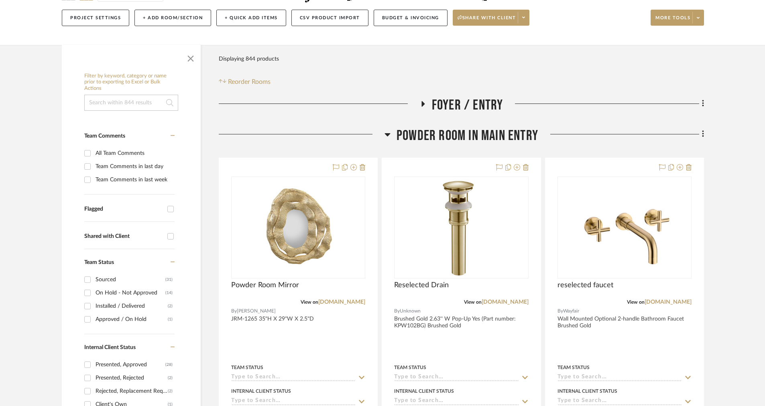
click at [424, 133] on span "Powder Room in Main Entry" at bounding box center [468, 135] width 142 height 17
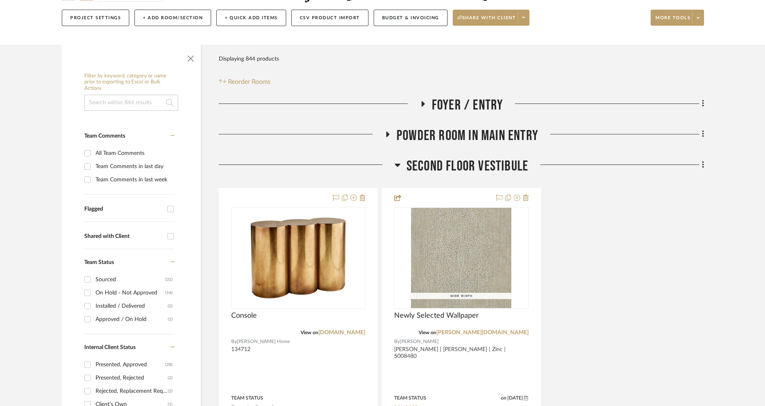
click at [415, 172] on span "Second Floor Vestibule" at bounding box center [468, 166] width 122 height 17
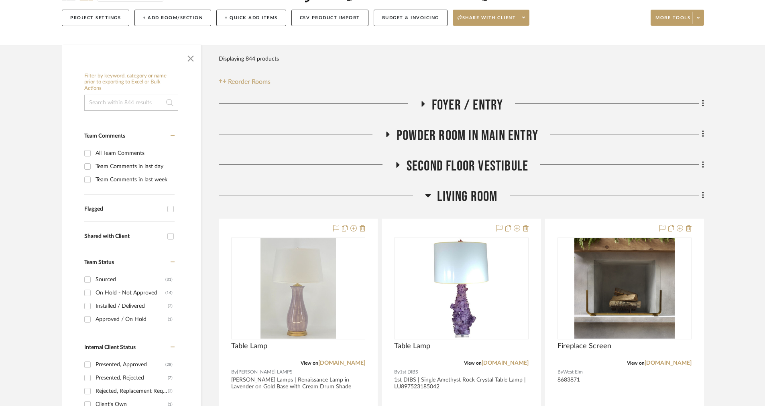
click at [453, 191] on span "Living Room" at bounding box center [467, 196] width 60 height 17
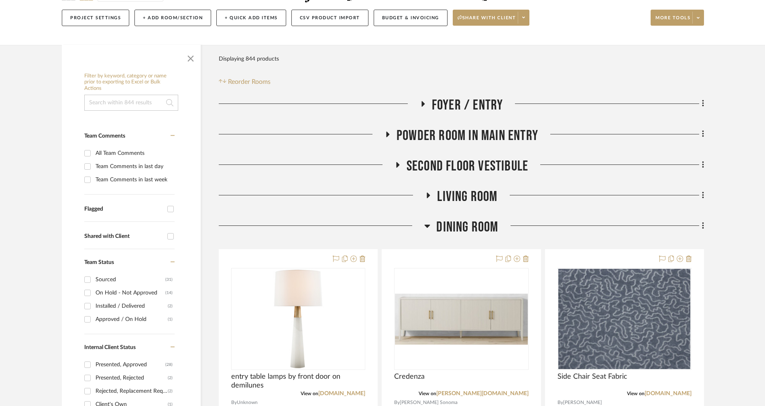
click at [444, 223] on span "Dining Room" at bounding box center [467, 227] width 62 height 17
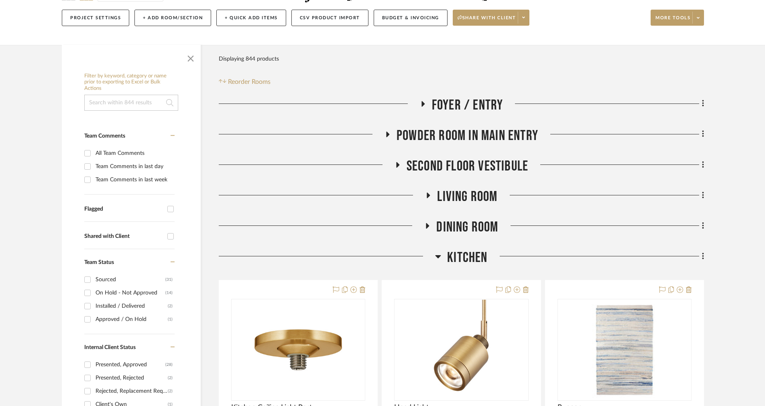
click at [456, 259] on span "Kitchen" at bounding box center [467, 257] width 40 height 17
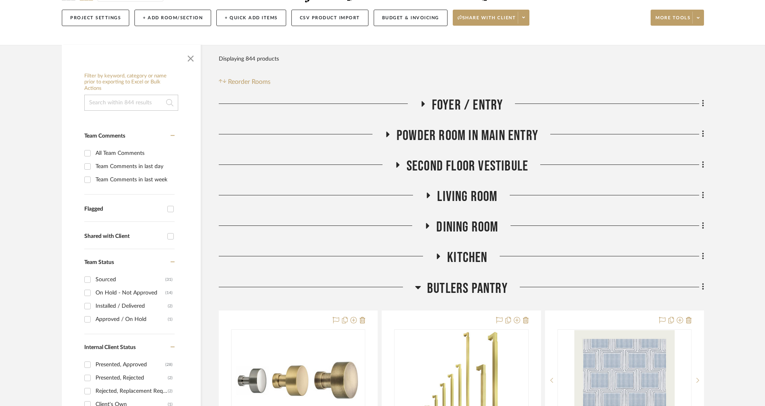
click at [455, 283] on span "Butlers Pantry" at bounding box center [467, 288] width 81 height 17
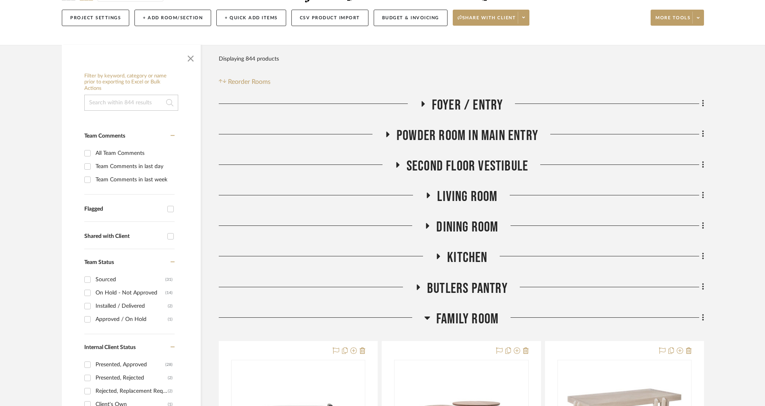
click at [452, 318] on span "Family Room" at bounding box center [467, 319] width 62 height 17
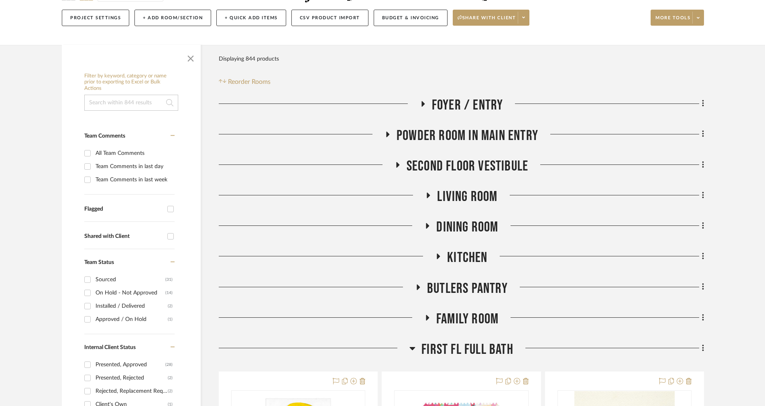
click at [451, 344] on span "First Fl Full Bath" at bounding box center [467, 349] width 92 height 17
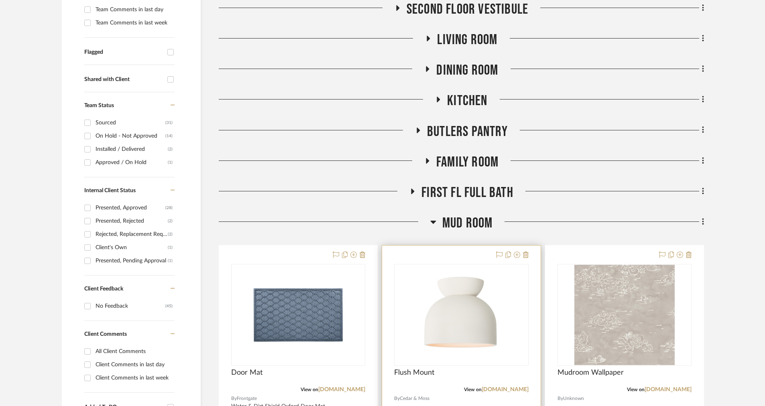
scroll to position [359, 0]
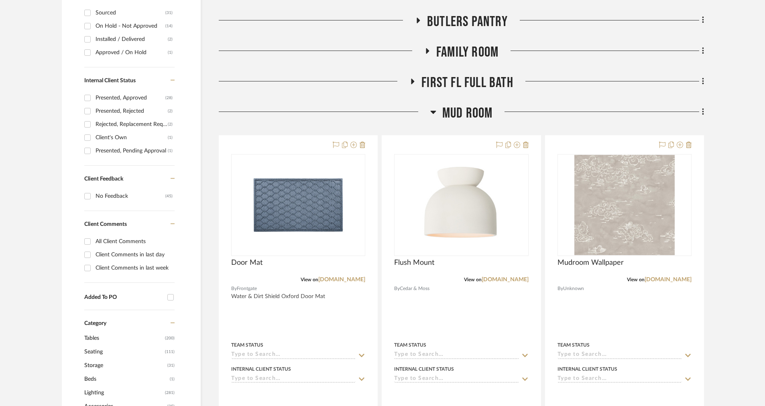
click at [467, 110] on span "Mud Room" at bounding box center [467, 113] width 51 height 17
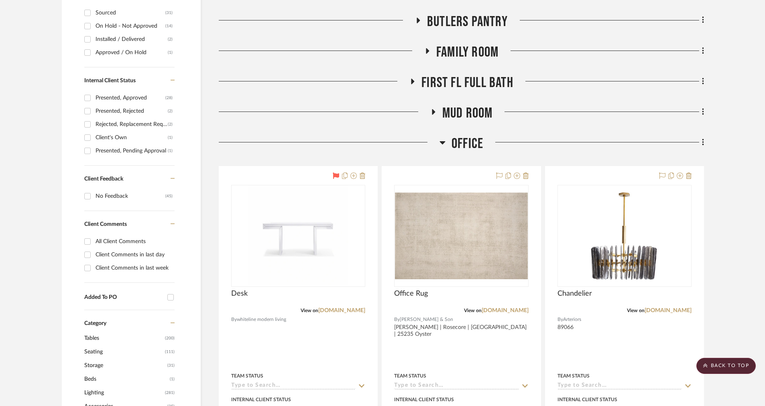
click at [464, 140] on span "Office" at bounding box center [468, 143] width 32 height 17
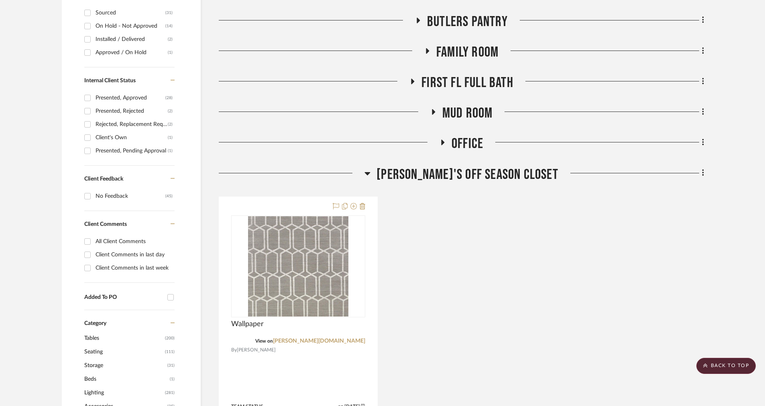
click at [459, 171] on span "[PERSON_NAME]'s Off Season Closet" at bounding box center [467, 174] width 182 height 17
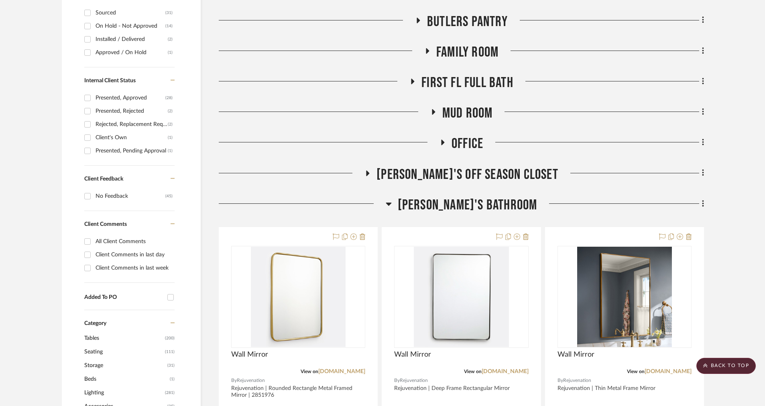
click at [458, 197] on span "[PERSON_NAME]'s Bathroom" at bounding box center [468, 205] width 140 height 17
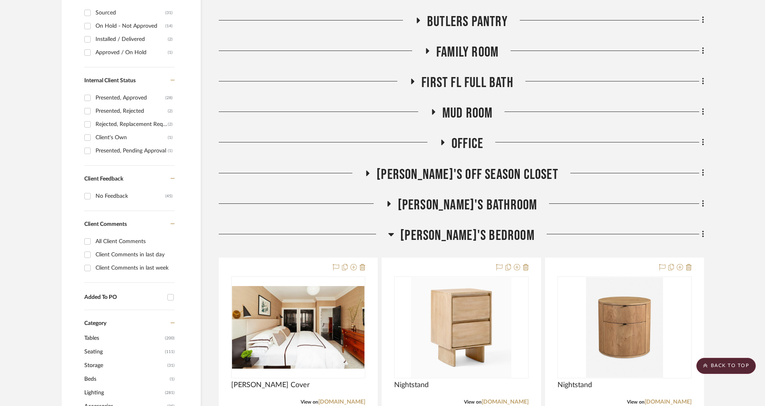
click at [454, 239] on span "[PERSON_NAME]'s Bedroom" at bounding box center [467, 235] width 134 height 17
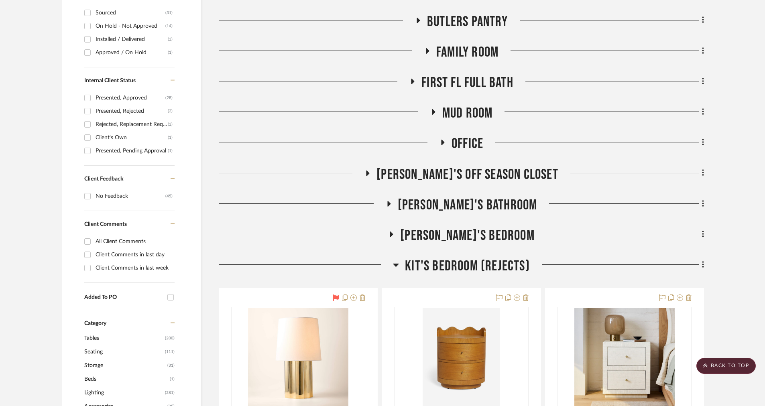
click at [454, 271] on span "Kit's Bedroom (REJECTS)" at bounding box center [467, 266] width 125 height 17
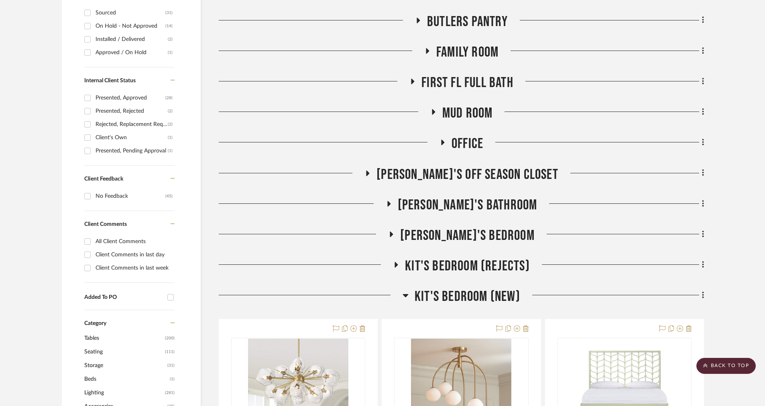
click at [452, 266] on span "Kit's Bedroom (REJECTS)" at bounding box center [467, 266] width 125 height 17
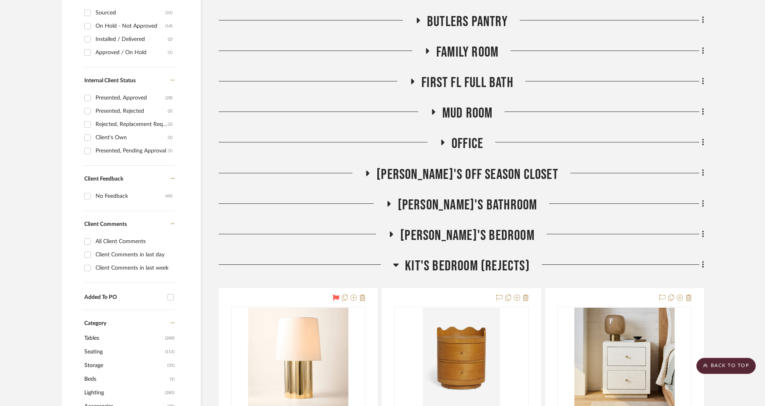
click at [452, 266] on span "Kit's Bedroom (REJECTS)" at bounding box center [467, 266] width 125 height 17
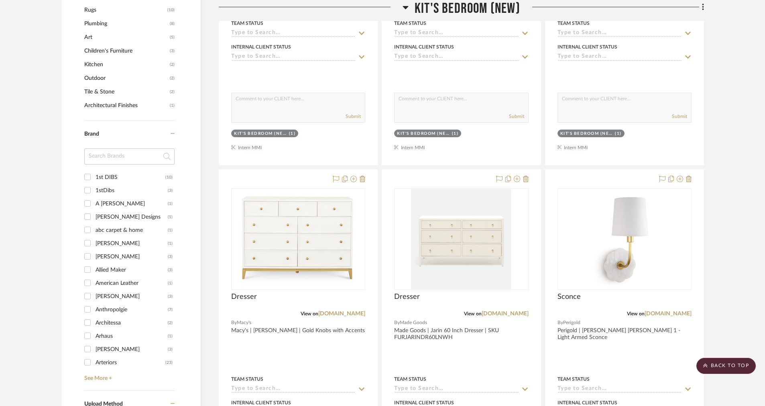
scroll to position [825, 0]
